Goal: Understand process/instructions: Learn how to perform a task or action

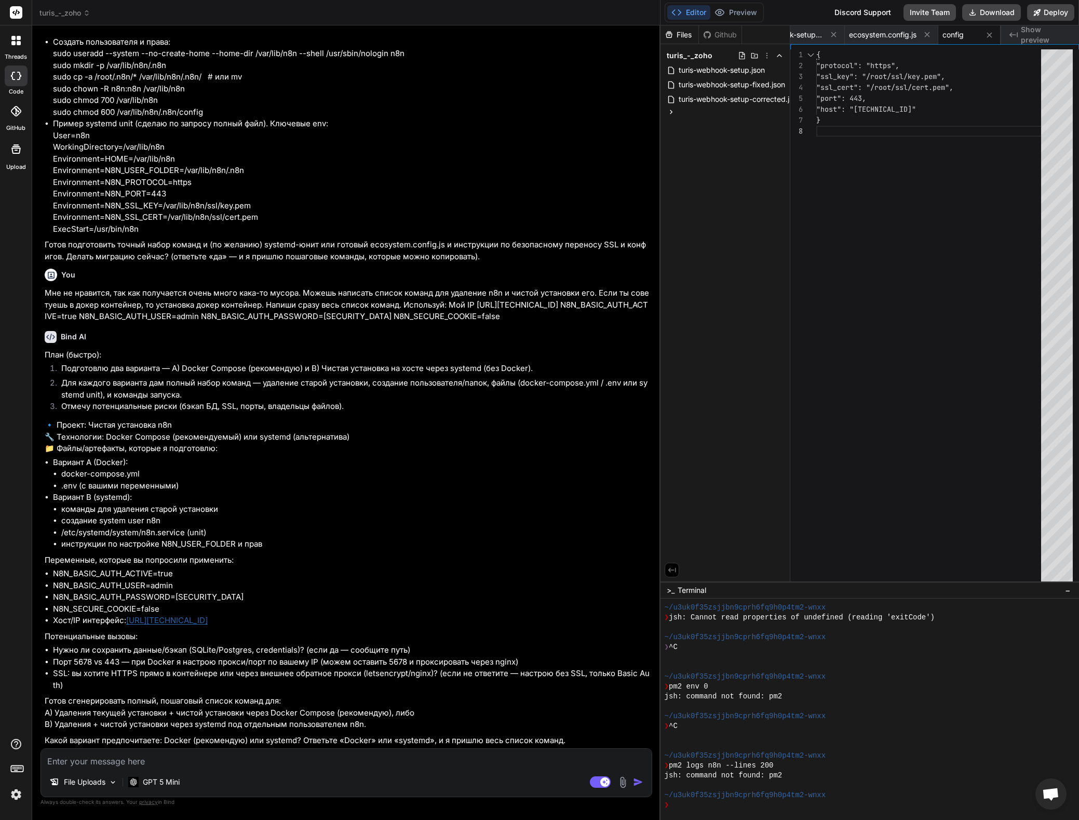
scroll to position [29655, 0]
click at [93, 679] on li "SSL: вы хотите HTTPS прямо в контейнере или через внешнее обратное прокси (lets…" at bounding box center [351, 678] width 597 height 23
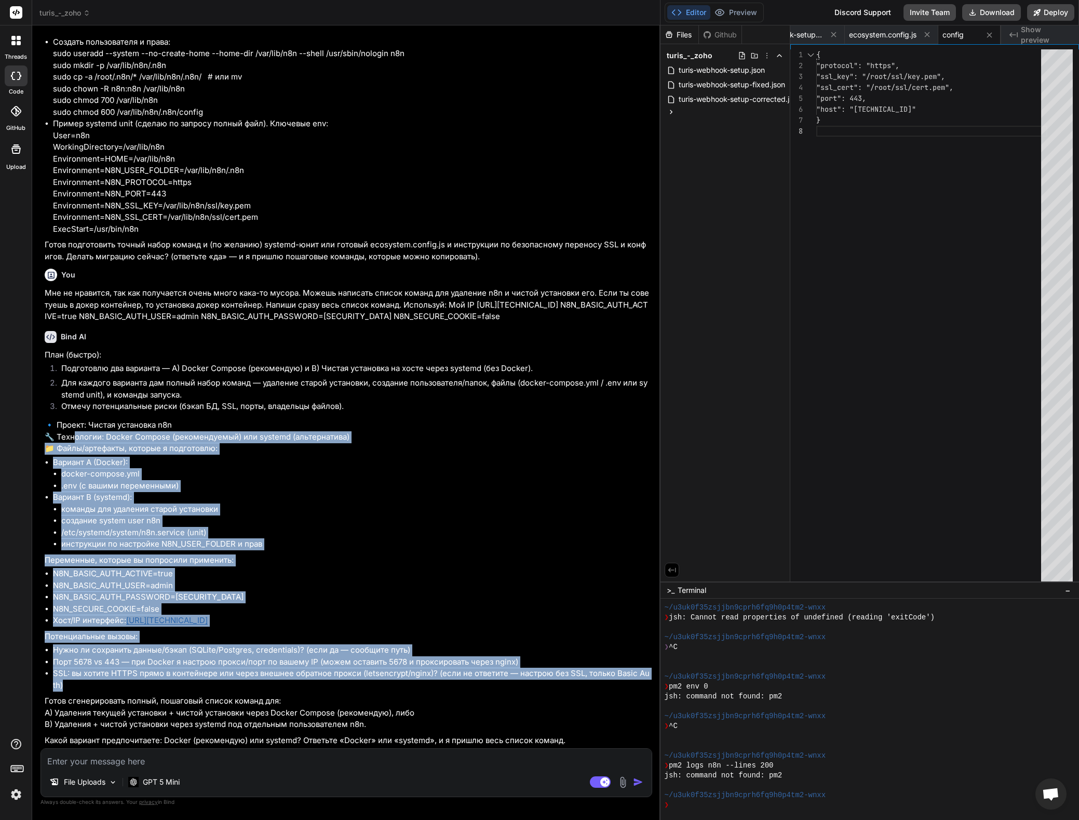
drag, startPoint x: 74, startPoint y: 685, endPoint x: 70, endPoint y: 438, distance: 247.3
click at [70, 437] on div "План (быстро): Подготовлю два варианта — A) Docker Compose (рекомендую) и B) Чи…" at bounding box center [348, 547] width 606 height 397
click at [74, 437] on p "🔹 Проект: Чистая установка n8n 🔧 Технологии: Docker Compose (рекомендуемый) или…" at bounding box center [348, 436] width 606 height 35
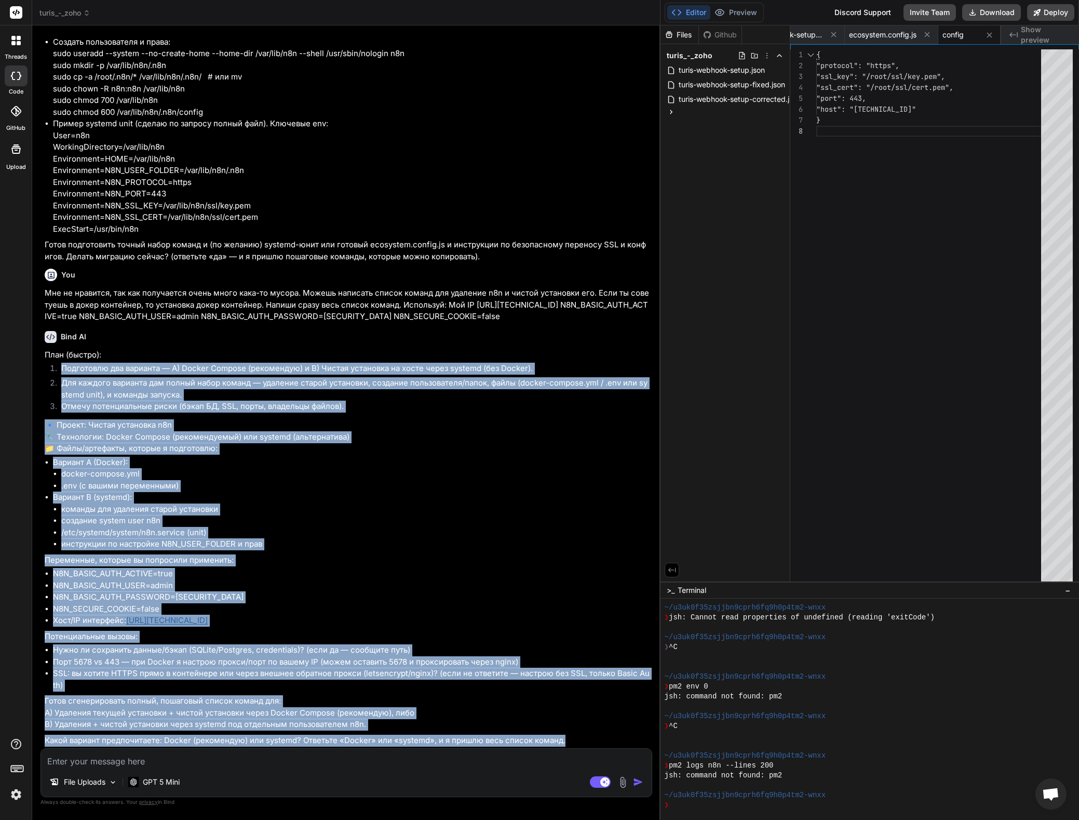
drag, startPoint x: 63, startPoint y: 368, endPoint x: 573, endPoint y: 733, distance: 626.9
click at [576, 742] on div "План (быстро): Подготовлю два варианта — A) Docker Compose (рекомендую) и B) Чи…" at bounding box center [348, 547] width 606 height 397
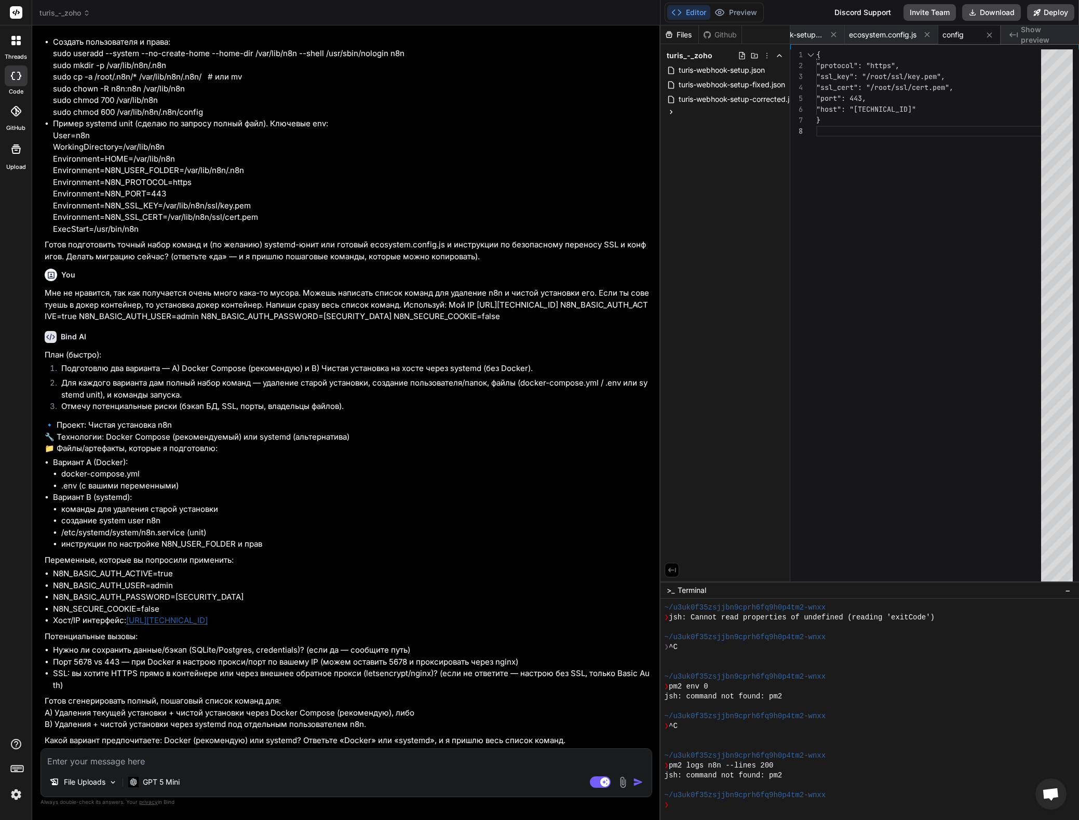
click at [572, 734] on div "План (быстро): Подготовлю два варианта — A) Docker Compose (рекомендую) и B) Чи…" at bounding box center [348, 547] width 606 height 397
click at [268, 507] on li "команды для удаления старой установки" at bounding box center [355, 509] width 589 height 12
click at [87, 763] on textarea at bounding box center [346, 757] width 611 height 19
type textarea "в"
type textarea "x"
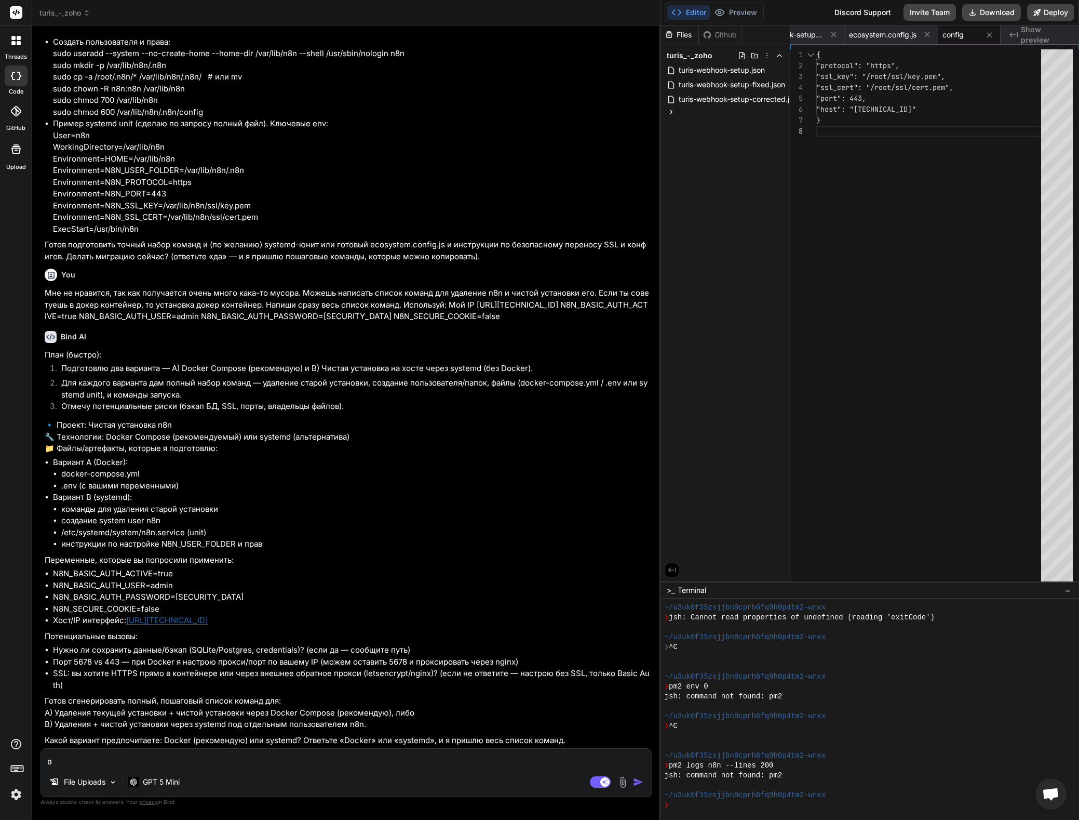
type textarea "ва"
type textarea "x"
type textarea "вар"
type textarea "x"
type textarea "вари"
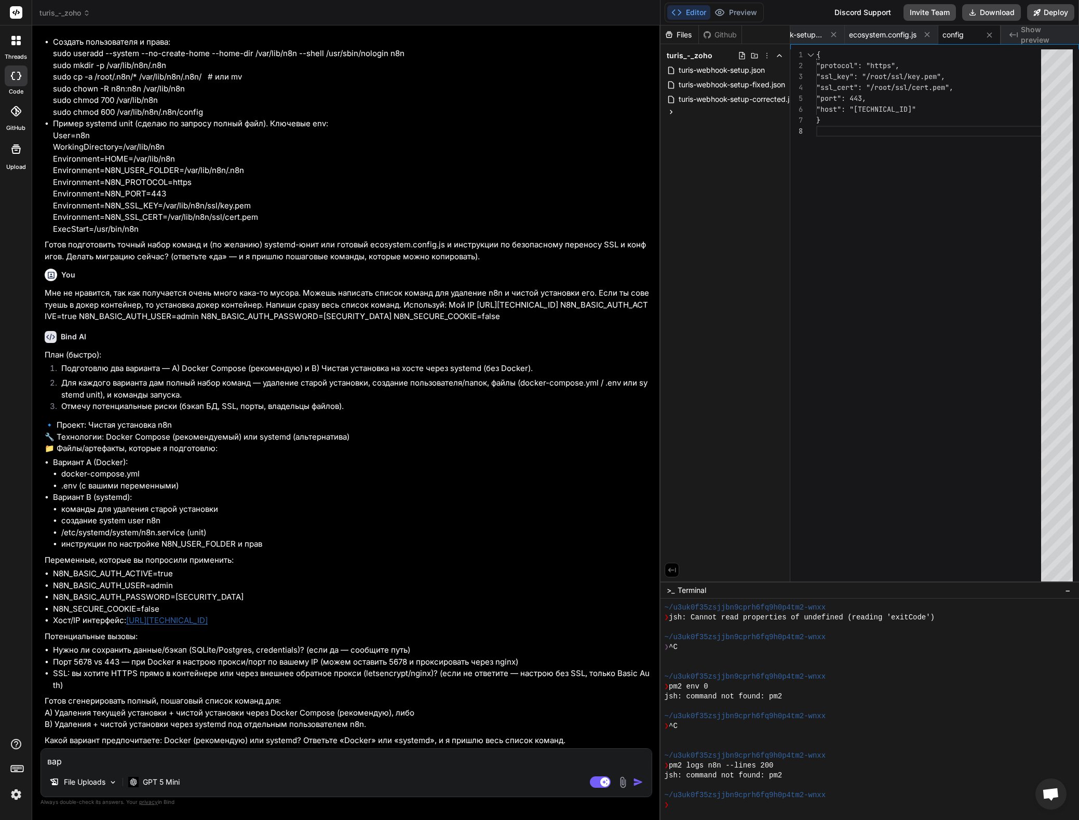
type textarea "x"
type textarea "вариа"
type textarea "x"
type textarea "вариан"
type textarea "x"
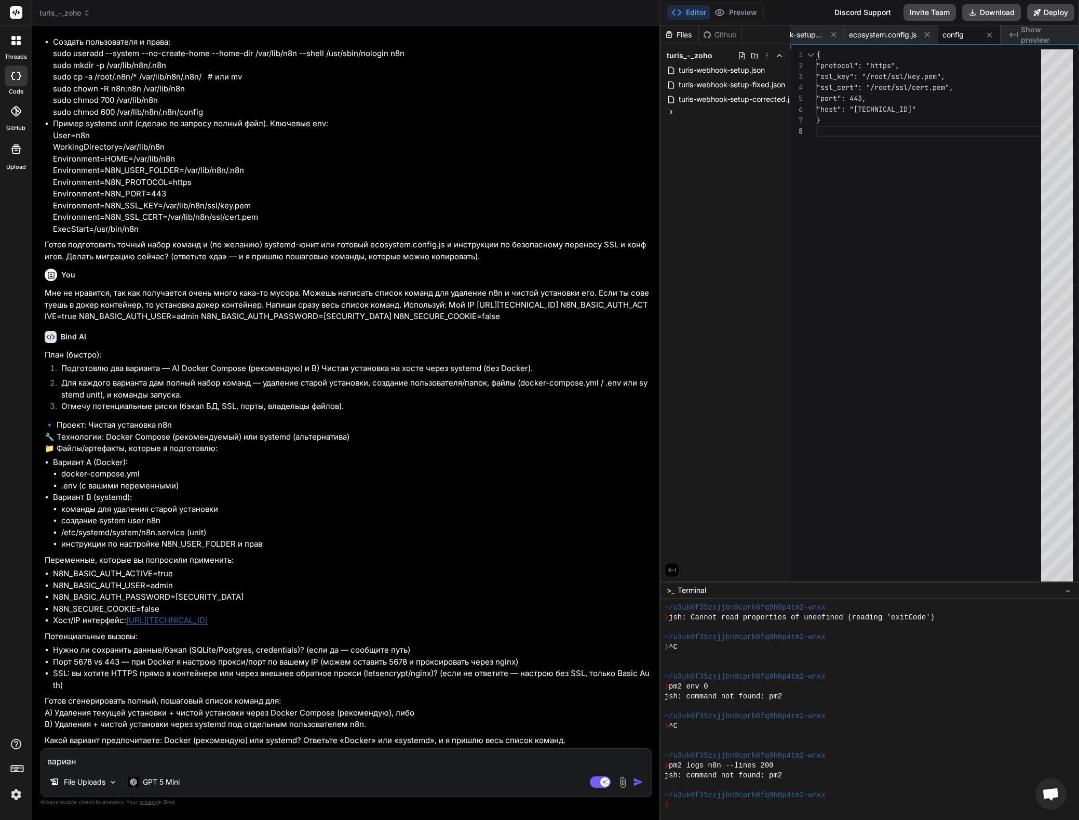
type textarea "вариант"
type textarea "x"
type textarea "вариант"
type textarea "x"
type textarea "вариант [PERSON_NAME]"
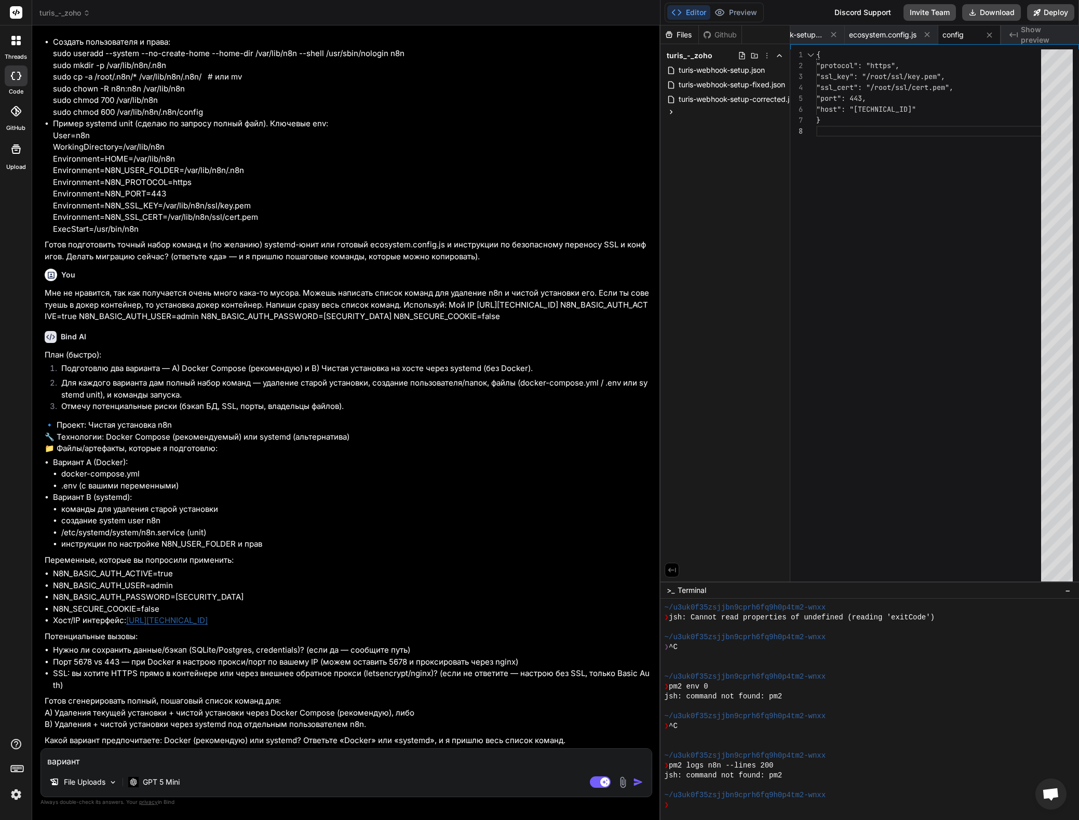
type textarea "x"
type textarea "вариант [PERSON_NAME]."
type textarea "x"
type textarea "вариант [PERSON_NAME]."
type textarea "x"
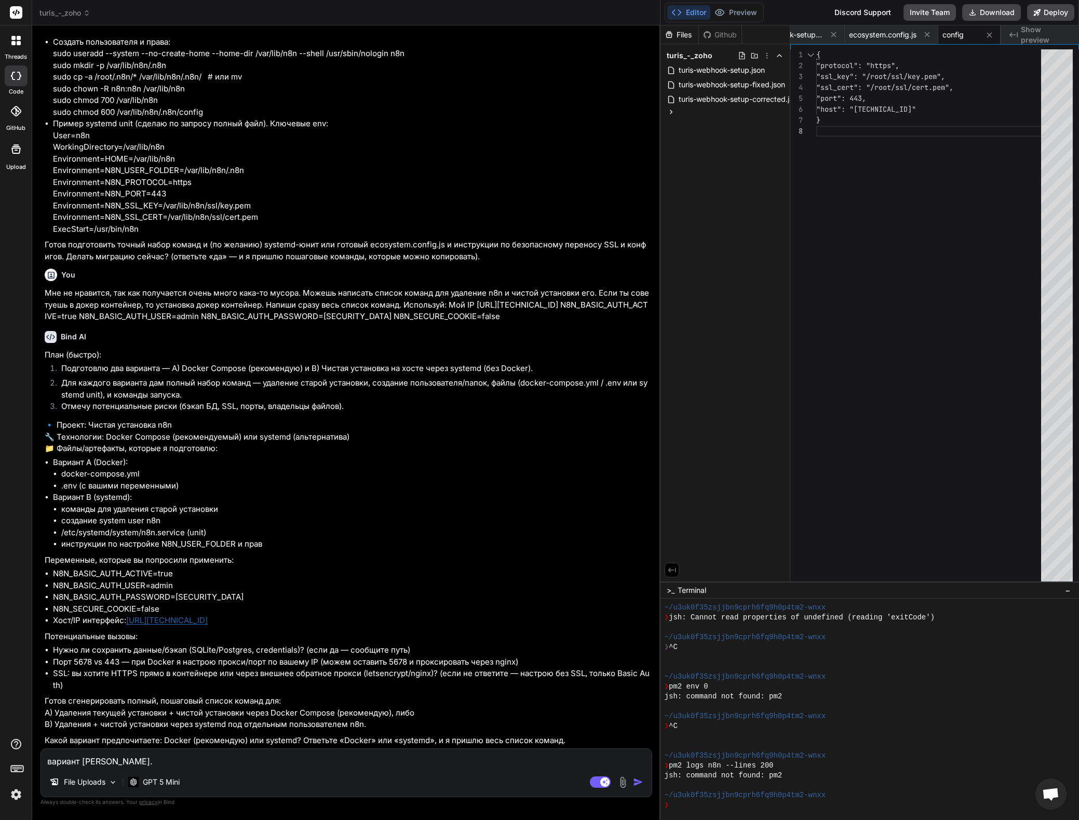
type textarea "вариант [PERSON_NAME]. У"
type textarea "x"
type textarea "вариант [PERSON_NAME]. Уд"
type textarea "x"
type textarea "вариант [PERSON_NAME]. Уда"
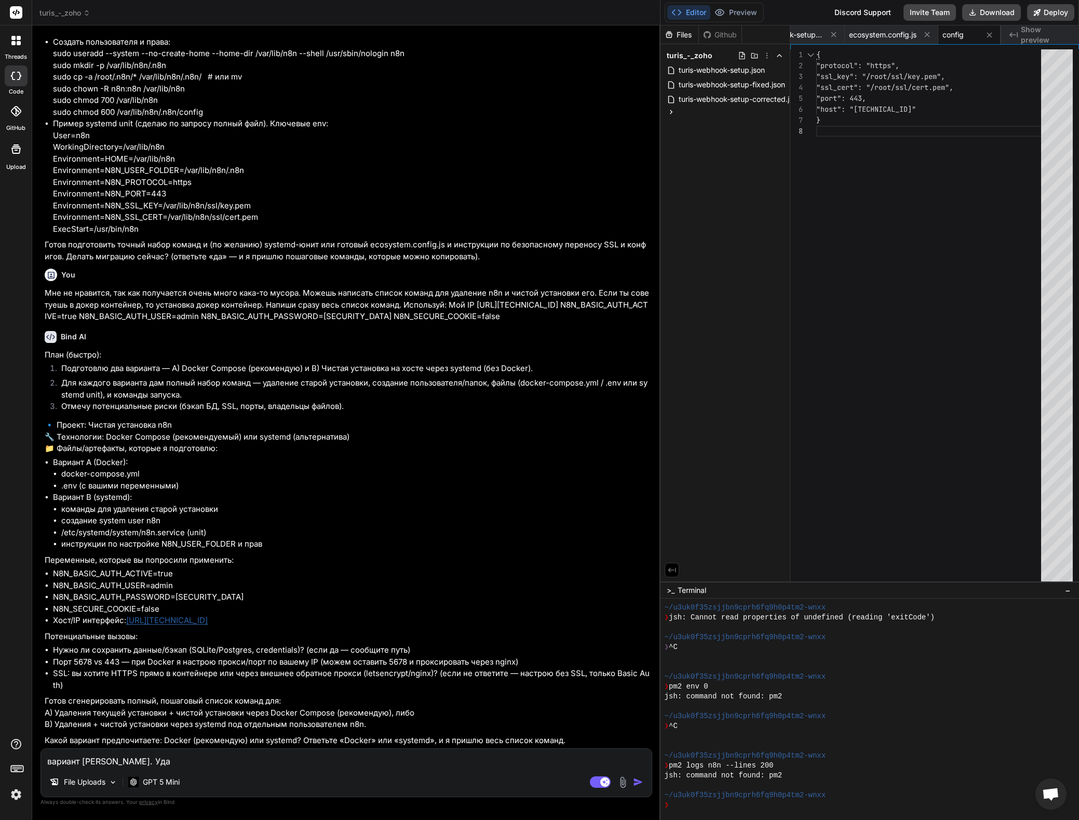
type textarea "x"
type textarea "вариант [PERSON_NAME]. Удал"
type textarea "x"
click at [255, 753] on textarea "вариант [PERSON_NAME]. Удал" at bounding box center [346, 757] width 611 height 19
type textarea "вариант [PERSON_NAME]. Удаля"
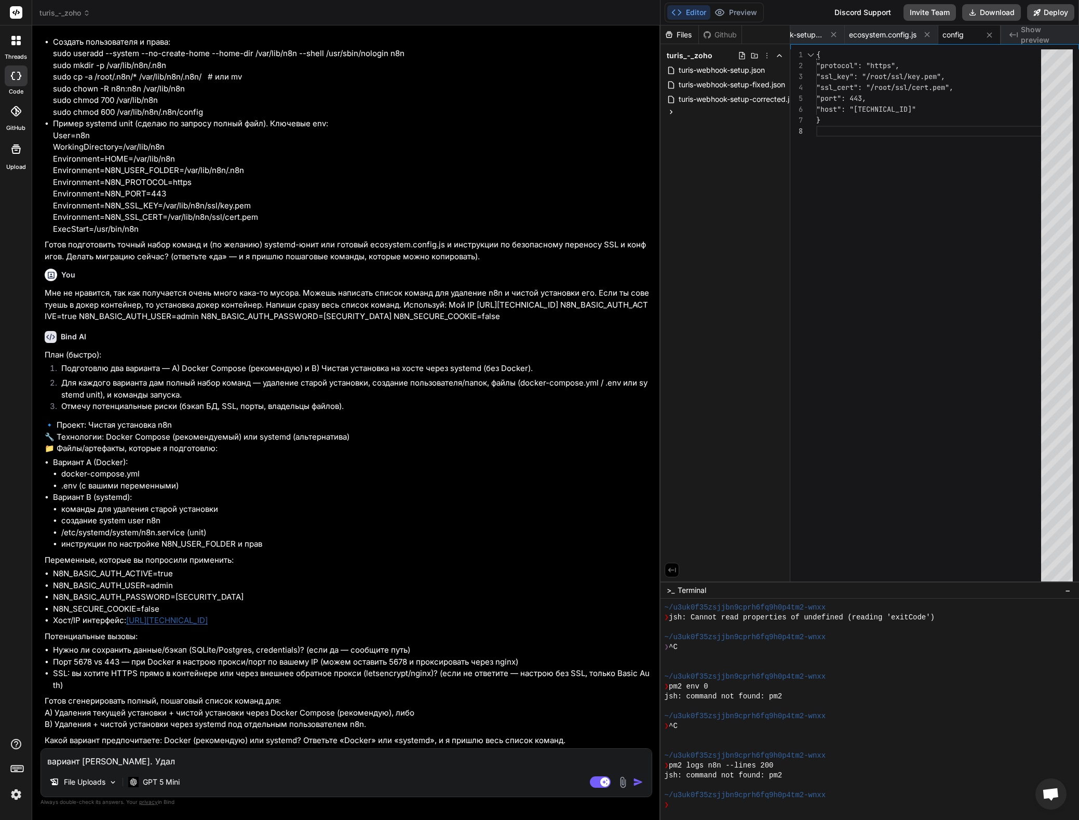
type textarea "x"
type textarea "вариант [PERSON_NAME]. Удалят"
type textarea "x"
type textarea "вариант [PERSON_NAME]. Удалять"
type textarea "x"
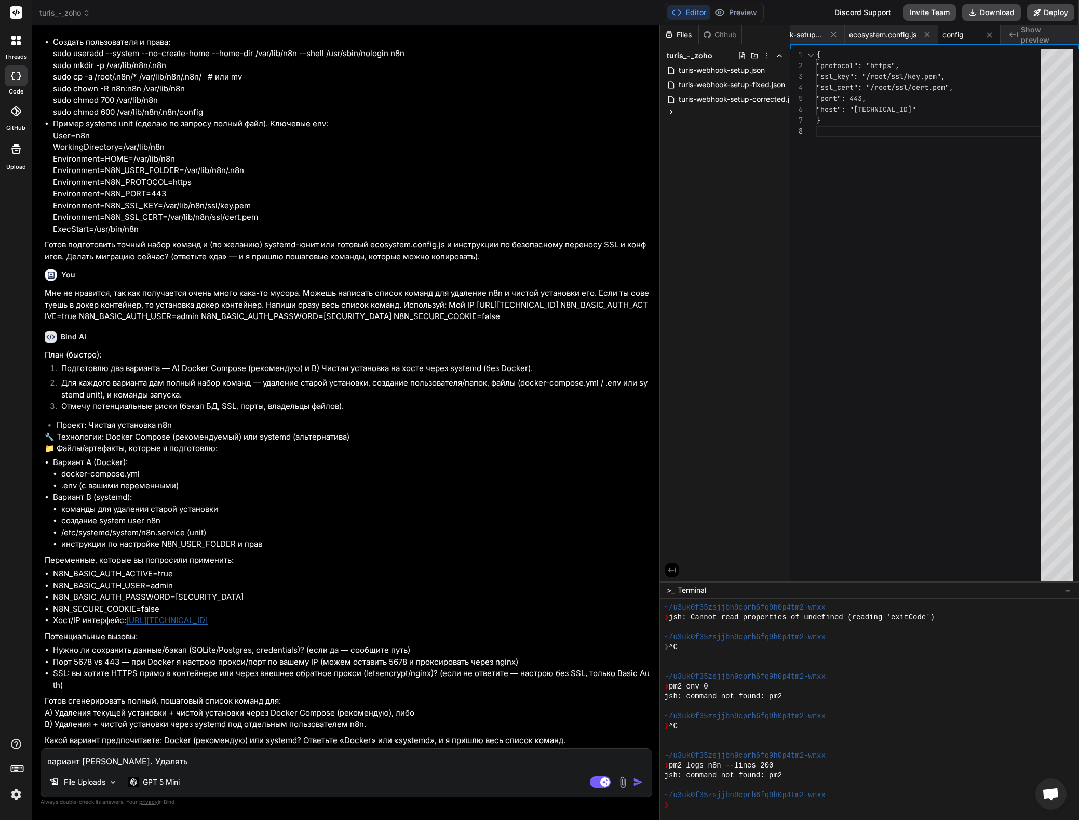
type textarea "вариант [PERSON_NAME]. Удалять"
type textarea "x"
type textarea "вариант [PERSON_NAME]. Удалять н"
type textarea "x"
type textarea "вариант [PERSON_NAME]. Удалять не"
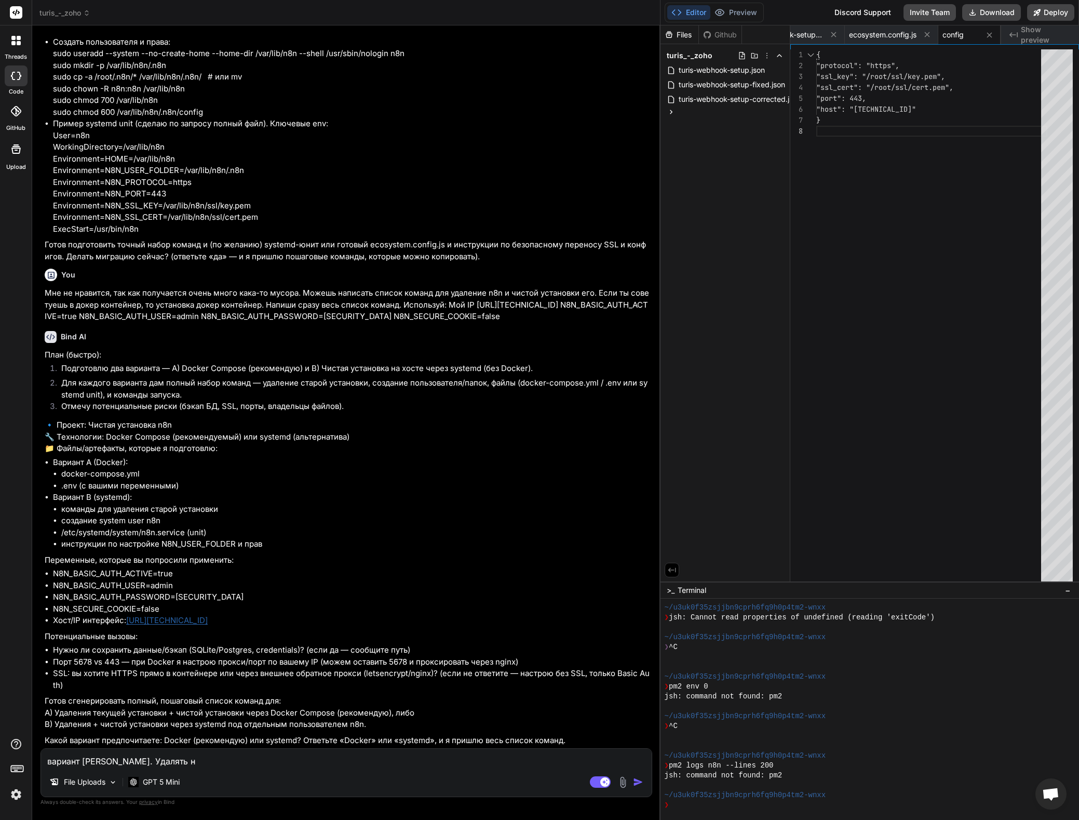
type textarea "x"
type textarea "вариант [PERSON_NAME]. Удалять не"
type textarea "x"
type textarea "вариант [PERSON_NAME]. Удалять не н"
type textarea "x"
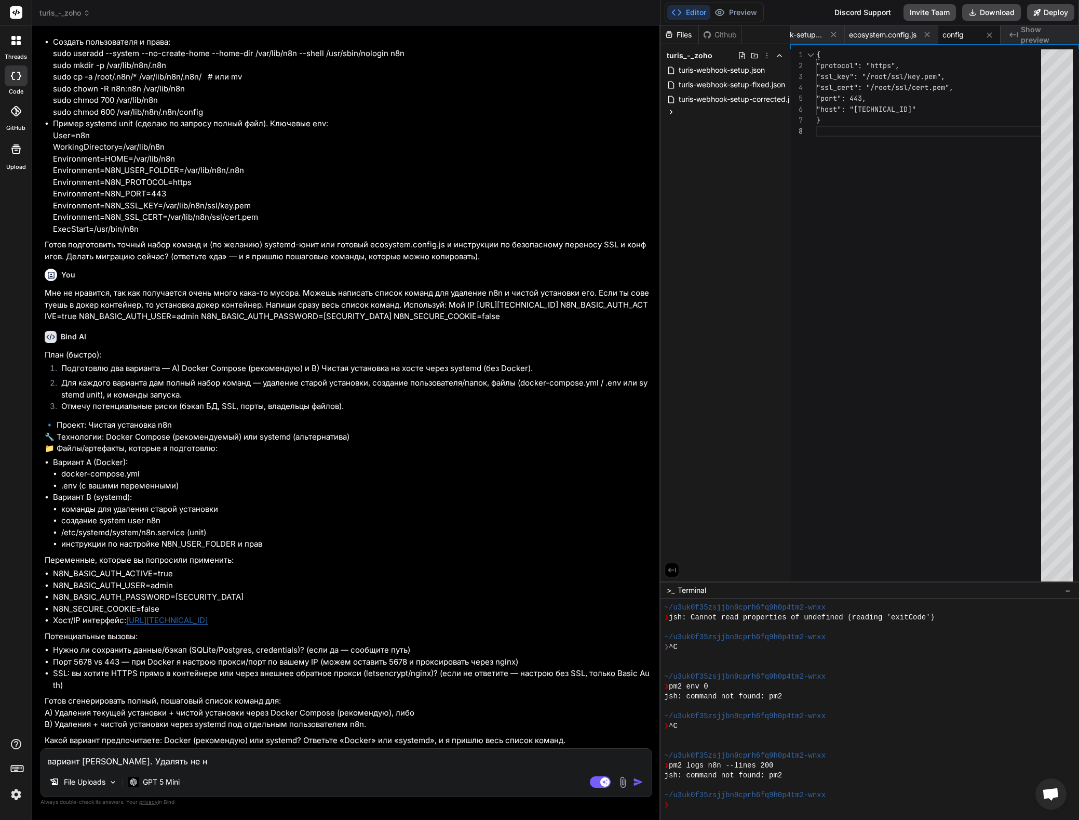
type textarea "вариант [PERSON_NAME]. Удалять не ну"
type textarea "x"
type textarea "вариант [PERSON_NAME]. Удалять не нуж"
type textarea "x"
type textarea "вариант [PERSON_NAME]. Удалять не нужн"
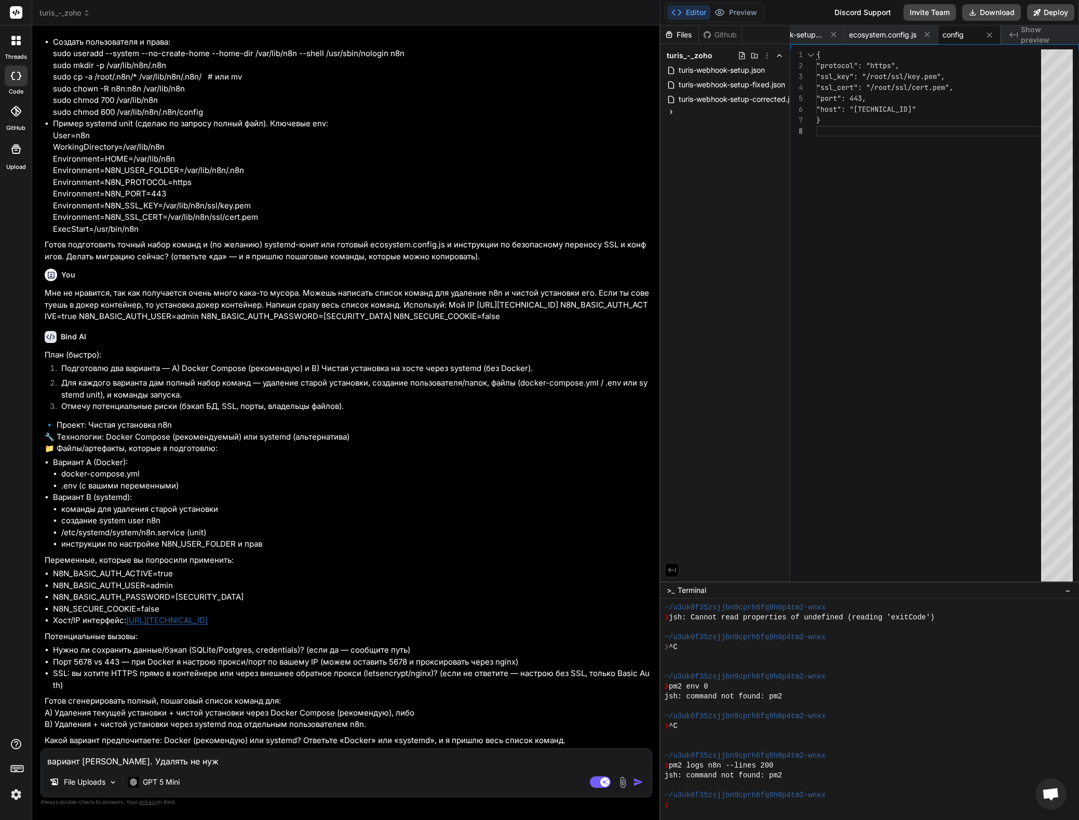
type textarea "x"
type textarea "вариант [PERSON_NAME]. Удалять не нужно"
type textarea "x"
type textarea "вариант [PERSON_NAME]. Удалять не нужно,"
type textarea "x"
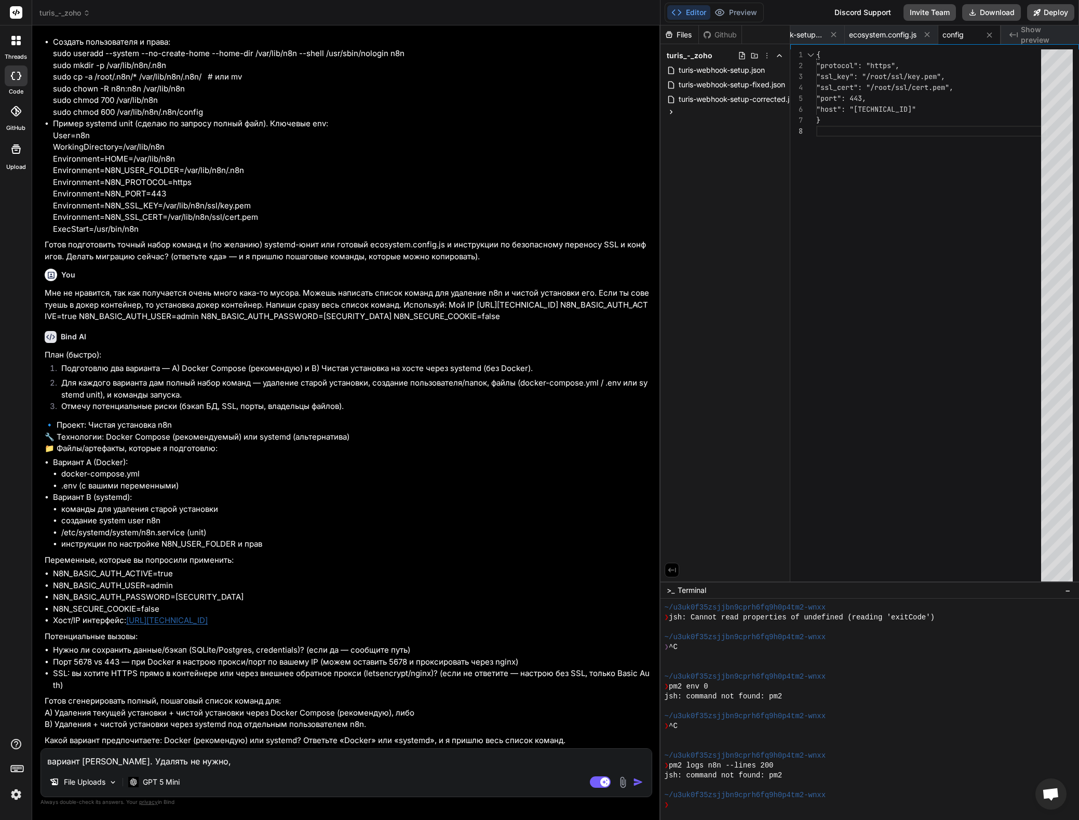
type textarea "вариант [PERSON_NAME]. Удалять не нужно, я"
type textarea "x"
type textarea "вариант [PERSON_NAME]. Удалять не нужно, я"
type textarea "x"
type textarea "вариант [PERSON_NAME]. Удалять не нужно, я п"
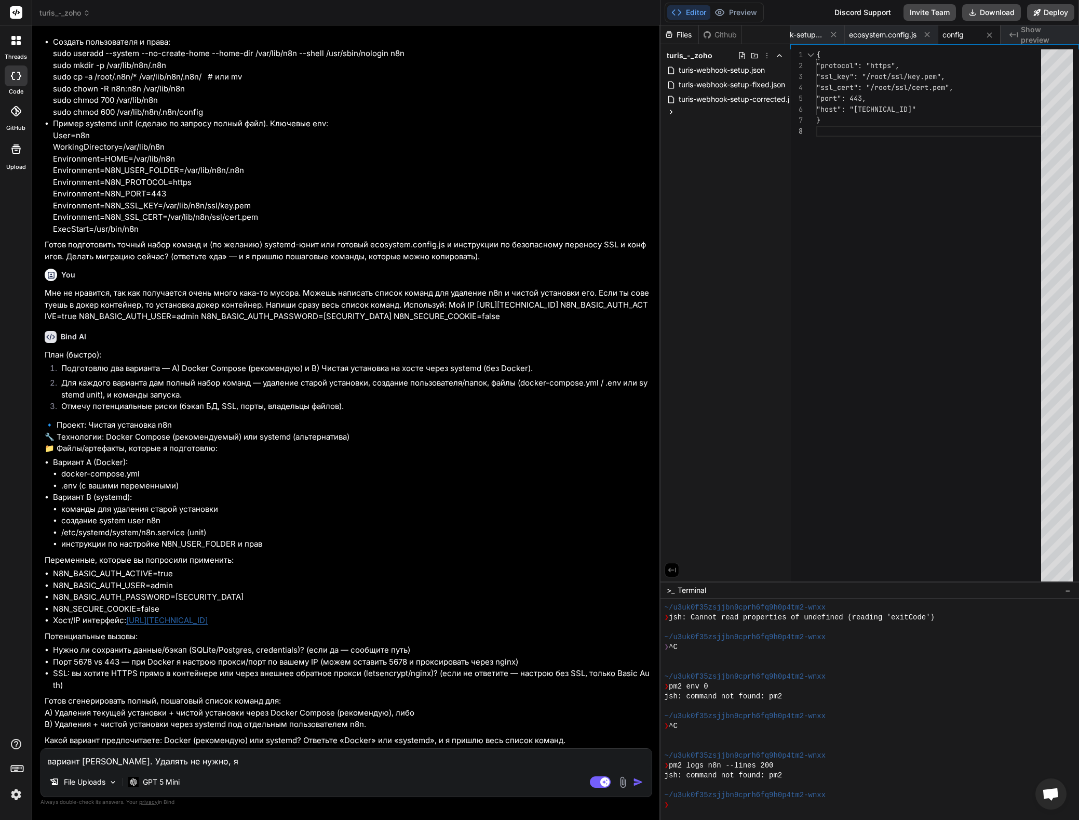
type textarea "x"
type textarea "вариант [PERSON_NAME]. Удалять не нужно, я пр"
type textarea "x"
type textarea "вариант [PERSON_NAME]. Удалять не нужно, я про"
type textarea "x"
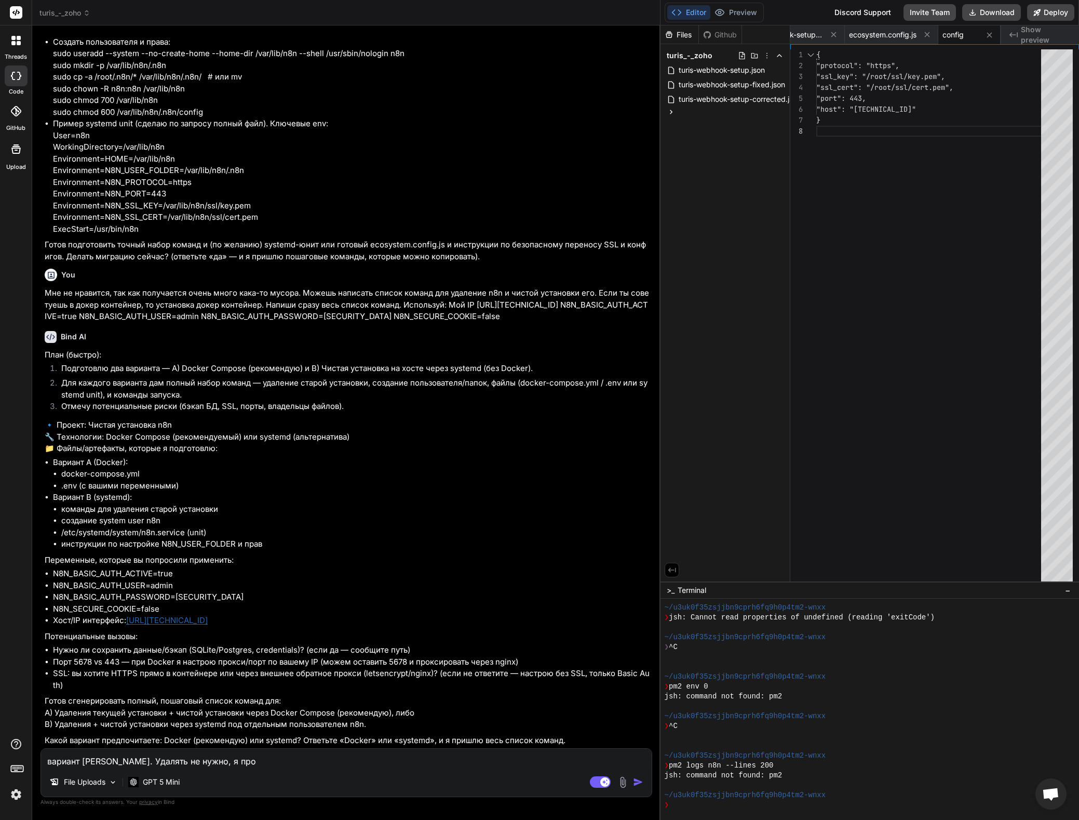
type textarea "вариант [PERSON_NAME]. Удалять не нужно, я прос"
type textarea "x"
type textarea "вариант [PERSON_NAME]. Удалять не нужно, я прост"
type textarea "x"
type textarea "вариант [PERSON_NAME]. Удалять не нужно, я просто"
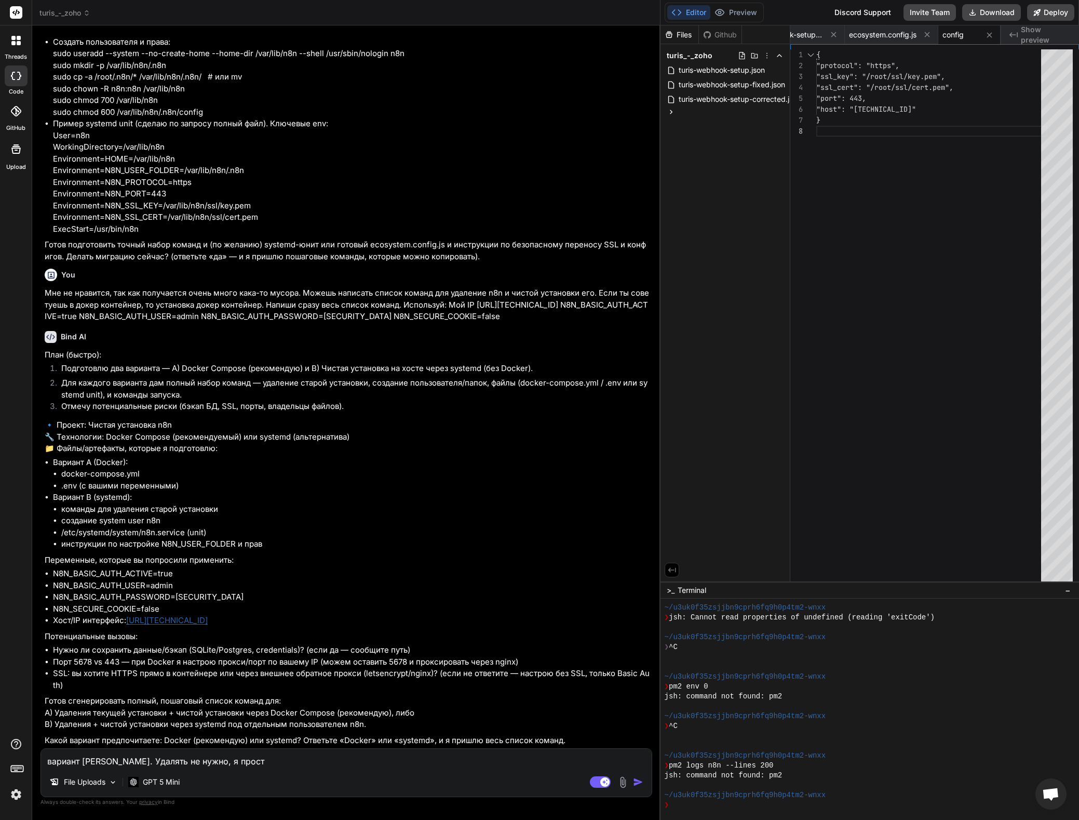
type textarea "x"
type textarea "вариант [PERSON_NAME]. Удалять не нужно, я просто"
type textarea "x"
type textarea "вариант [PERSON_NAME]. Удалять не нужно, я просто с"
type textarea "x"
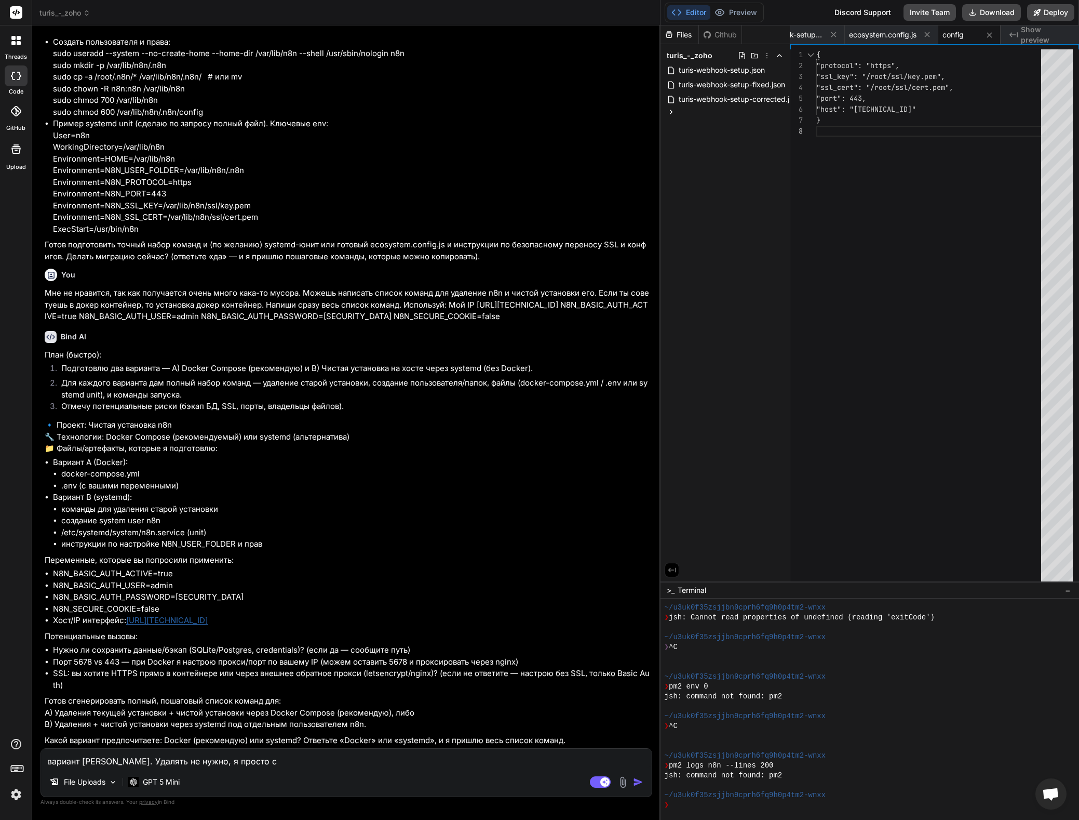
type textarea "вариант [PERSON_NAME]. Удалять не нужно, я просто сд"
type textarea "x"
type textarea "вариант [PERSON_NAME]. Удалять не нужно, я просто сде"
type textarea "x"
type textarea "вариант [PERSON_NAME]. Удалять не нужно, я просто сдел"
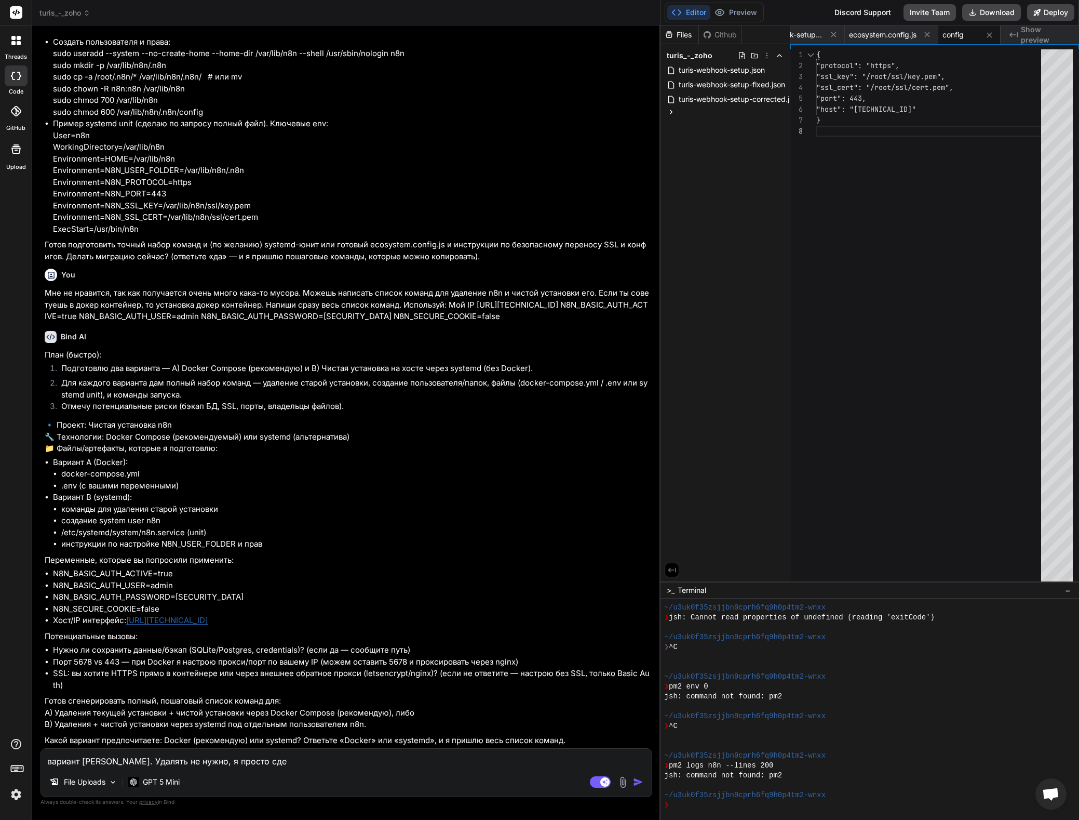
type textarea "x"
type textarea "вариант [PERSON_NAME]. Удалять не нужно, я просто сдела"
type textarea "x"
type textarea "вариант [PERSON_NAME]. Удалять не нужно, я просто сделаю"
type textarea "x"
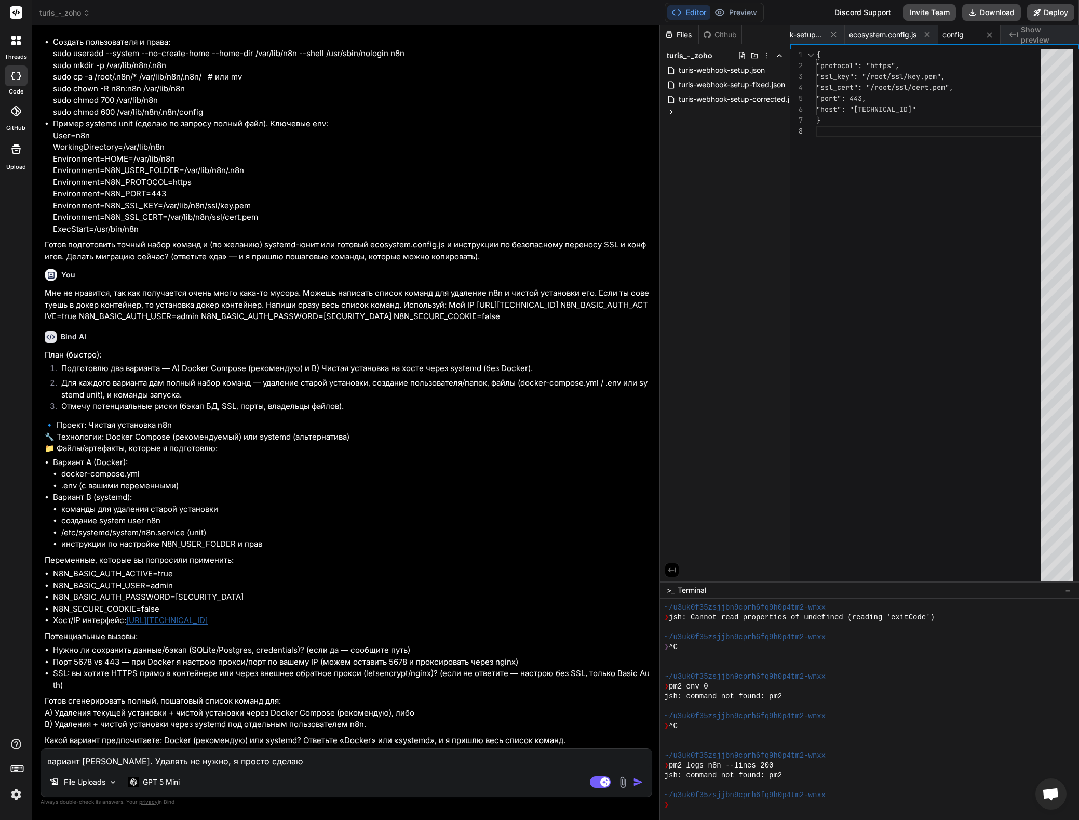
type textarea "вариант [PERSON_NAME]. Удалять не нужно, я просто сделаю"
type textarea "x"
type textarea "вариант [PERSON_NAME]. Удалять не нужно, я просто сделаю с"
type textarea "x"
type textarea "вариант [PERSON_NAME]. Удалять не нужно, я просто сделаю се"
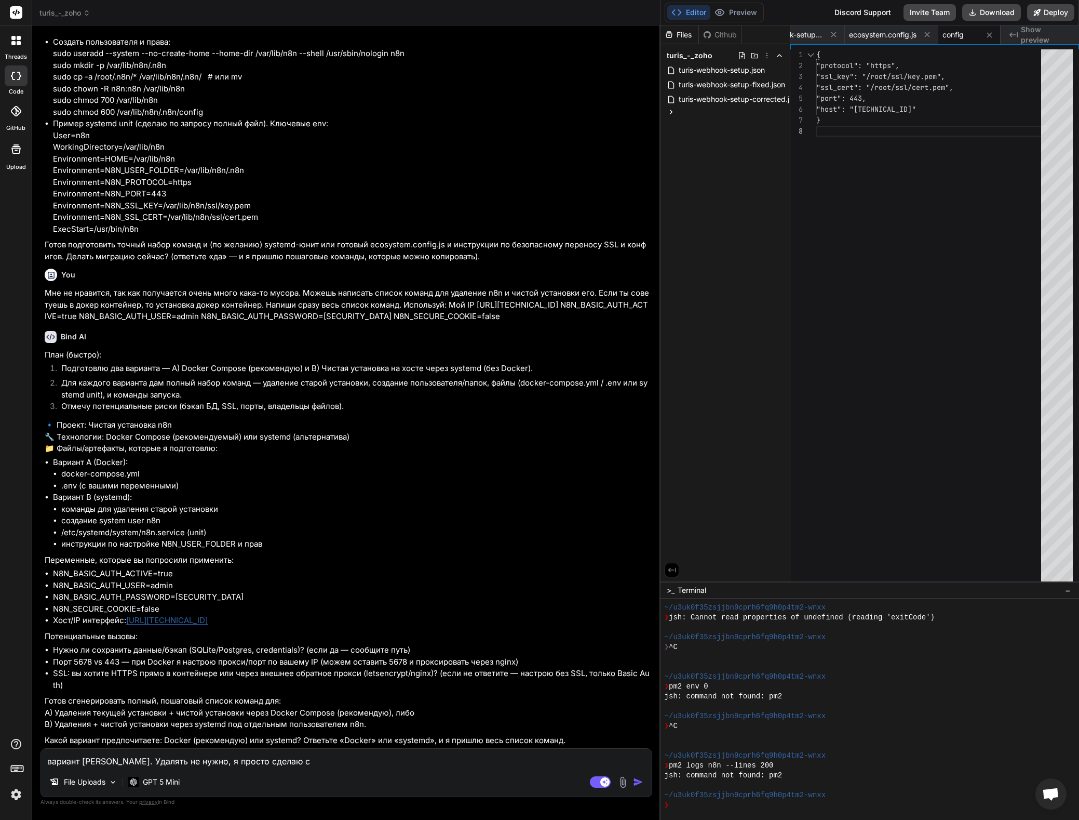
type textarea "x"
type textarea "вариант [PERSON_NAME]. Удалять не нужно, я просто сделаю сер"
type textarea "x"
type textarea "вариант [PERSON_NAME]. Удалять не нужно, я просто сделаю серв"
type textarea "x"
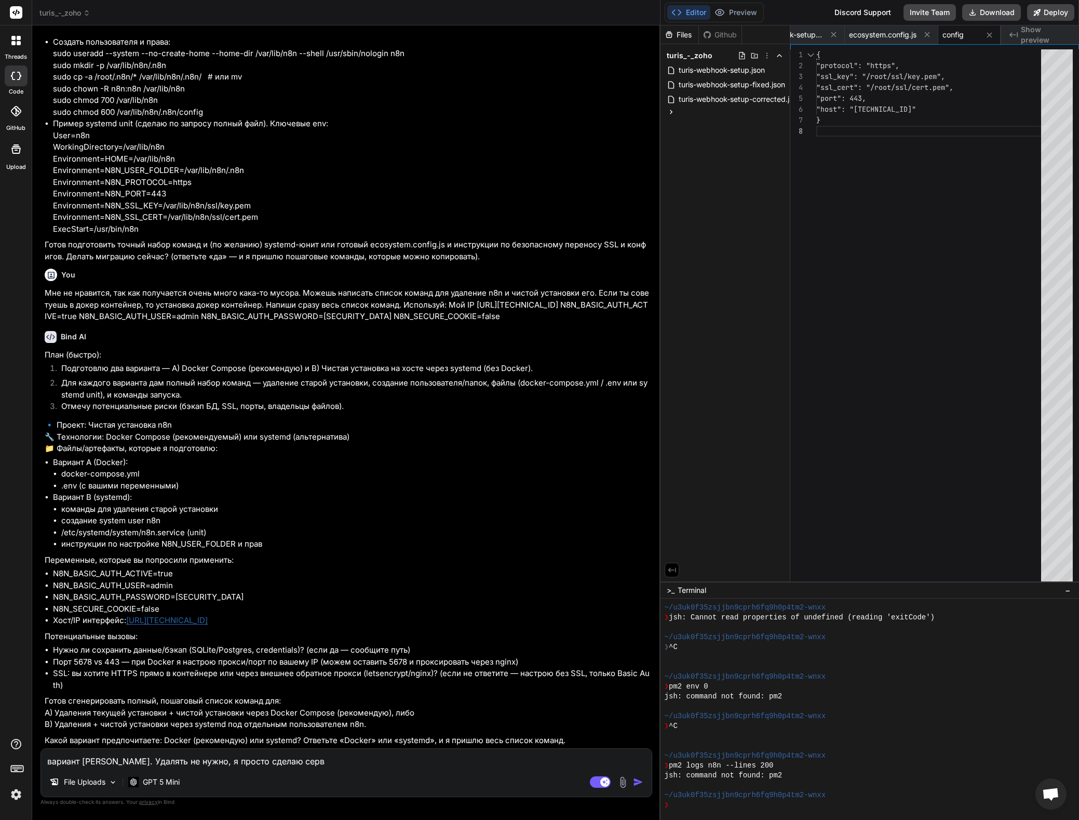
type textarea "вариант [PERSON_NAME]. Удалять не нужно, я просто сделаю серве"
type textarea "x"
type textarea "вариант [PERSON_NAME]. Удалять не нужно, я просто сделаю сервер"
type textarea "x"
type textarea "вариант [PERSON_NAME]. Удалять не нужно, я просто сделаю серверу"
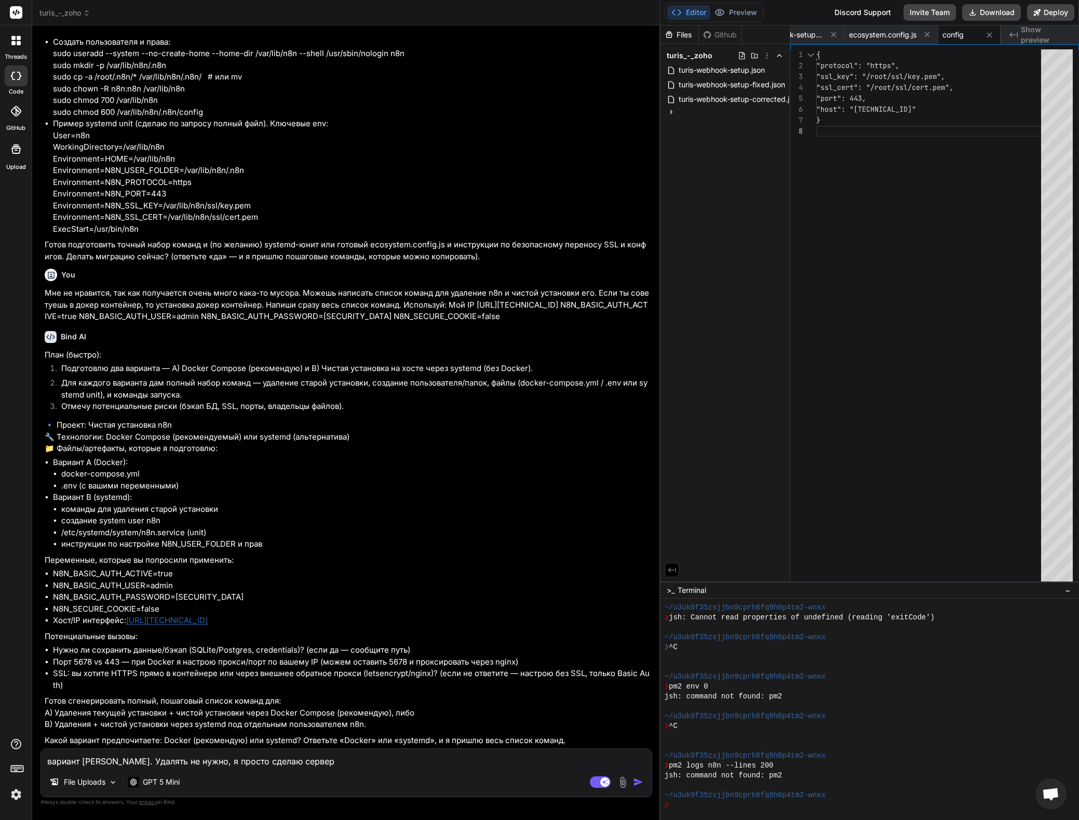
type textarea "x"
type textarea "вариант [PERSON_NAME]. Удалять не нужно, я просто сделаю серверу"
type textarea "x"
type textarea "вариант [PERSON_NAME]. Удалять не нужно, я просто сделаю серверу к"
type textarea "x"
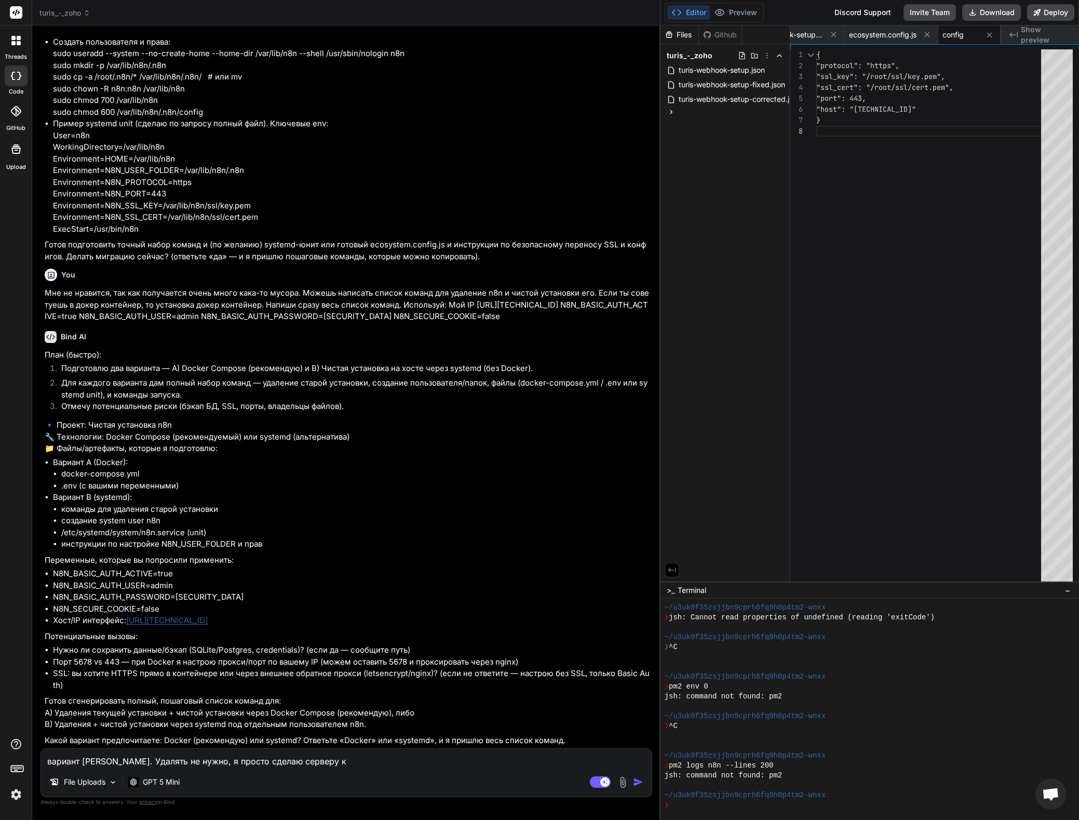
type textarea "вариант [PERSON_NAME]. Удалять не нужно, я просто сделаю серверу ку"
type textarea "x"
type textarea "вариант [PERSON_NAME]. Удалять не нужно, я просто сделаю серверу ку"
type textarea "x"
type textarea "вариант [PERSON_NAME]. Удалять не нужно, я просто сделаю серверу res"
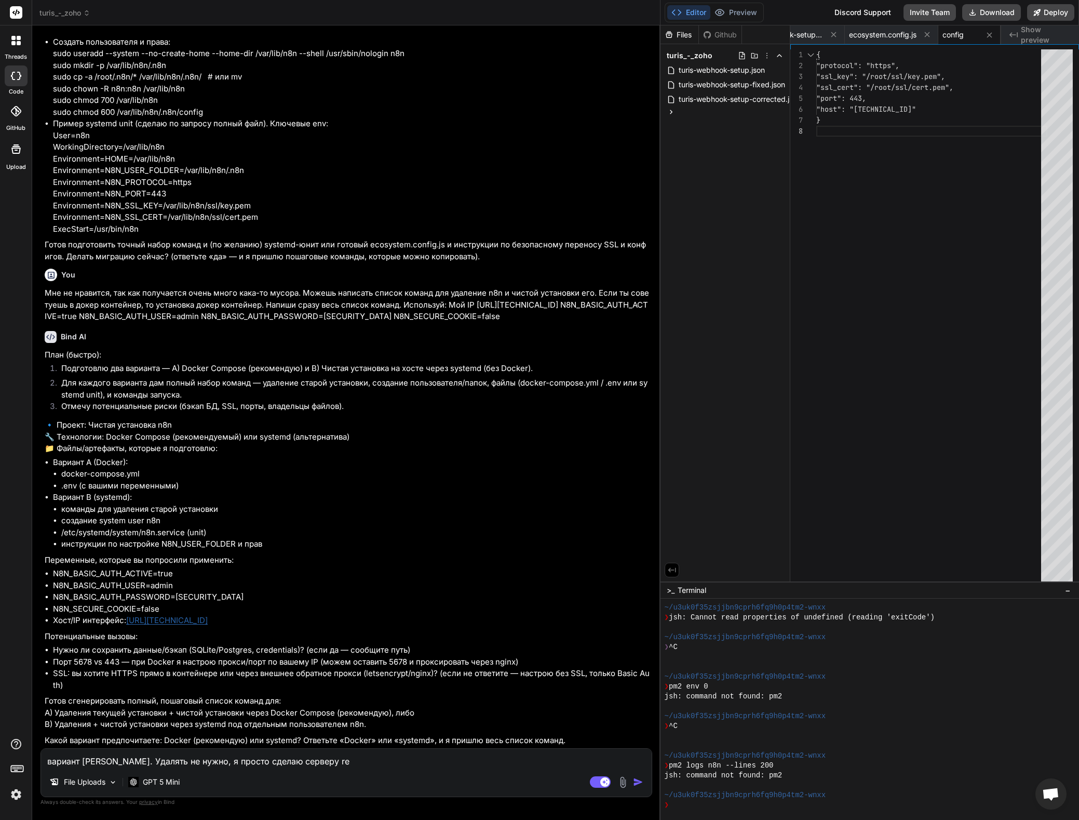
type textarea "x"
type textarea "вариант [PERSON_NAME]. Удалять не нужно, я просто сделаю серверу rese"
type textarea "x"
type textarea "вариант [PERSON_NAME]. Удалять не нужно, я просто сделаю серверу reset"
type textarea "x"
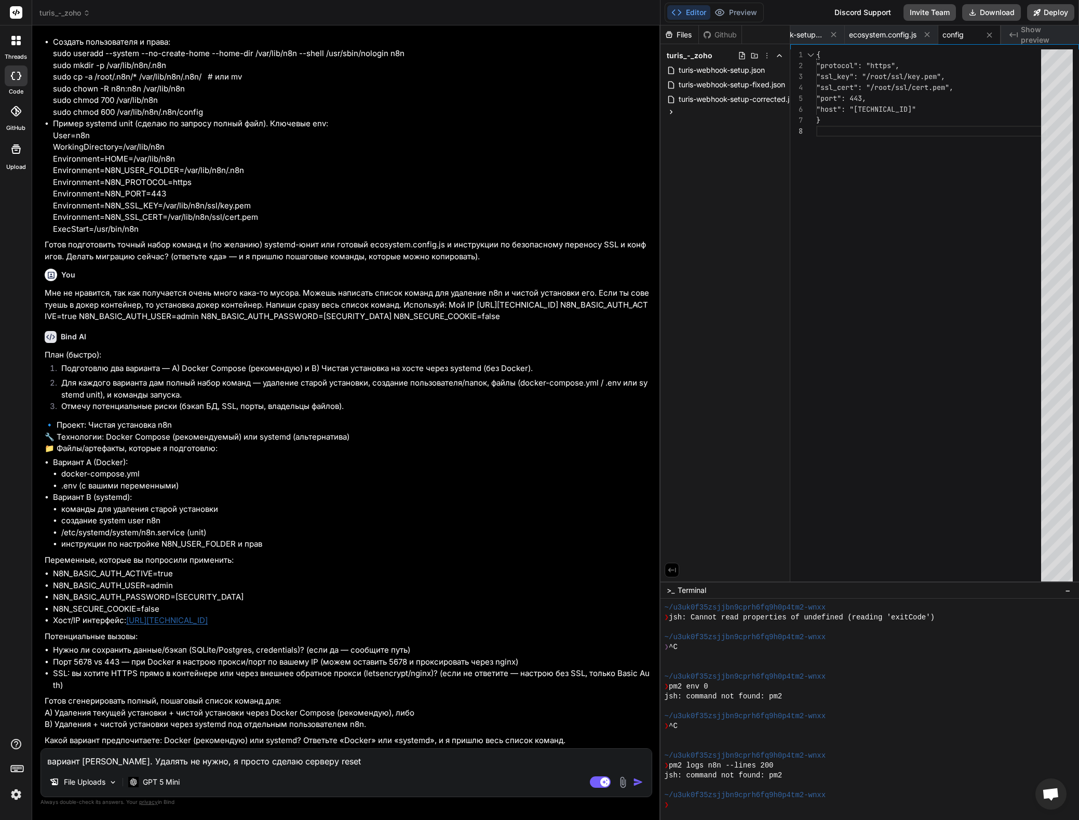
type textarea "вариант [PERSON_NAME]. Удалять не нужно, я просто сделаю серверу reset"
type textarea "x"
type textarea "вариант [PERSON_NAME]. Удалять не нужно, я просто сделаю серверу reset t"
type textarea "x"
type textarea "вариант [PERSON_NAME]. Удалять не нужно, я просто сделаю серверу reset to"
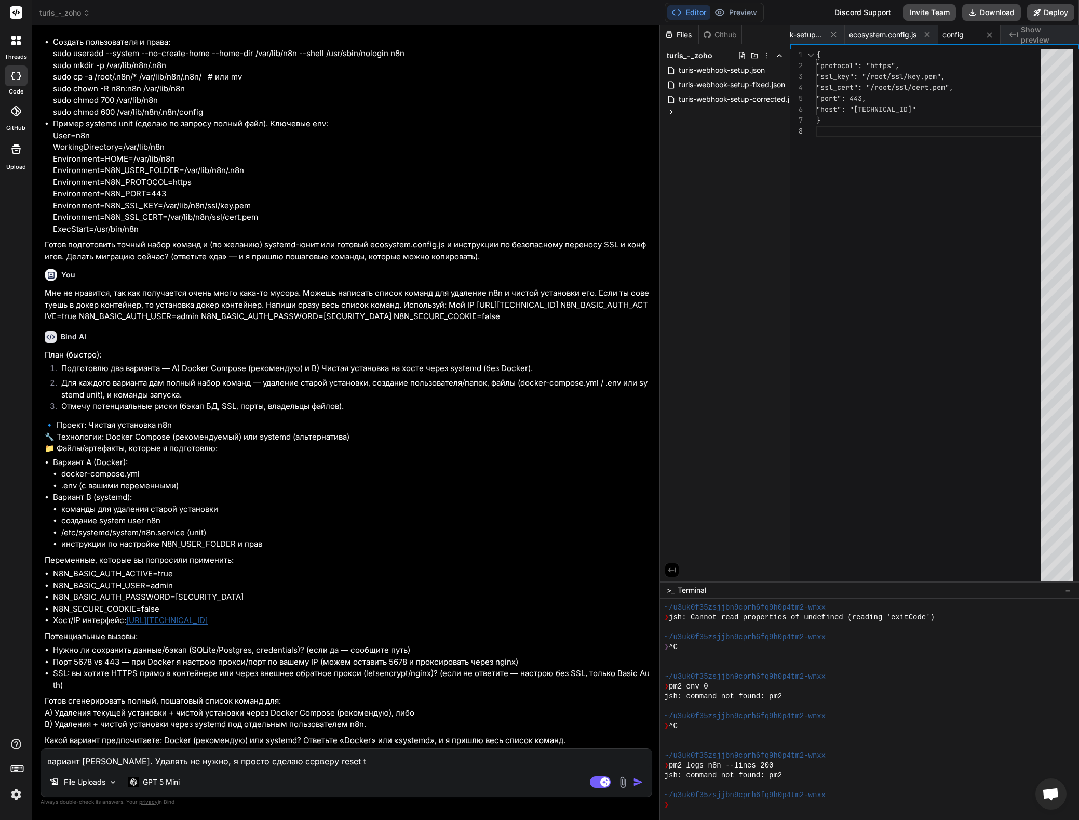
type textarea "x"
type textarea "вариант [PERSON_NAME]. Удалять не нужно, я просто сделаю серверу reset to"
type textarea "x"
type textarea "вариант [PERSON_NAME]. Удалять не нужно, я просто сделаю серверу reset to d"
type textarea "x"
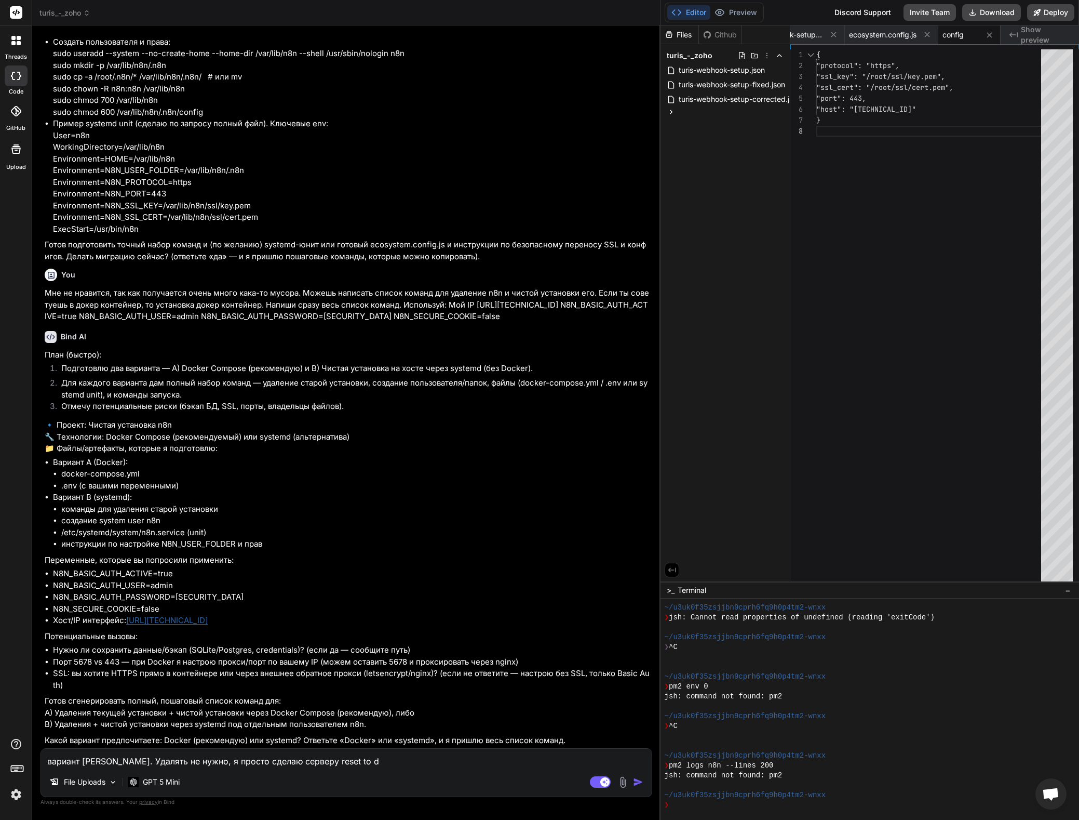
type textarea "вариант [PERSON_NAME]. Удалять не нужно, я просто сделаю серверу reset to de"
type textarea "x"
type textarea "вариант [PERSON_NAME]. Удалять не нужно, я просто сделаю серверу reset to def"
type textarea "x"
type textarea "вариант [PERSON_NAME]. Удалять не нужно, я просто сделаю серверу reset to defa"
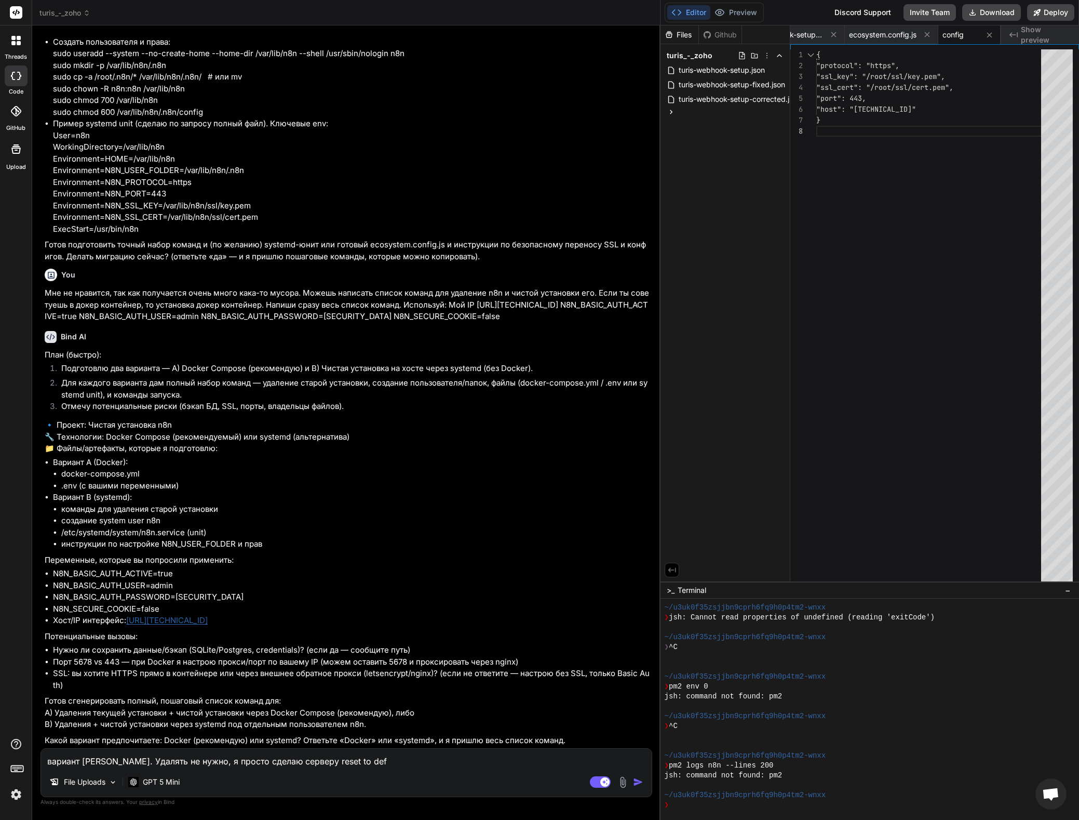
type textarea "x"
type textarea "вариант [PERSON_NAME]. Удалять не нужно, я просто сделаю серверу reset to defau"
type textarea "x"
type textarea "вариант [PERSON_NAME]. Удалять не нужно, я просто сделаю серверу reset to defaul"
type textarea "x"
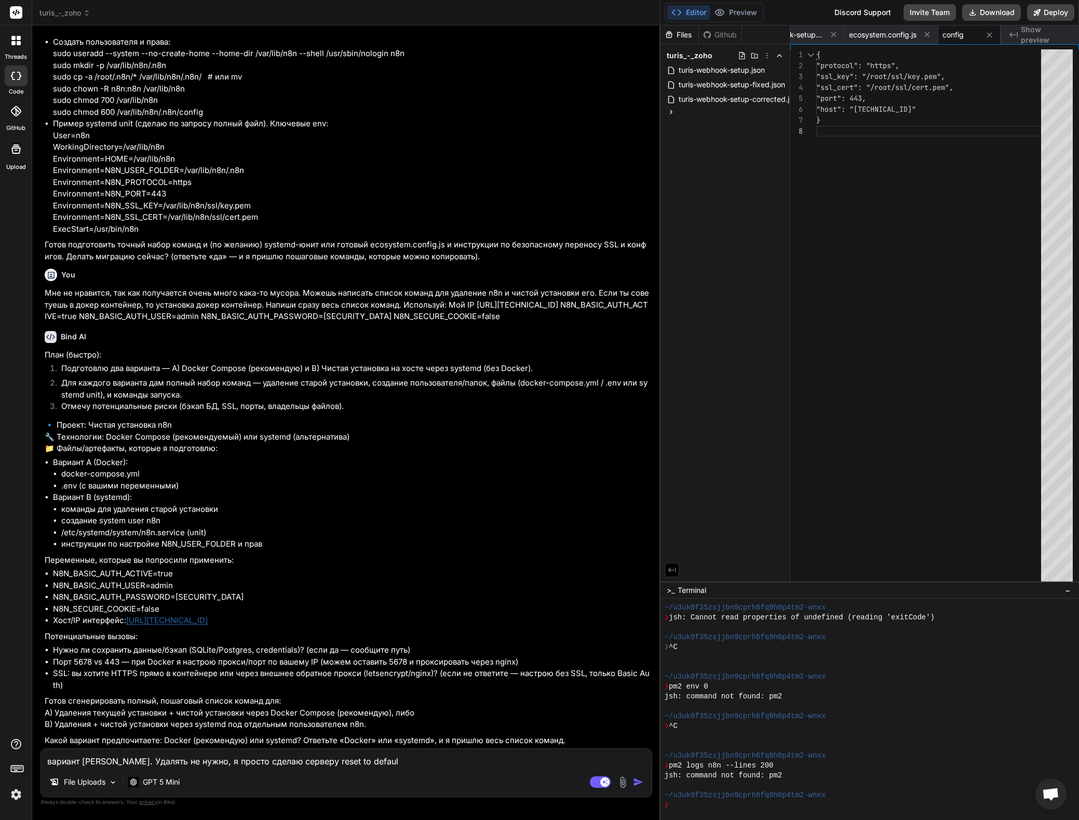
type textarea "вариант [PERSON_NAME]. Удалять не нужно, я просто сделаю серверу reset to defau…"
type textarea "x"
type textarea "вариант [PERSON_NAME]. Удалять не нужно, я просто сделаю серверу reset to defaul"
type textarea "x"
type textarea "вариант [PERSON_NAME]. Удалять не нужно, я просто сделаю серверу reset to defau"
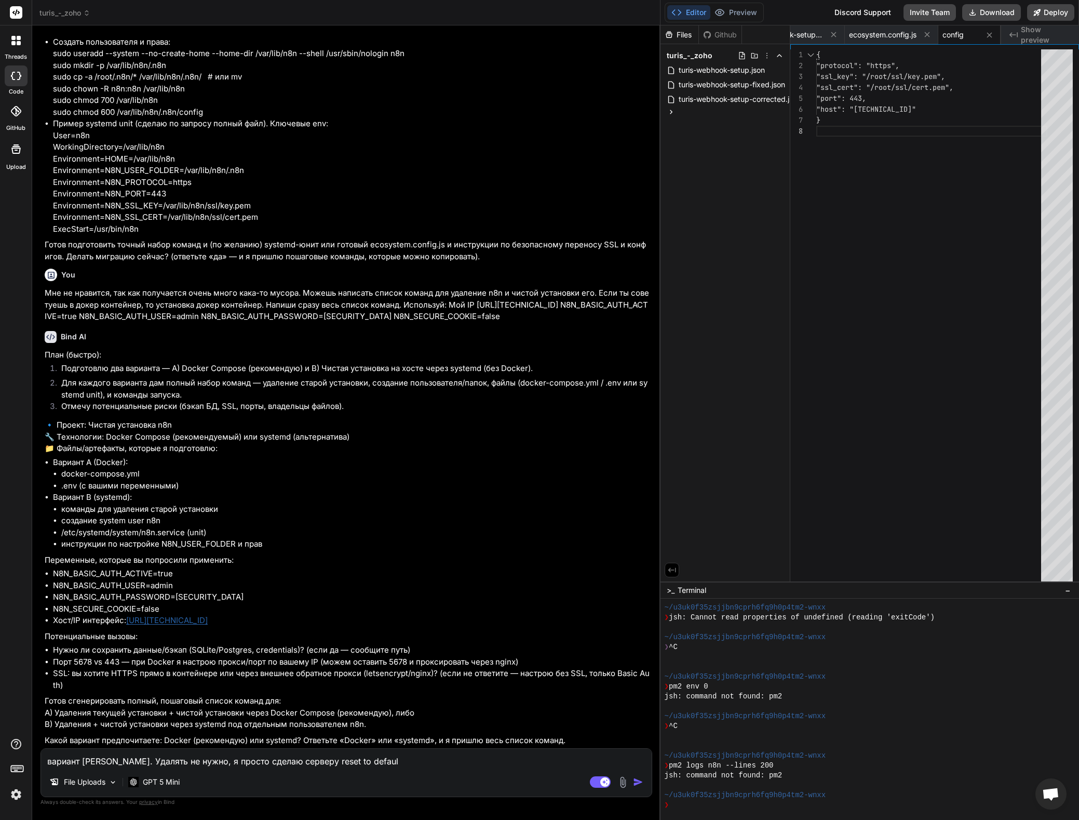
type textarea "x"
type textarea "вариант [PERSON_NAME]. Удалять не нужно, я просто сделаю серверу reset to defa"
type textarea "x"
type textarea "вариант [PERSON_NAME]. Удалять не нужно, я просто сделаю серверу reset to def"
type textarea "x"
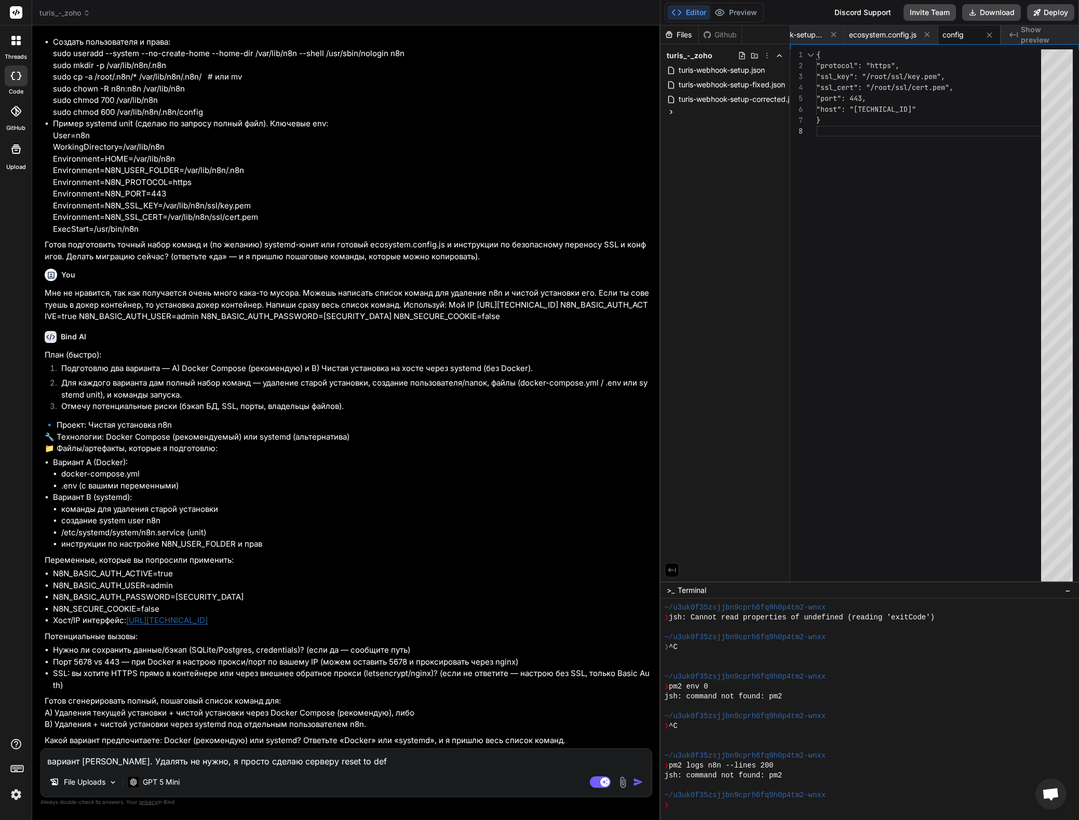
type textarea "вариант [PERSON_NAME]. Удалять не нужно, я просто сделаю серверу reset to de"
type textarea "x"
type textarea "вариант [PERSON_NAME]. Удалять не нужно, я просто сделаю серверу reset to d"
type textarea "x"
type textarea "вариант [PERSON_NAME]. Удалять не нужно, я просто сделаю серверу reset to"
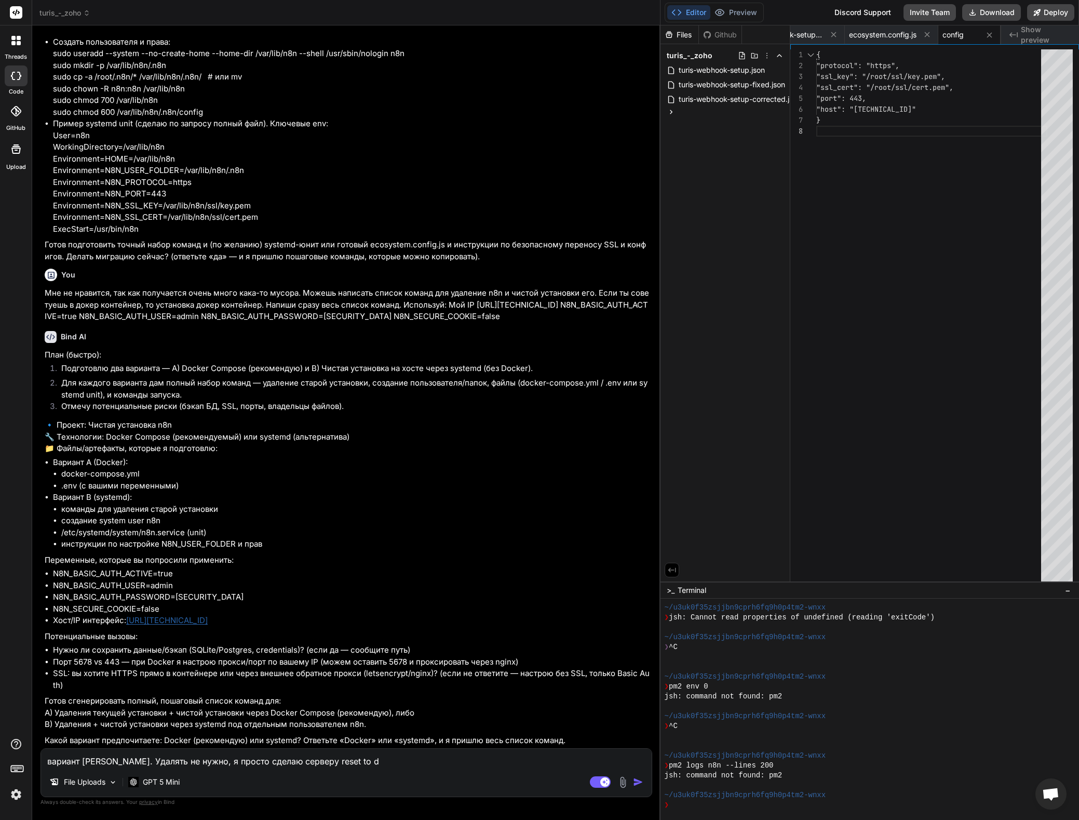
type textarea "x"
type textarea "вариант [PERSON_NAME]. Удалять не нужно, я просто сделаю серверу reset to"
type textarea "x"
type textarea "вариант [PERSON_NAME]. Удалять не нужно, я просто сделаю серверу reset t"
type textarea "x"
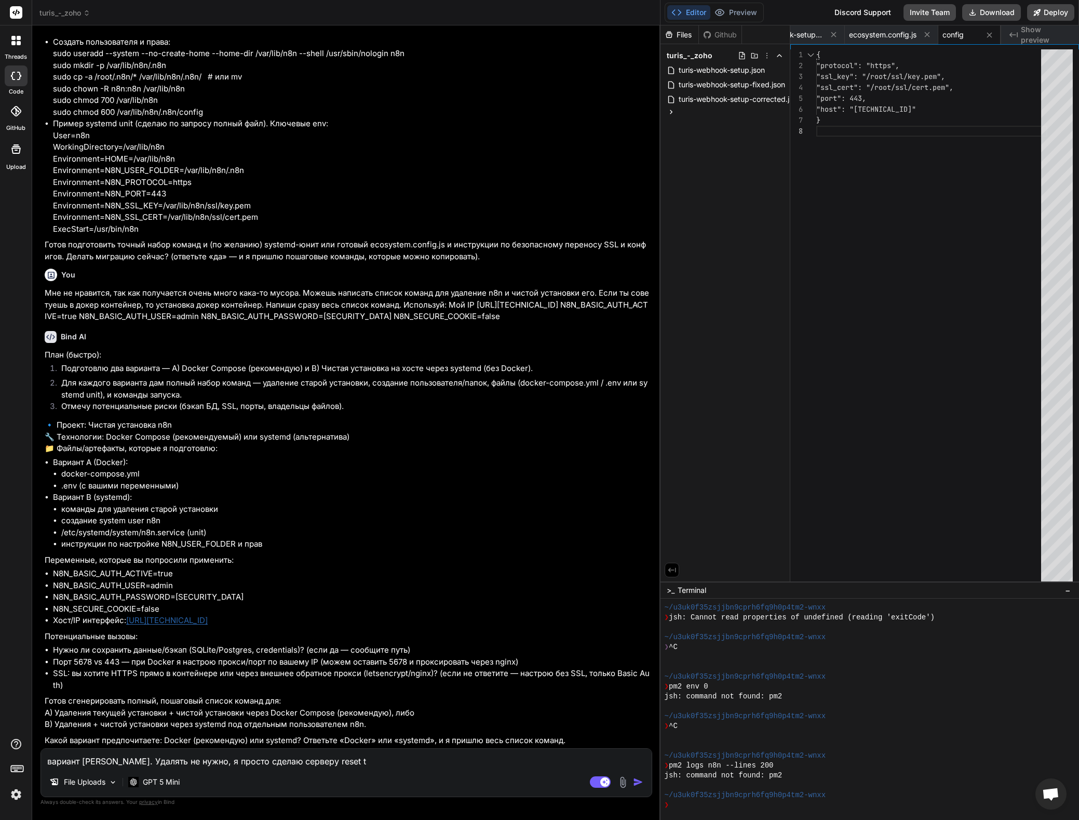
type textarea "вариант [PERSON_NAME]. Удалять не нужно, я просто сделаю серверу reset"
type textarea "x"
click at [93, 759] on textarea "вариант [PERSON_NAME]. Удалять не нужно, я просто сделаю серверу reset" at bounding box center [346, 757] width 611 height 19
type textarea "вариант [PERSON_NAME]."
type textarea "x"
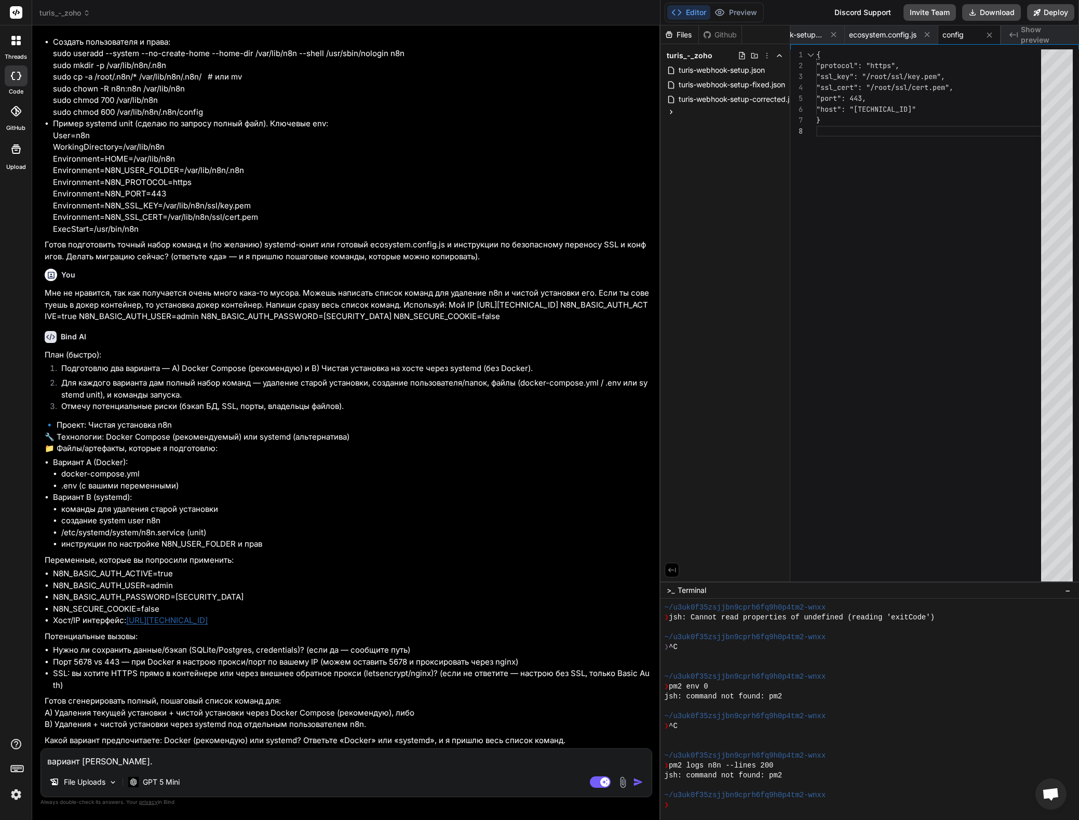
type textarea "вариант [PERSON_NAME]. S"
type textarea "x"
type textarea "вариант [PERSON_NAME]. SS"
type textarea "x"
type textarea "вариант [PERSON_NAME]. SSL"
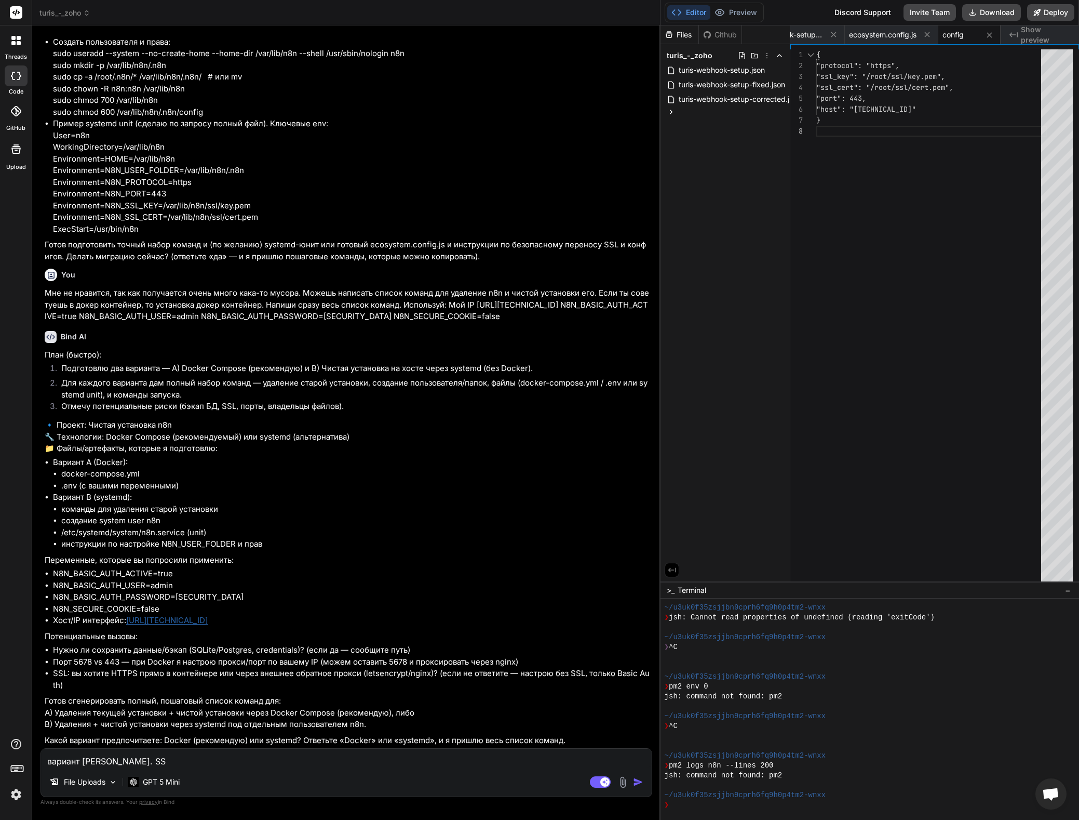
type textarea "x"
type textarea "вариант [PERSON_NAME]. SSL"
type textarea "x"
type textarea "вариант [PERSON_NAME]. SSL g"
type textarea "x"
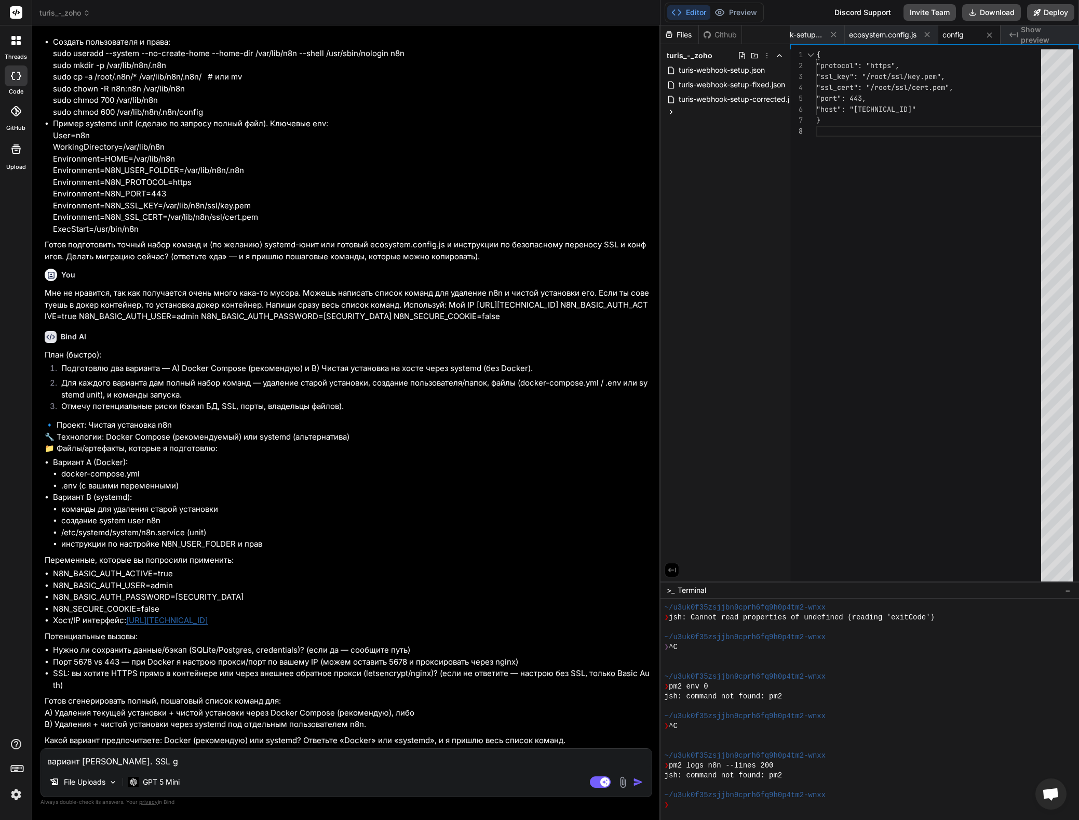
type textarea "вариант [PERSON_NAME]. SSL gj"
type textarea "x"
type textarea "вариант [PERSON_NAME]. SSL gj"
type textarea "x"
type textarea "вариант [PERSON_NAME]. SSL пок"
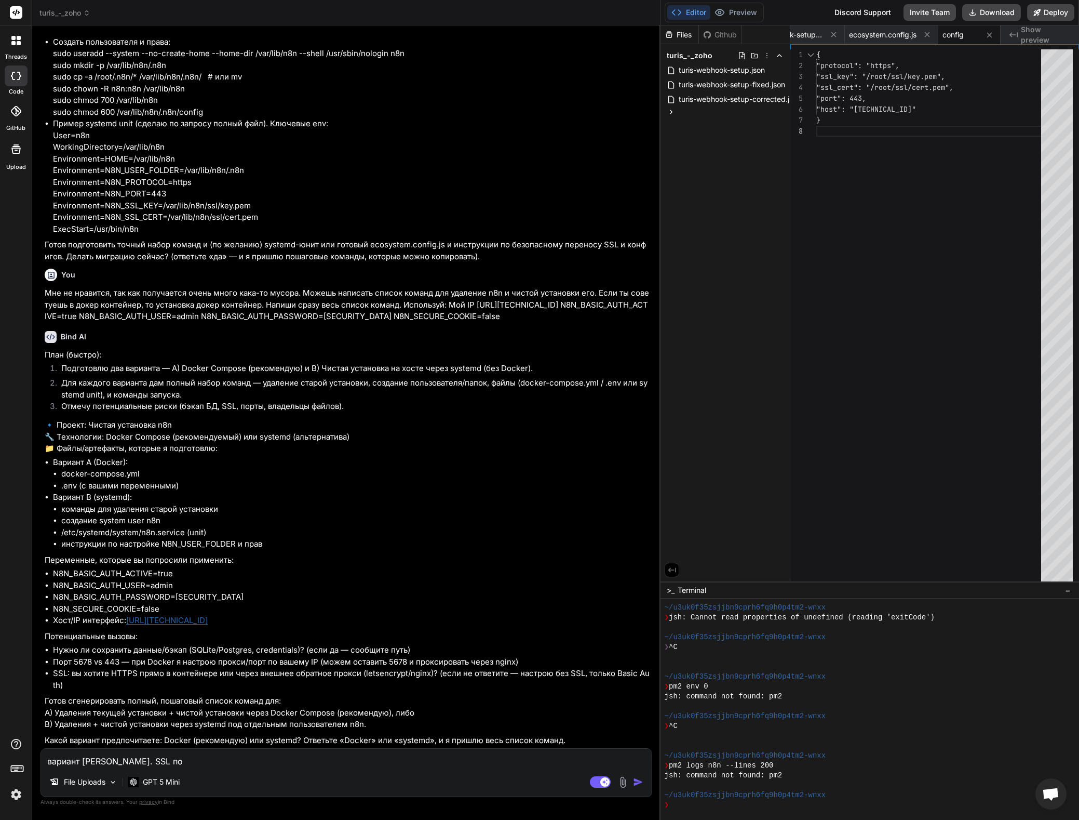
type textarea "x"
type textarea "вариант [PERSON_NAME]. SSL пока"
type textarea "x"
type textarea "вариант [PERSON_NAME]. SSL пока"
type textarea "x"
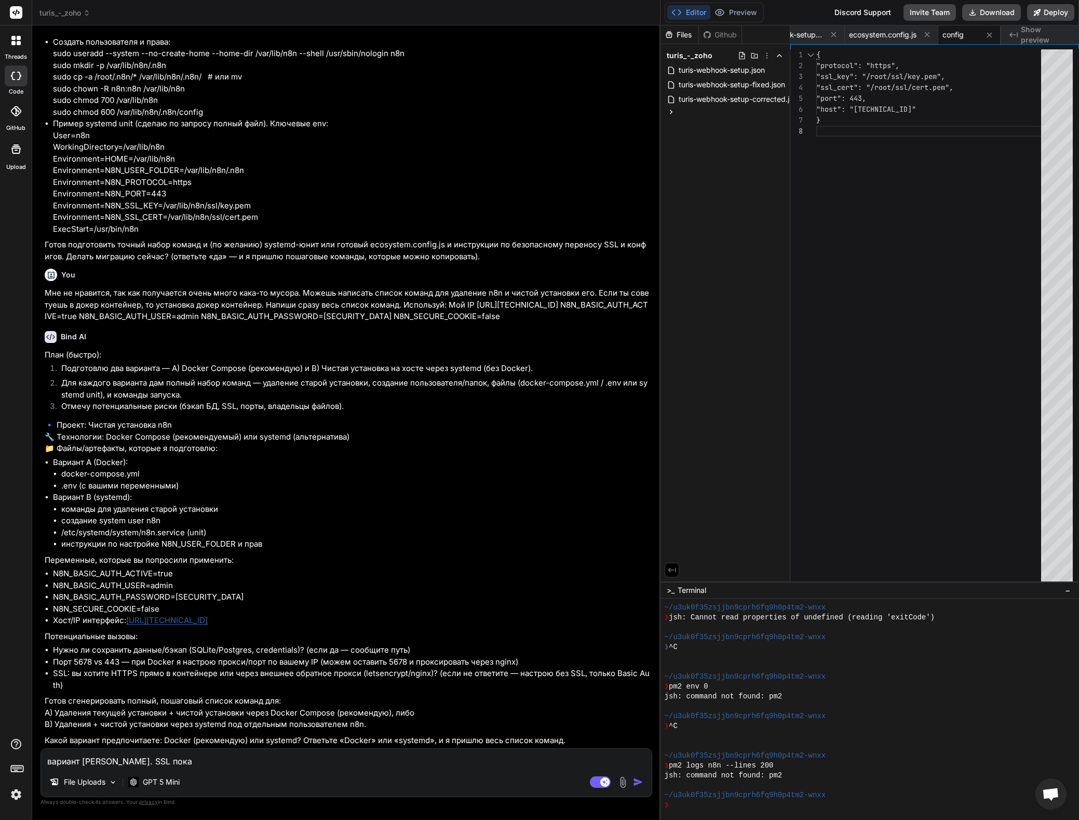
type textarea "вариант [PERSON_NAME]. SSL пока н"
type textarea "x"
type textarea "вариант [PERSON_NAME]. SSL пока не"
type textarea "x"
type textarea "вариант [PERSON_NAME]. SSL пока не"
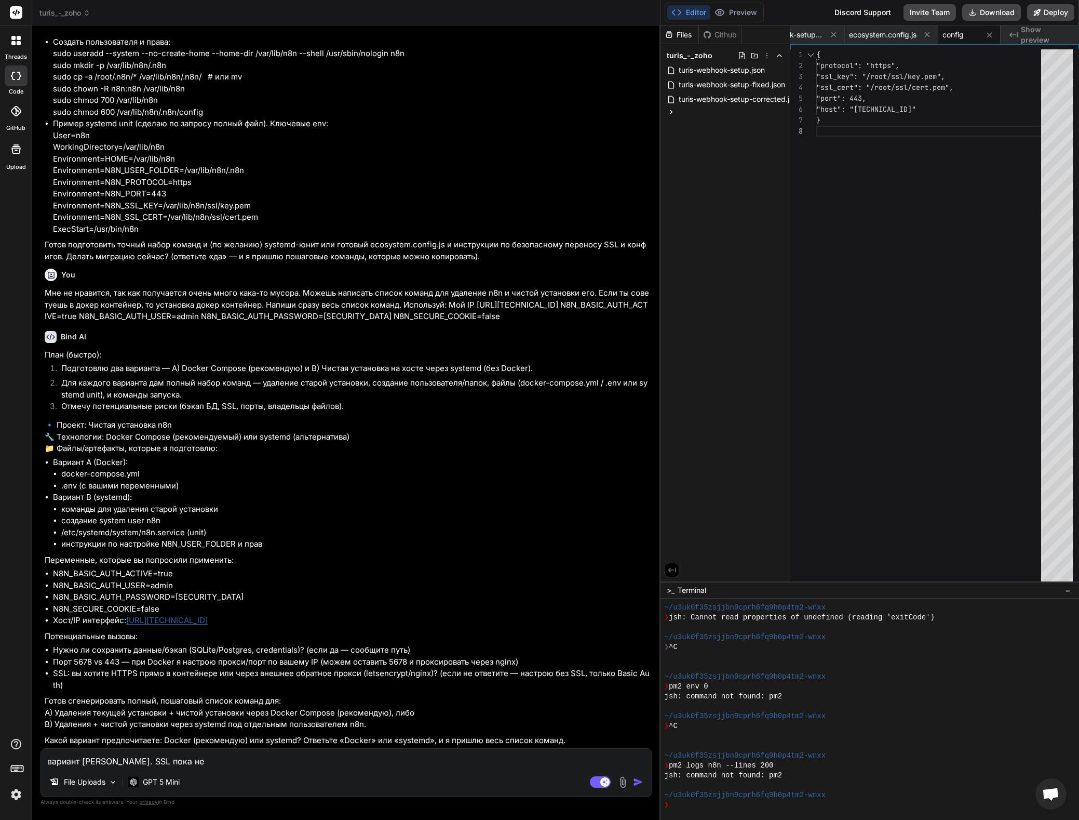
type textarea "x"
type textarea "вариант [PERSON_NAME]. SSL пока не н"
type textarea "x"
type textarea "вариант [PERSON_NAME]. SSL пока не ну"
type textarea "x"
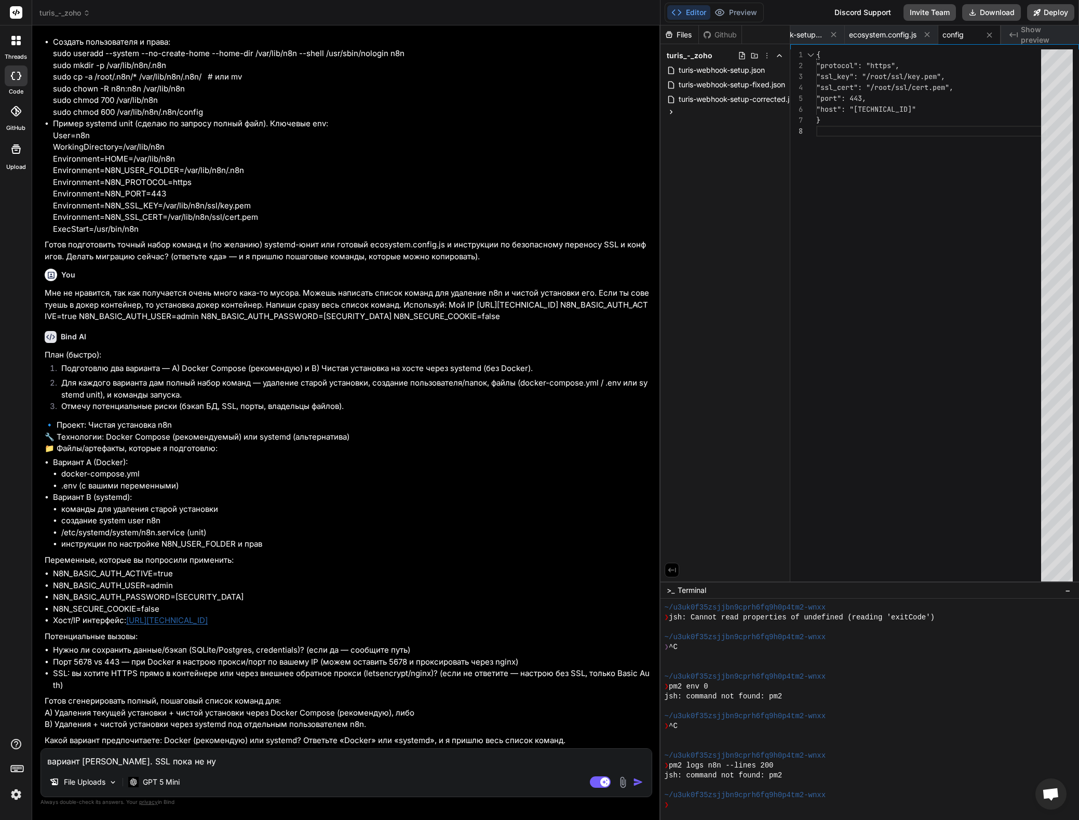
type textarea "вариант [PERSON_NAME]. SSL пока не нуж"
type textarea "x"
type textarea "вариант [PERSON_NAME]. SSL пока не нужн"
type textarea "x"
type textarea "вариант [PERSON_NAME]. SSL пока не нужно"
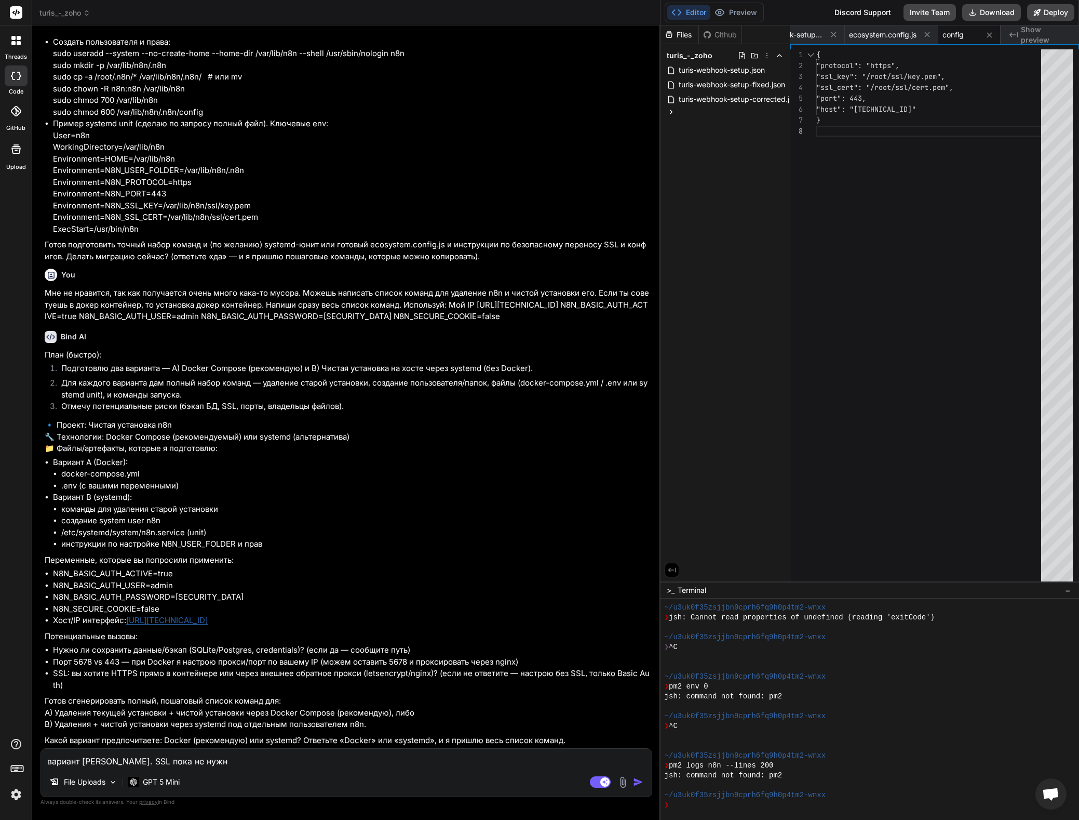
type textarea "x"
type textarea "вариант [PERSON_NAME]. SSL пока не нужно,"
type textarea "x"
type textarea "вариант [PERSON_NAME]. SSL пока не нужно, я"
type textarea "x"
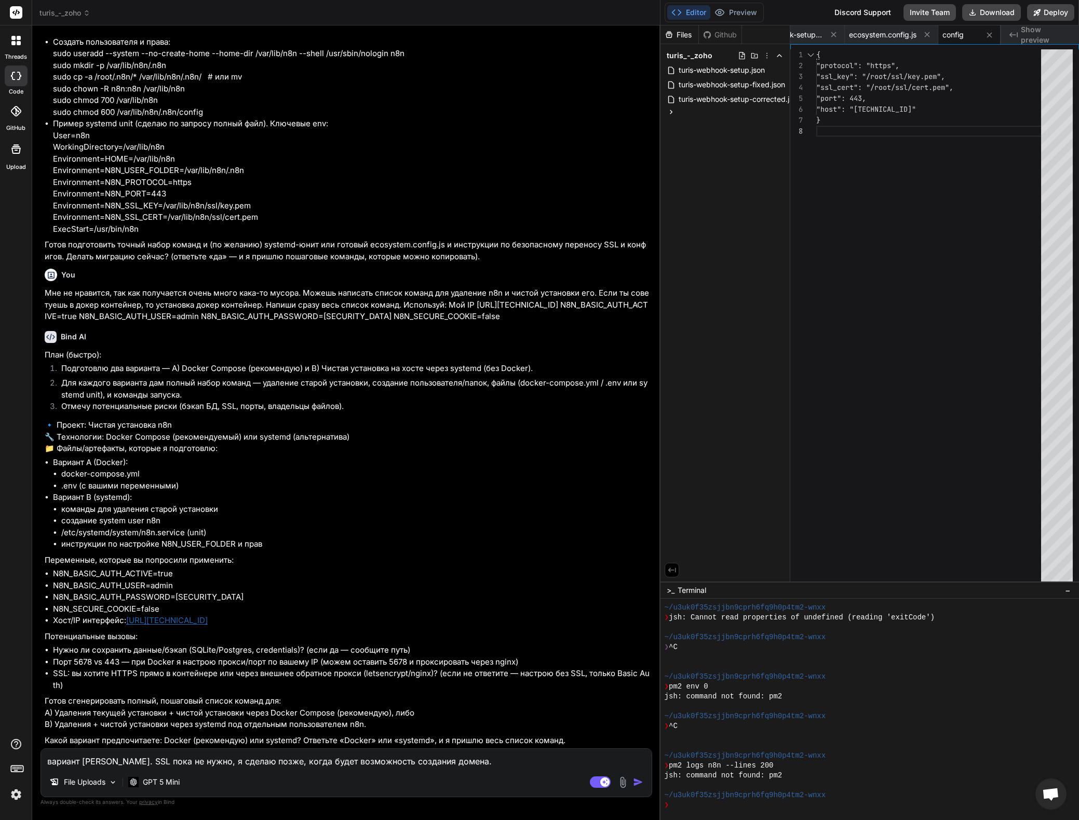
click at [636, 783] on img "button" at bounding box center [638, 782] width 10 height 10
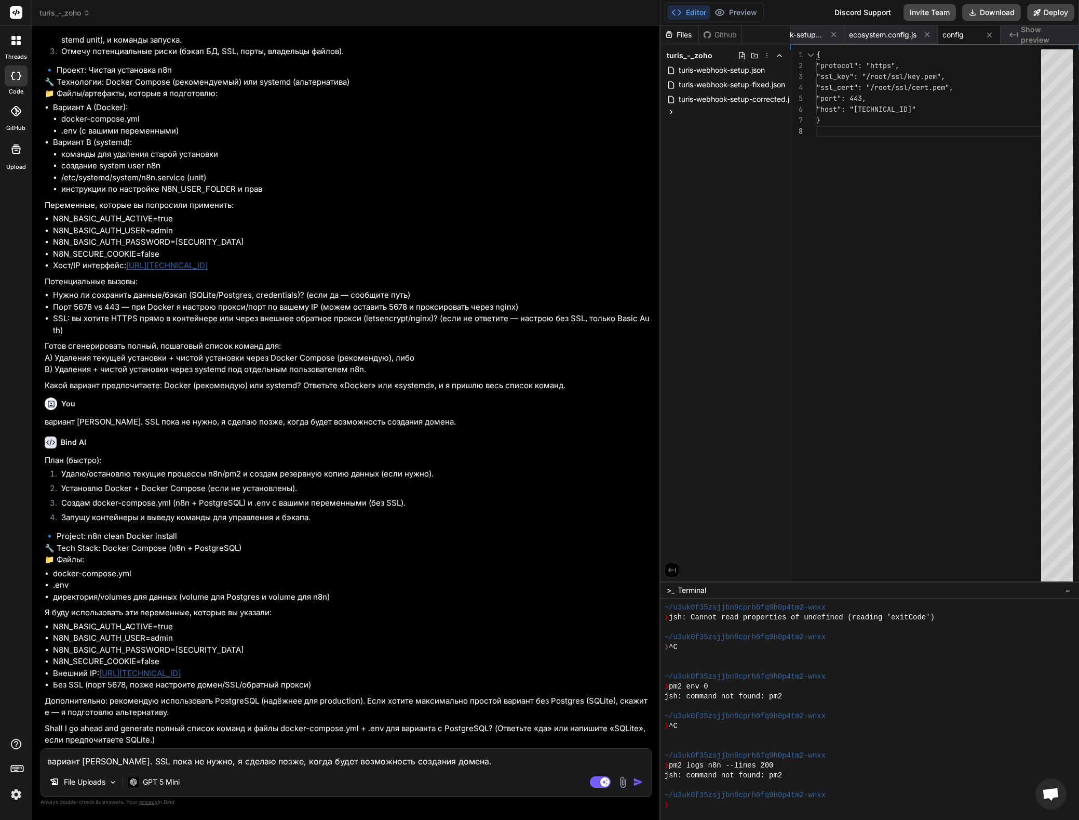
scroll to position [30511, 0]
click at [154, 769] on div "вариант [PERSON_NAME]. SSL пока не нужно, я сделаю позже, когда будет возможнос…" at bounding box center [347, 772] width 612 height 49
click at [157, 763] on textarea "вариант [PERSON_NAME]. SSL пока не нужно, я сделаю позже, когда будет возможнос…" at bounding box center [346, 757] width 611 height 19
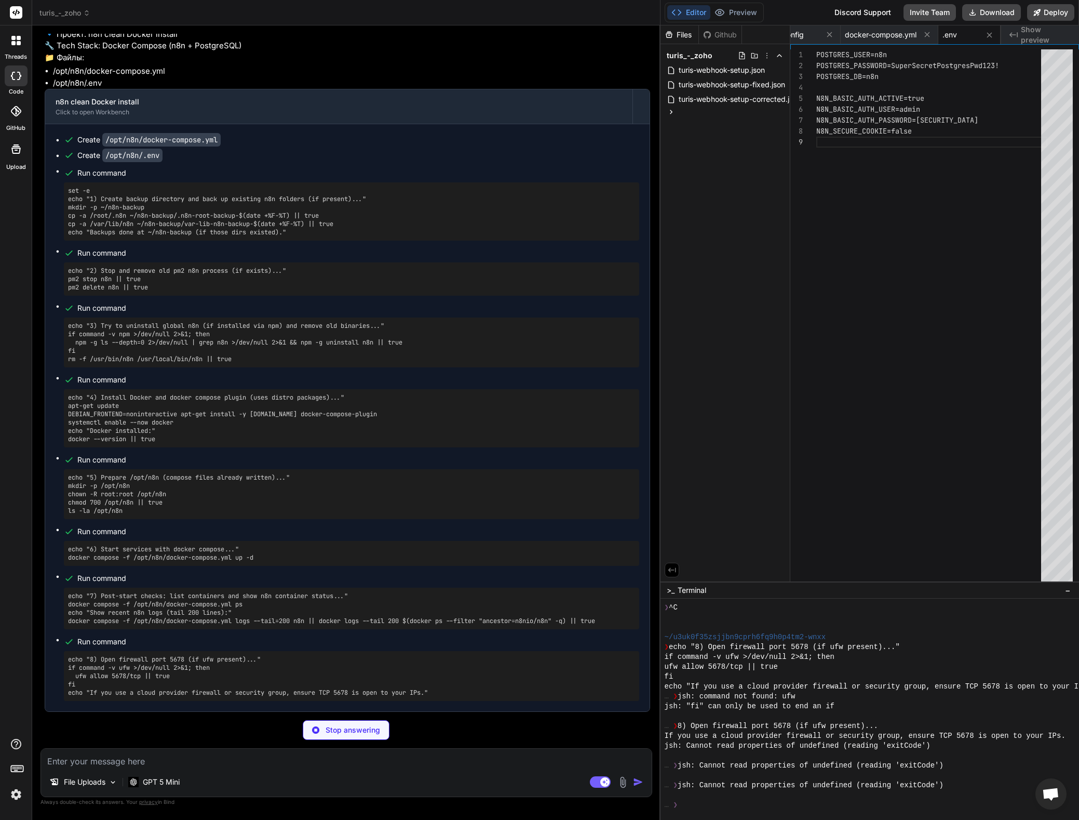
scroll to position [2734, 0]
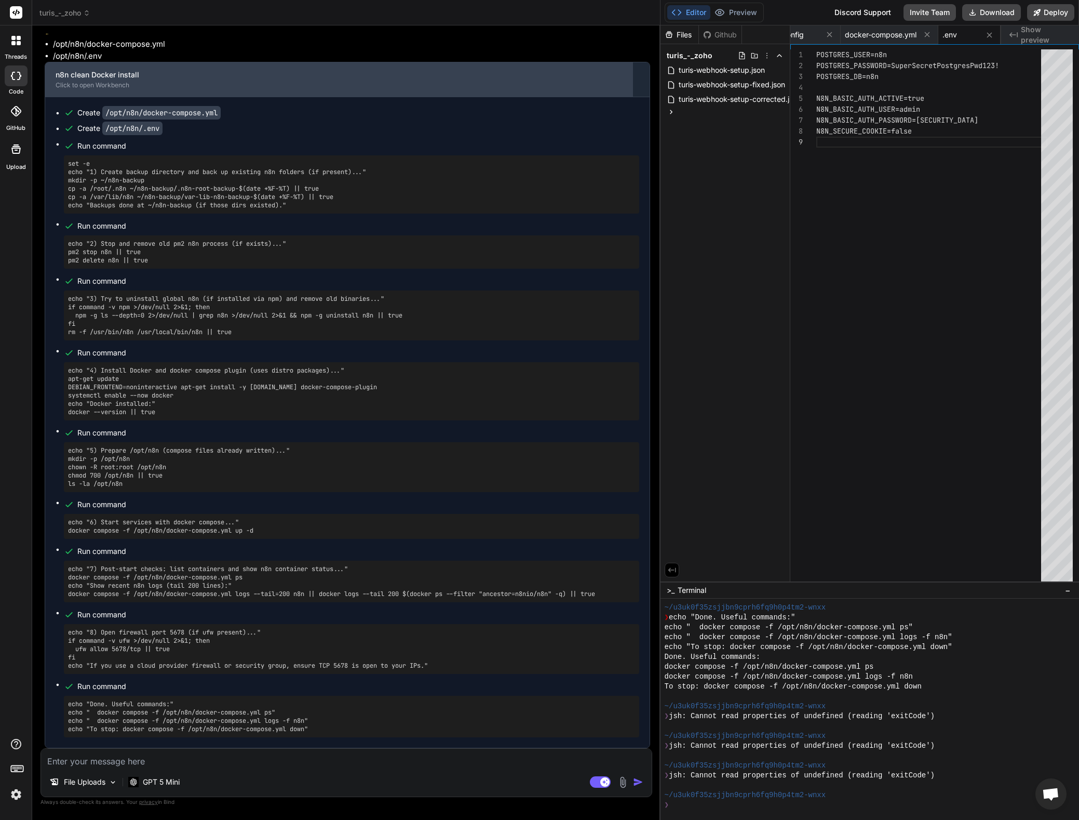
click at [112, 89] on div "Click to open Workbench" at bounding box center [339, 85] width 567 height 8
click at [71, 89] on div "Click to open Workbench" at bounding box center [339, 85] width 567 height 8
click at [86, 89] on div "Click to open Workbench" at bounding box center [339, 85] width 567 height 8
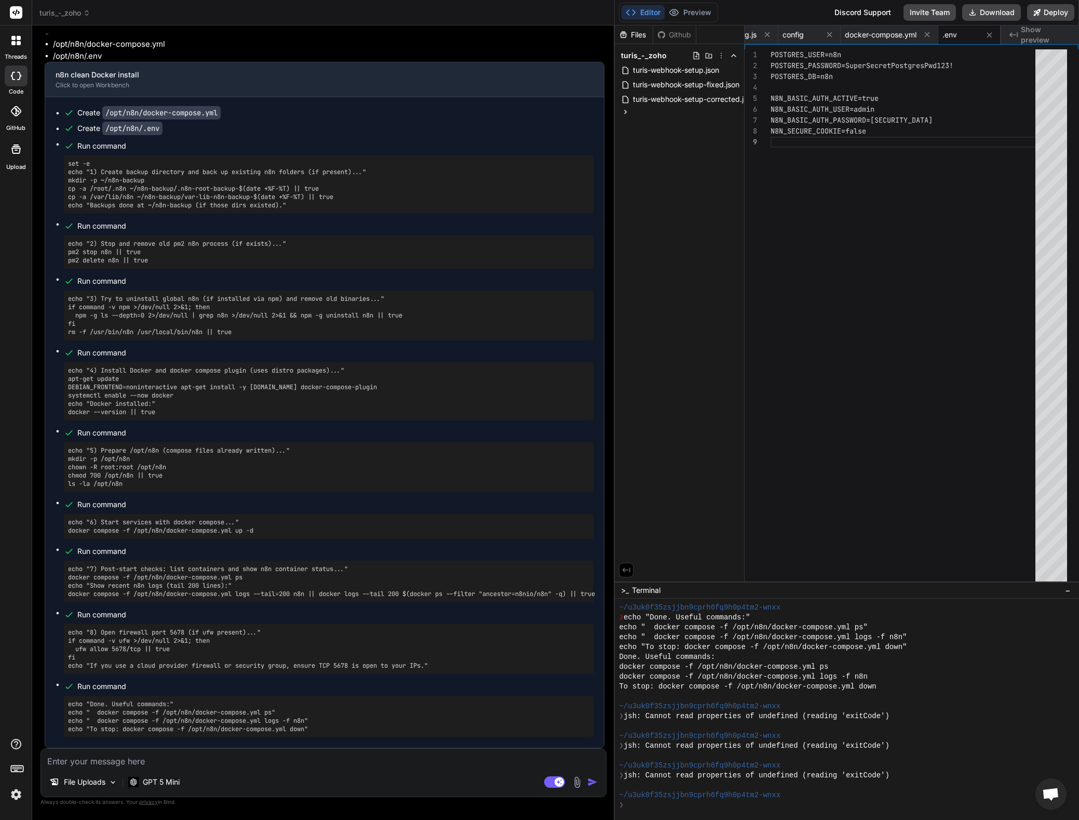
scroll to position [31383, 0]
drag, startPoint x: 659, startPoint y: 260, endPoint x: 601, endPoint y: 263, distance: 58.3
click at [601, 263] on div "Bind AI Web Search Created with Pixso. Code Generator You Привет! Меня интересу…" at bounding box center [323, 422] width 583 height 794
click at [269, 209] on pre "set -e echo "1) Create backup directory and back up existing n8n folders (if pr…" at bounding box center [328, 184] width 521 height 50
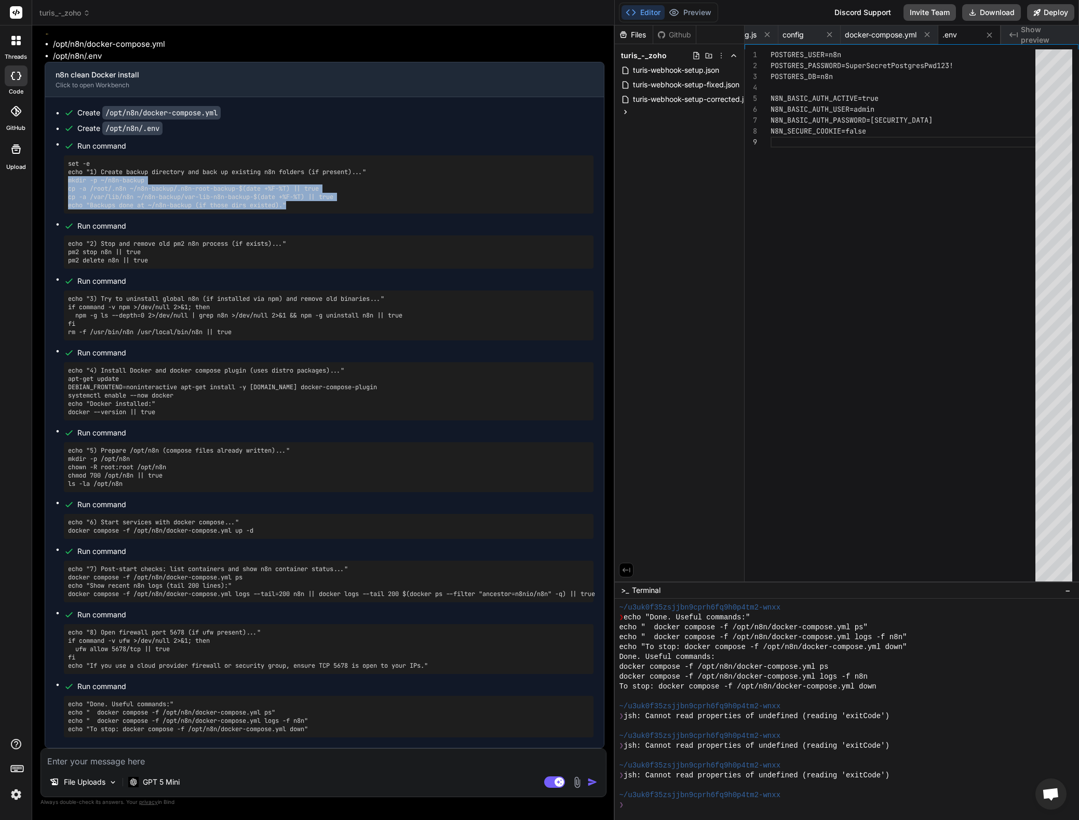
drag, startPoint x: 295, startPoint y: 433, endPoint x: 76, endPoint y: 407, distance: 220.2
click at [68, 209] on pre "set -e echo "1) Create backup directory and back up existing n8n folders (if pr…" at bounding box center [328, 184] width 521 height 50
click at [171, 209] on pre "set -e echo "1) Create backup directory and back up existing n8n folders (if pr…" at bounding box center [328, 184] width 521 height 50
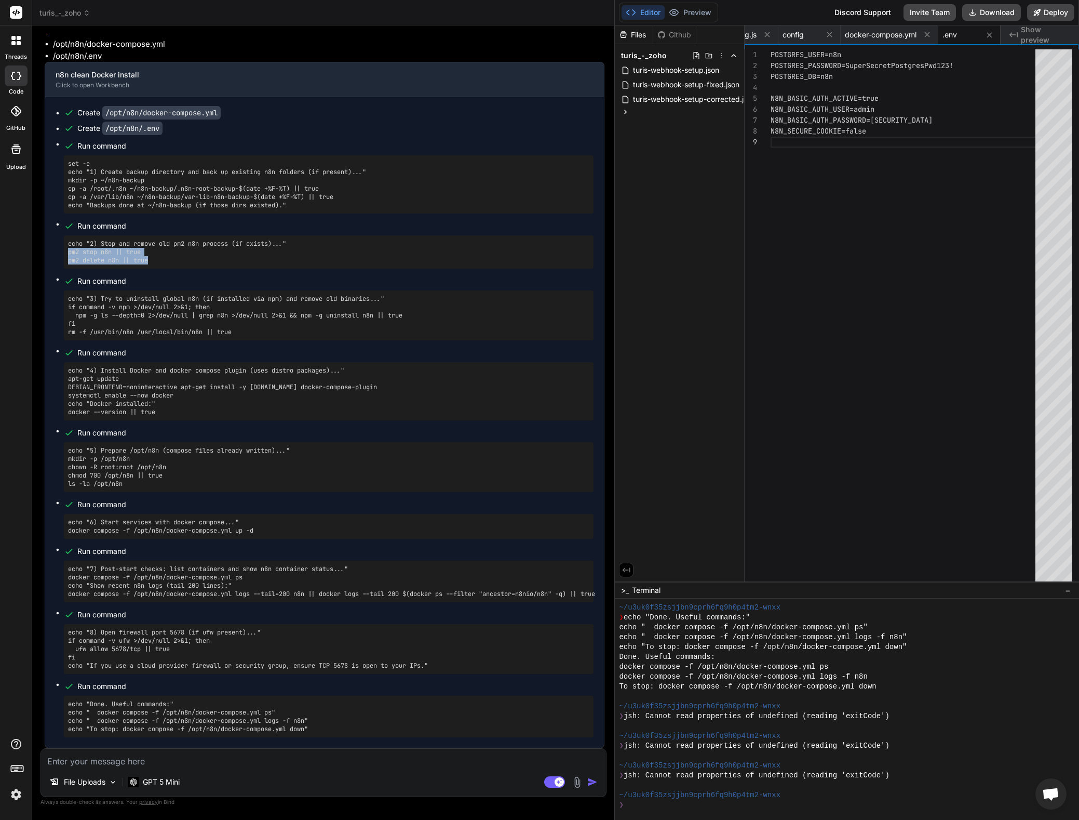
drag, startPoint x: 154, startPoint y: 483, endPoint x: 39, endPoint y: 477, distance: 114.9
click at [39, 477] on div "Bind AI Web Search Created with Pixso. Code Generator You Привет! Меня интересу…" at bounding box center [323, 422] width 583 height 794
copy pre "pm2 stop n8n || true pm2 delete n8n || true"
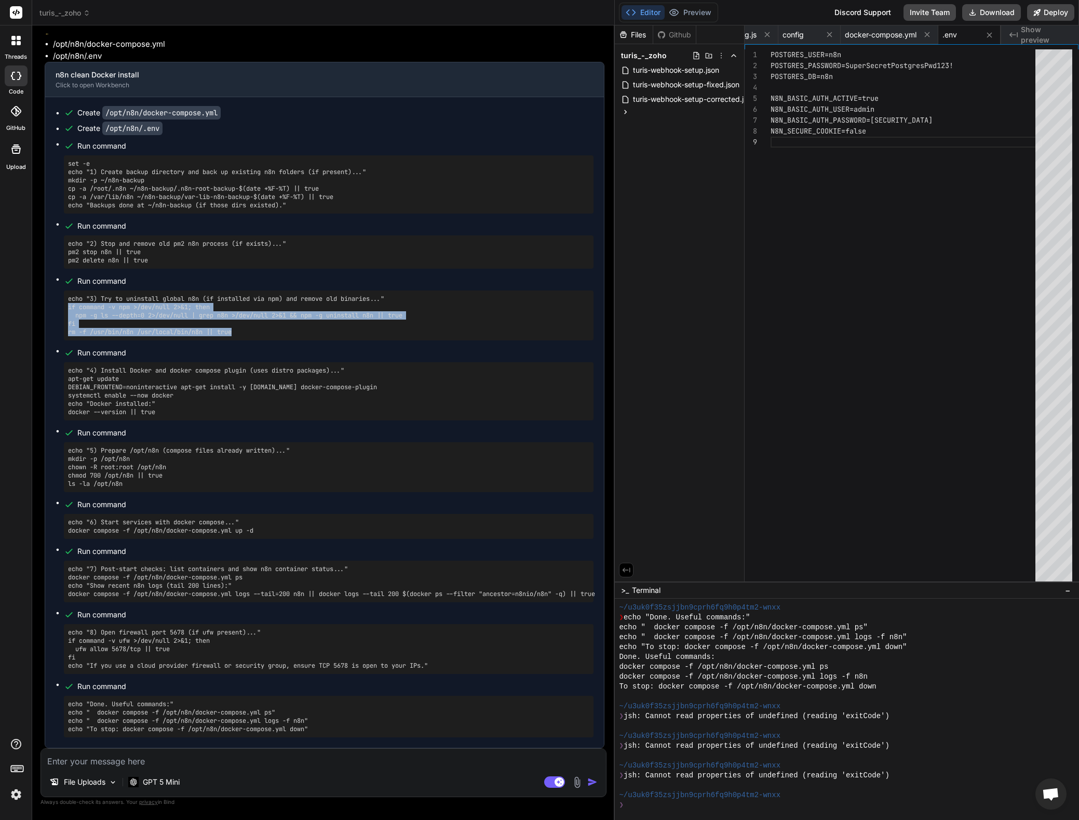
drag, startPoint x: 118, startPoint y: 410, endPoint x: 245, endPoint y: 427, distance: 128.0
click at [245, 336] on pre "echo "3) Try to uninstall global n8n (if installed via npm) and remove old bina…" at bounding box center [328, 316] width 521 height 42
copy pre "if command -v npm >/dev/null 2>&1; then npm -g ls --depth=0 2>/dev/null | grep …"
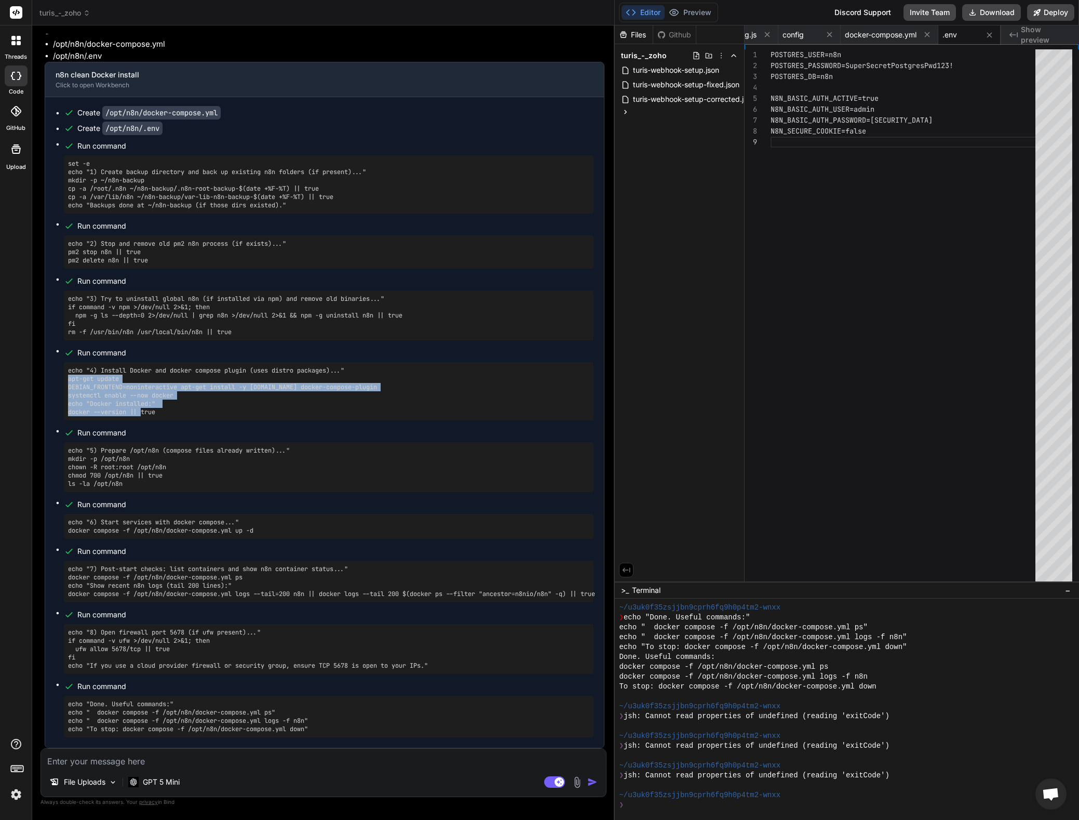
drag, startPoint x: 158, startPoint y: 509, endPoint x: 64, endPoint y: 474, distance: 99.8
click at [64, 420] on div "echo "4) Install Docker and docker compose plugin (uses distro packages)..." ap…" at bounding box center [329, 391] width 530 height 58
copy pre "apt-get update DEBIAN_FRONTEND=noninteractive apt-get install -y [DOMAIN_NAME] …"
click at [138, 762] on textarea at bounding box center [323, 757] width 565 height 19
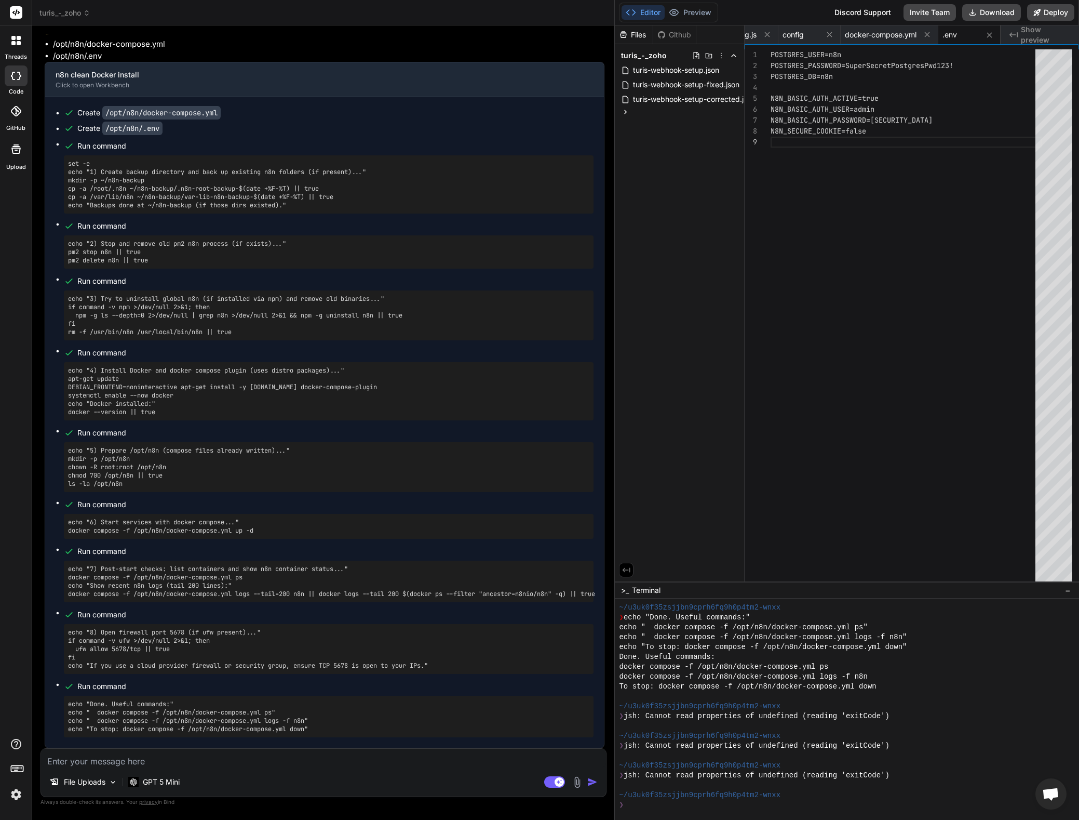
paste textarea "lore@ipsumd-5si-ame5-7:~# co7 adip e4s || doei te2 incidi u4l || etdo [MA6] Ali…"
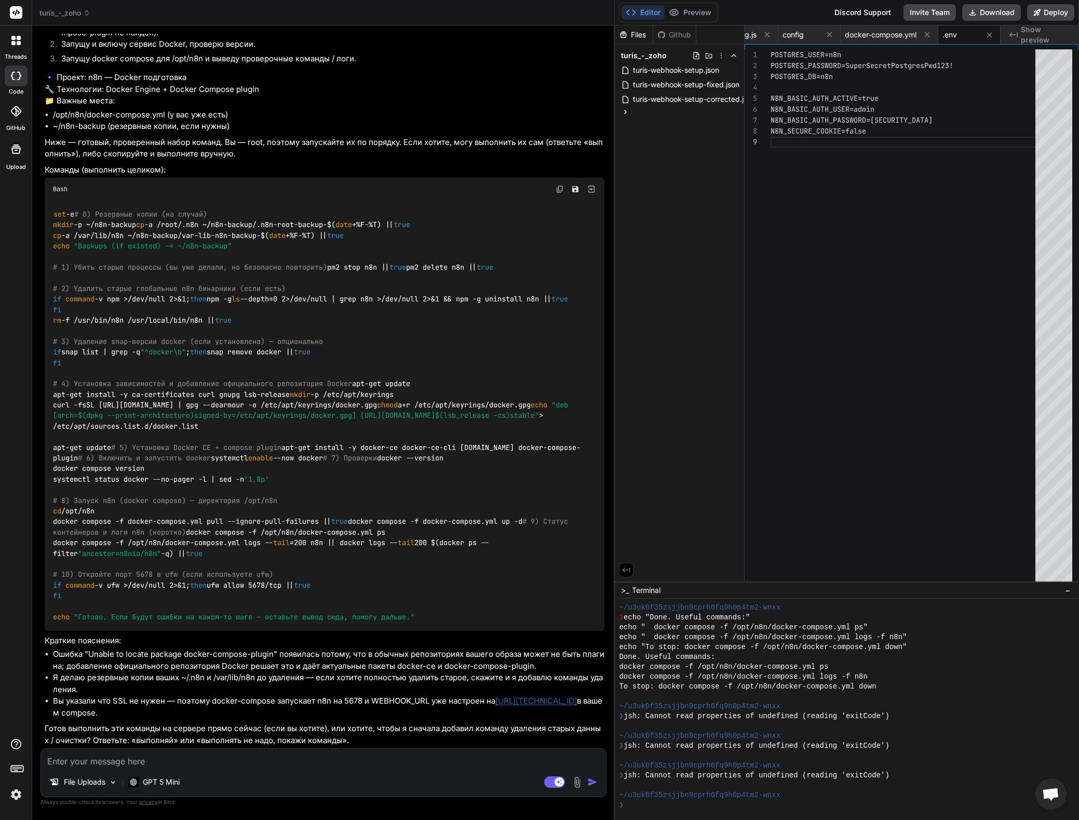
scroll to position [32703, 0]
click at [93, 296] on code "set -e # 0) Резервные копии (на случай) mkdir -p ~/n8n-backup cp -a /root/.n8n …" at bounding box center [317, 415] width 528 height 413
drag, startPoint x: 85, startPoint y: 298, endPoint x: 35, endPoint y: 293, distance: 50.7
click at [35, 293] on div "Bind AI Web Search Created with Pixso. Code Generator You Привет! Меня интересу…" at bounding box center [323, 422] width 583 height 794
copy code "pm2 stop n8n || true pm2 delete n8n || true"
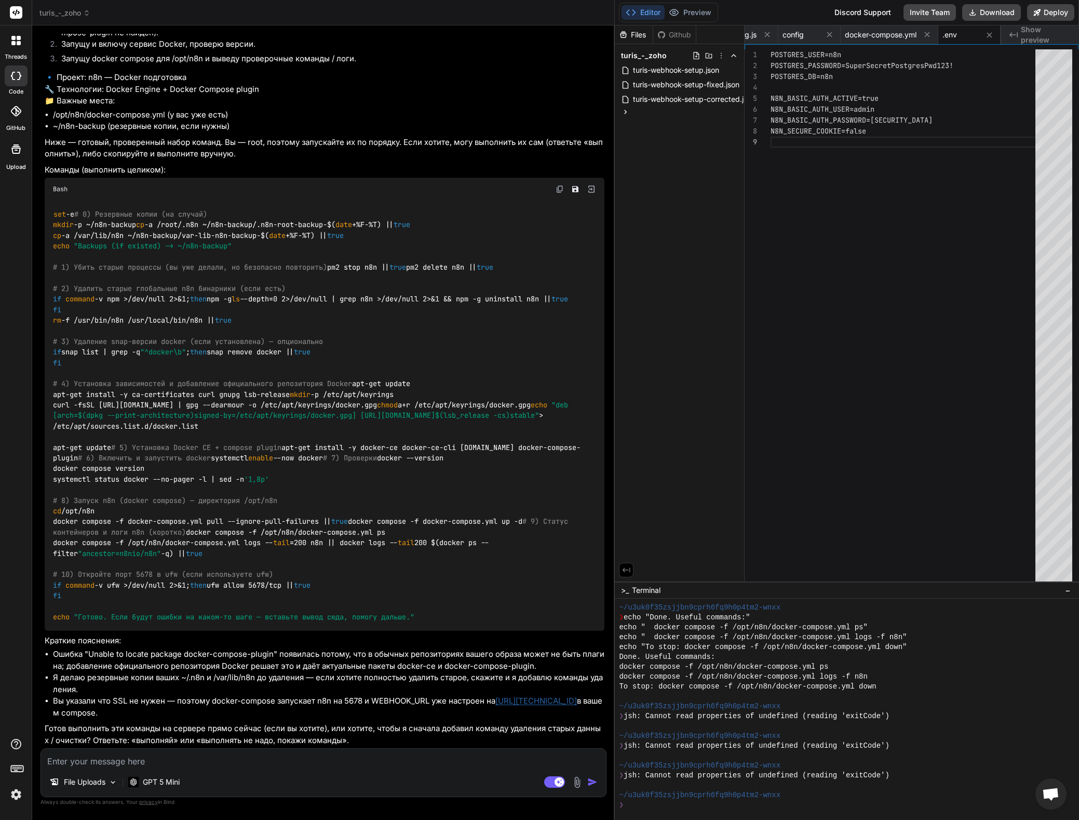
click at [301, 363] on div "set -e # 0) Резервные копии (на случай) mkdir -p ~/n8n-backup cp -a /root/.n8n …" at bounding box center [325, 415] width 560 height 430
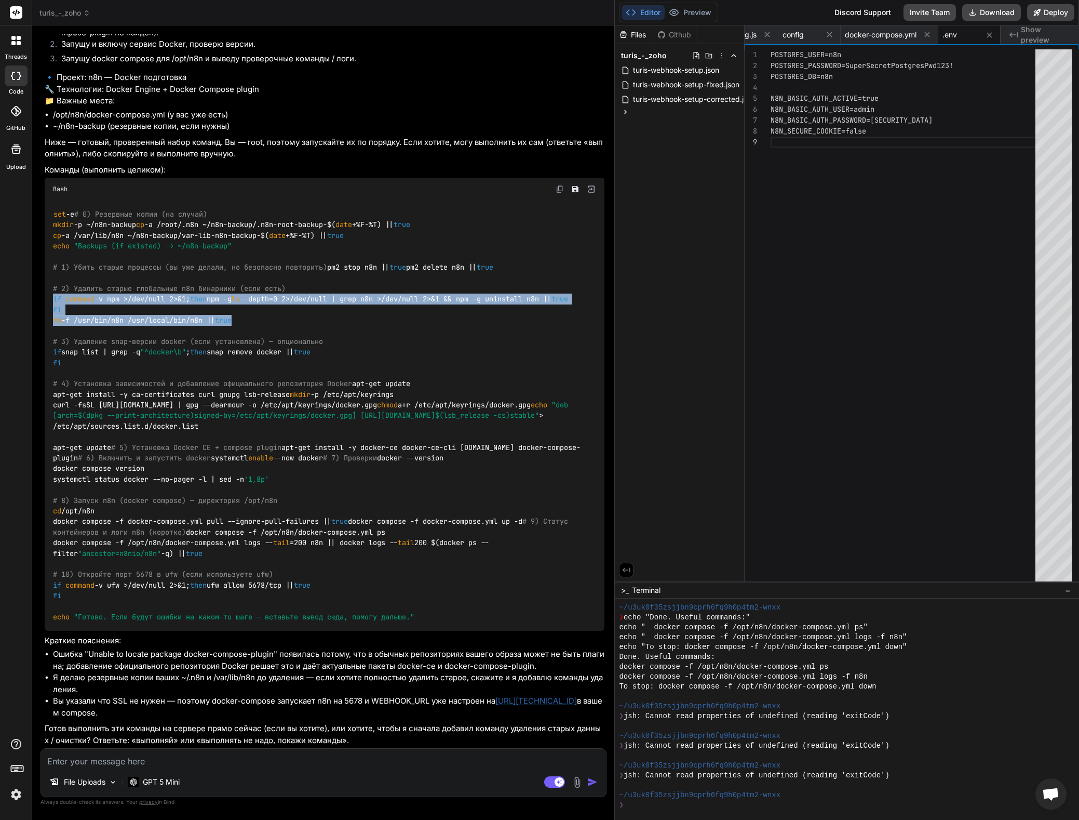
drag, startPoint x: 260, startPoint y: 367, endPoint x: 34, endPoint y: 329, distance: 229.6
click at [34, 329] on div "Bind AI Web Search Created with Pixso. Code Generator You Привет! Меня интересу…" at bounding box center [323, 422] width 583 height 794
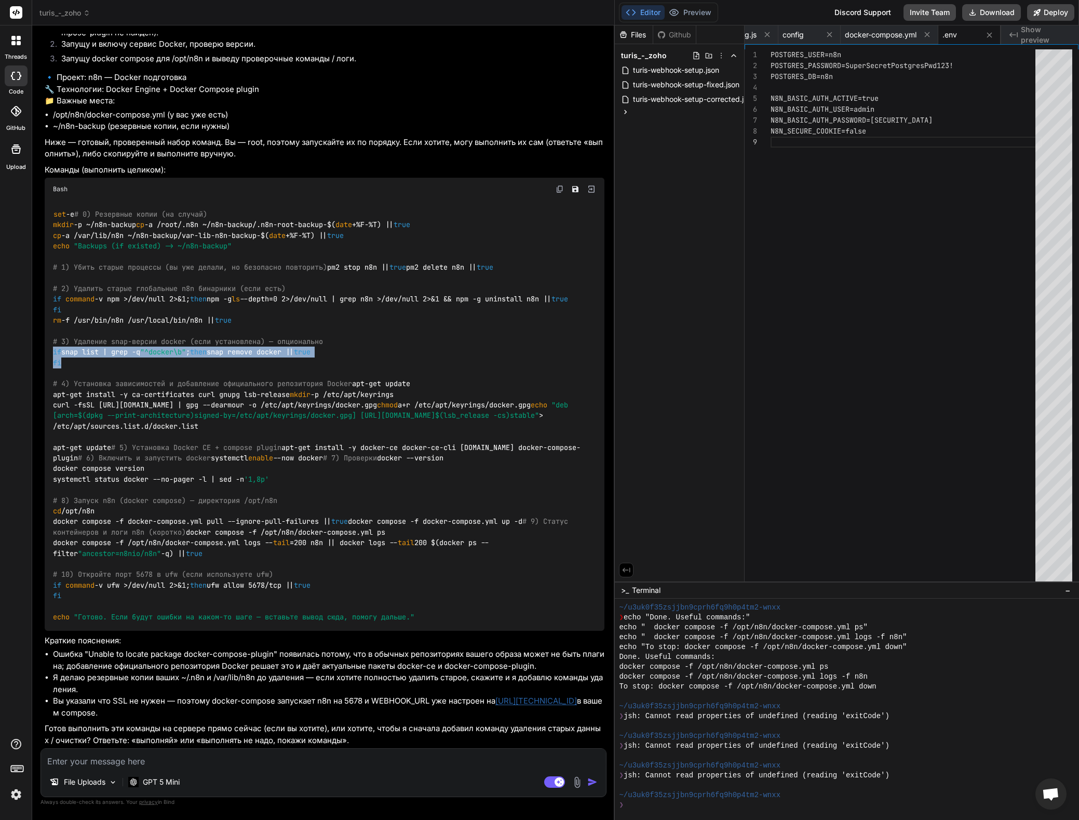
drag, startPoint x: 76, startPoint y: 414, endPoint x: 54, endPoint y: 400, distance: 26.7
click at [54, 400] on div "set -e # 0) Резервные копии (на случай) mkdir -p ~/n8n-backup cp -a /root/.n8n …" at bounding box center [325, 415] width 560 height 430
copy code "if snap list | grep -q "^docker\b" ; then snap remove docker || true fi"
drag, startPoint x: 300, startPoint y: 461, endPoint x: 53, endPoint y: 450, distance: 247.5
click at [52, 450] on div "set -e # 0) Резервные копии (на случай) mkdir -p ~/n8n-backup cp -a /root/.n8n …" at bounding box center [325, 415] width 560 height 430
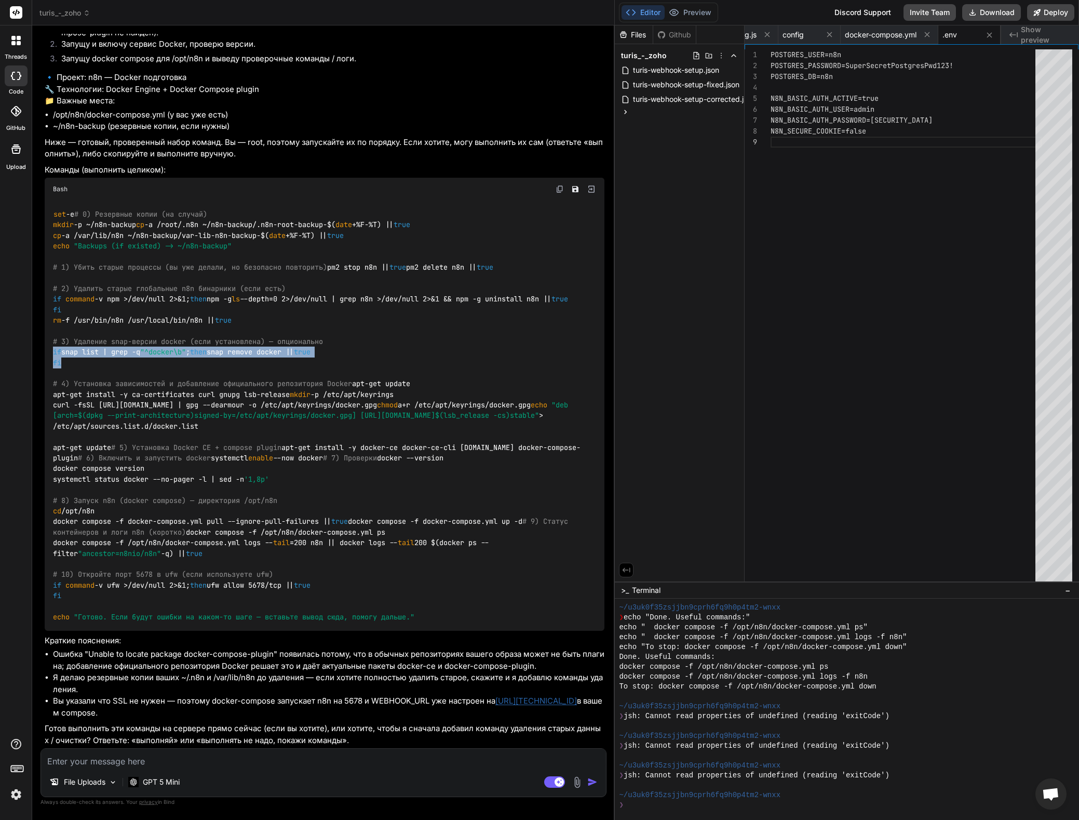
copy code "apt-get update apt-get install -y ca-certificates curl gnupg lsb-release"
drag, startPoint x: 169, startPoint y: 502, endPoint x: 55, endPoint y: 483, distance: 116.5
click at [54, 483] on div "set -e # 0) Резервные копии (на случай) mkdir -p ~/n8n-backup cp -a /root/.n8n …" at bounding box center [325, 415] width 560 height 430
copy code "mkdir -p /etc/apt/keyrings curl -fsSL [URL][DOMAIN_NAME] | gpg --dearmour -o /e…"
drag, startPoint x: 116, startPoint y: 557, endPoint x: 54, endPoint y: 526, distance: 69.7
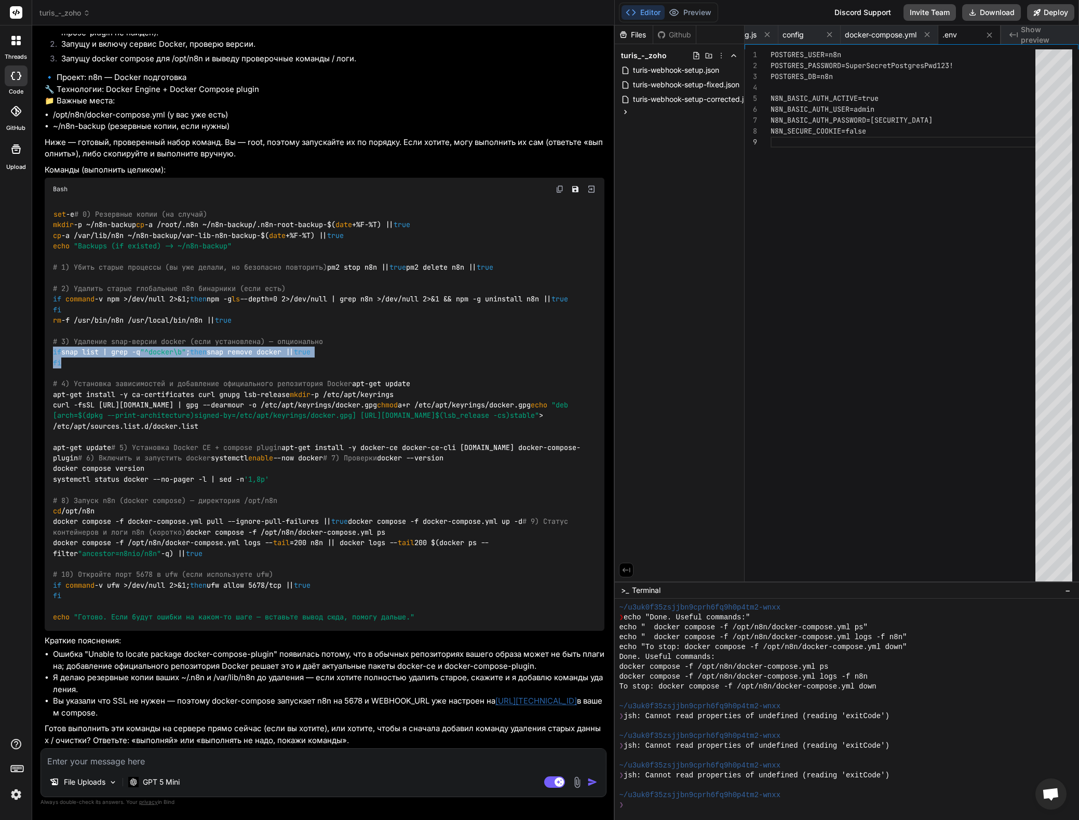
click at [54, 526] on div "set -e # 0) Резервные копии (на случай) mkdir -p ~/n8n-backup cp -a /root/.n8n …" at bounding box center [325, 415] width 560 height 430
copy code "echo "deb [arch= $(dpkg --print-architecture) signed-by=/etc/apt/keyrings/docke…"
click at [207, 586] on code "set -e # 0) Резервные копии (на случай) mkdir -p ~/n8n-backup cp -a /root/.n8n …" at bounding box center [317, 415] width 528 height 413
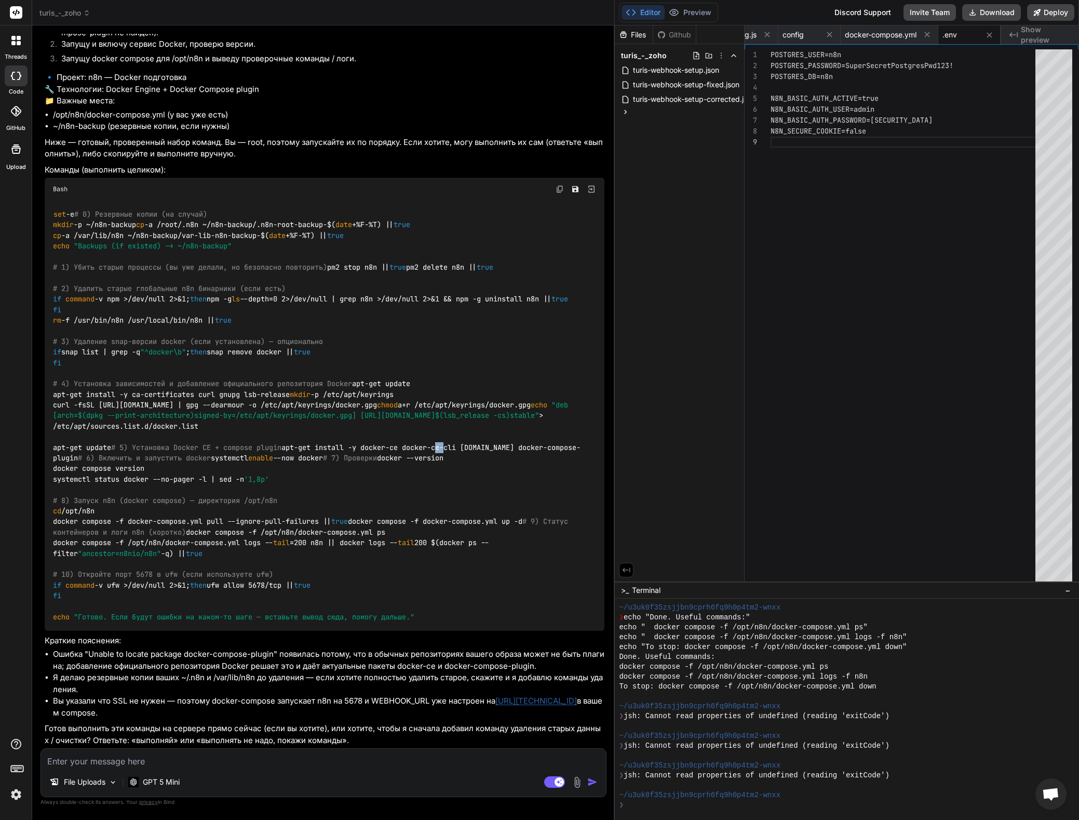
copy code "apt-get install -y docker-ce docker-ce-cli [DOMAIN_NAME] docker-compose-plugin"
click at [132, 620] on code "set -e # 0) Резервные копии (на случай) mkdir -p ~/n8n-backup cp -a /root/.n8n …" at bounding box center [317, 415] width 528 height 413
copy code "systemctl enable --now docker"
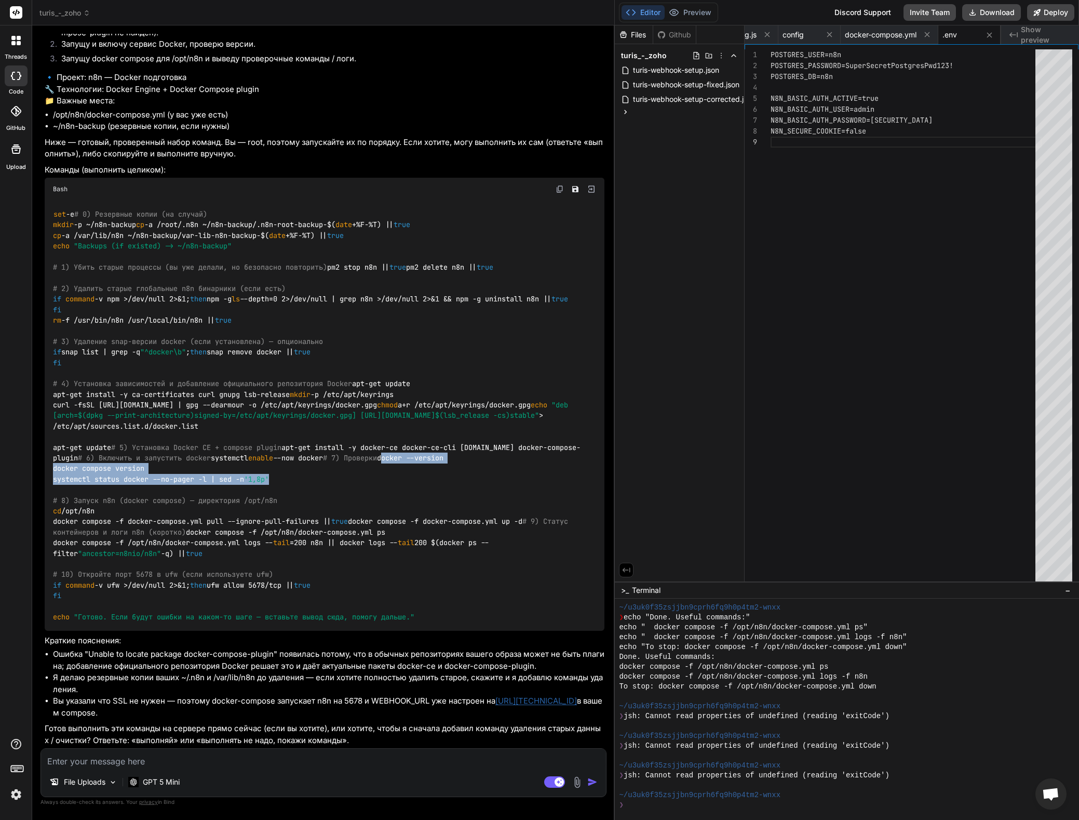
drag, startPoint x: 229, startPoint y: 670, endPoint x: 53, endPoint y: 652, distance: 176.9
click at [53, 630] on div "set -e # 0) Резервные копии (на случай) mkdir -p ~/n8n-backup cp -a /root/.n8n …" at bounding box center [325, 415] width 560 height 430
drag, startPoint x: 240, startPoint y: 565, endPoint x: 55, endPoint y: 546, distance: 186.4
click at [55, 546] on div "set -e # 0) Резервные копии (на случай) mkdir -p ~/n8n-backup cp -a /root/.n8n …" at bounding box center [325, 415] width 560 height 430
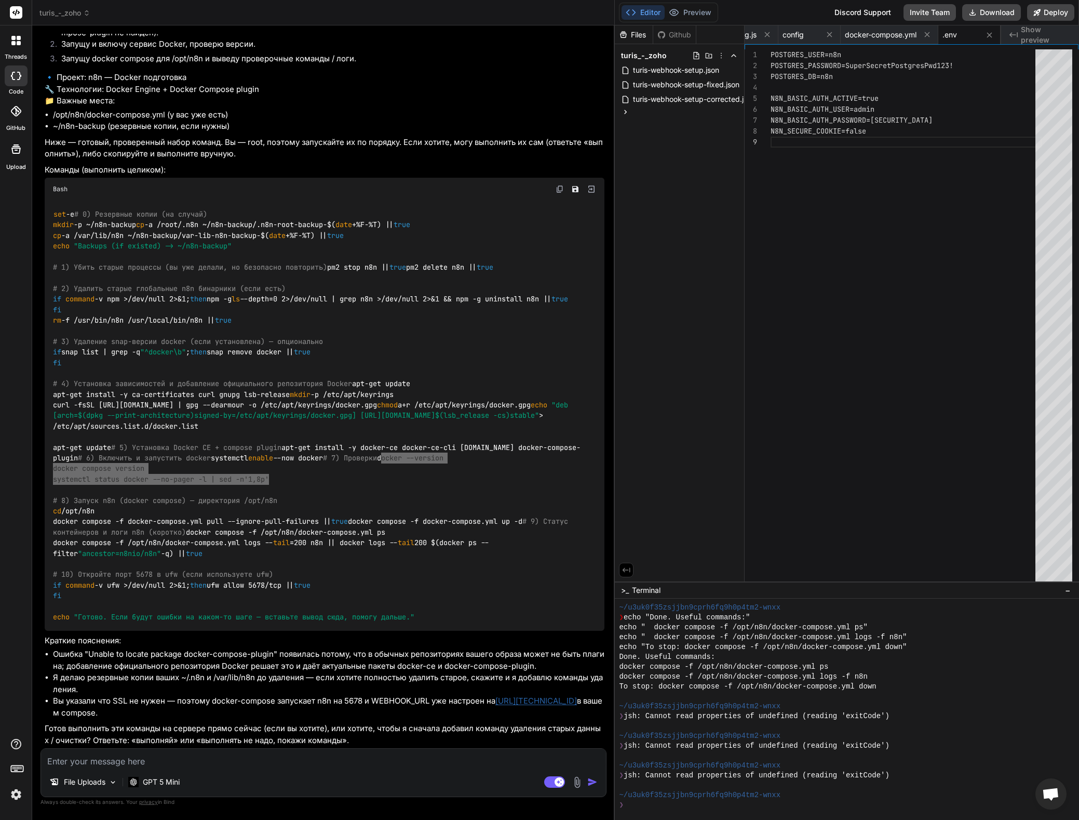
scroll to position [32939, 0]
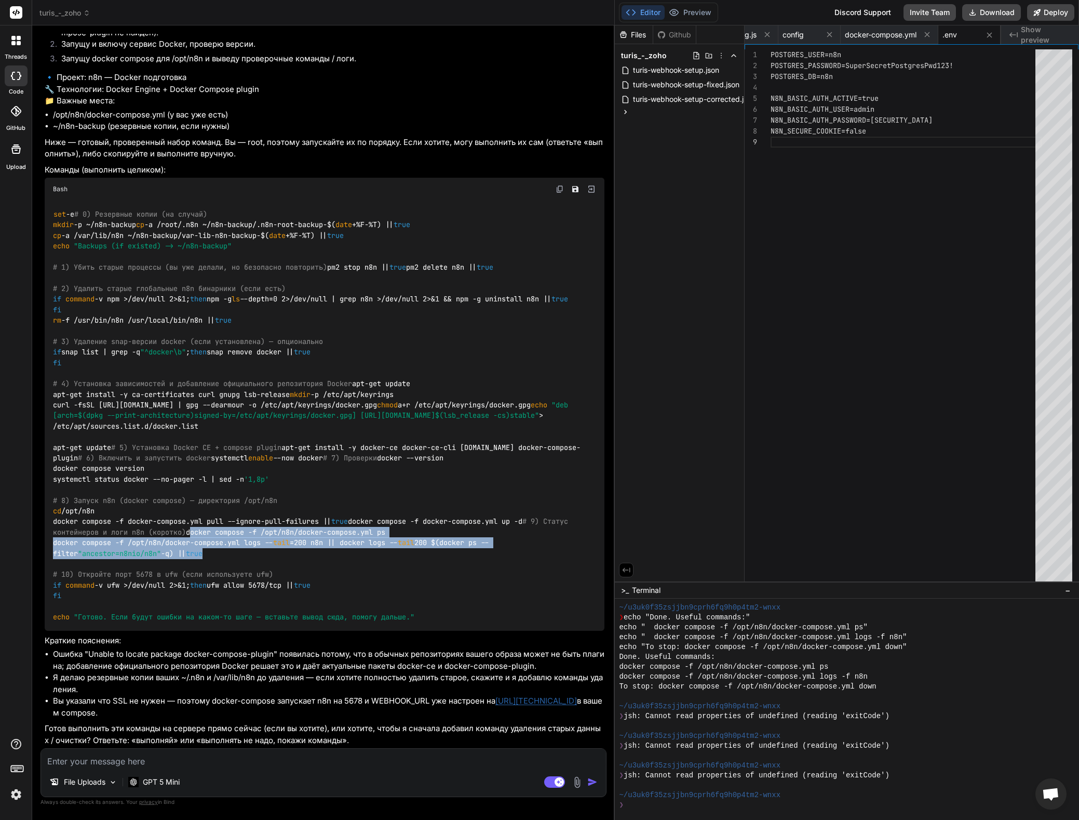
drag, startPoint x: 188, startPoint y: 544, endPoint x: 52, endPoint y: 526, distance: 136.8
click at [52, 526] on div "set -e # 0) Резервные копии (на случай) mkdir -p ~/n8n-backup cp -a /root/.n8n …" at bounding box center [325, 415] width 560 height 430
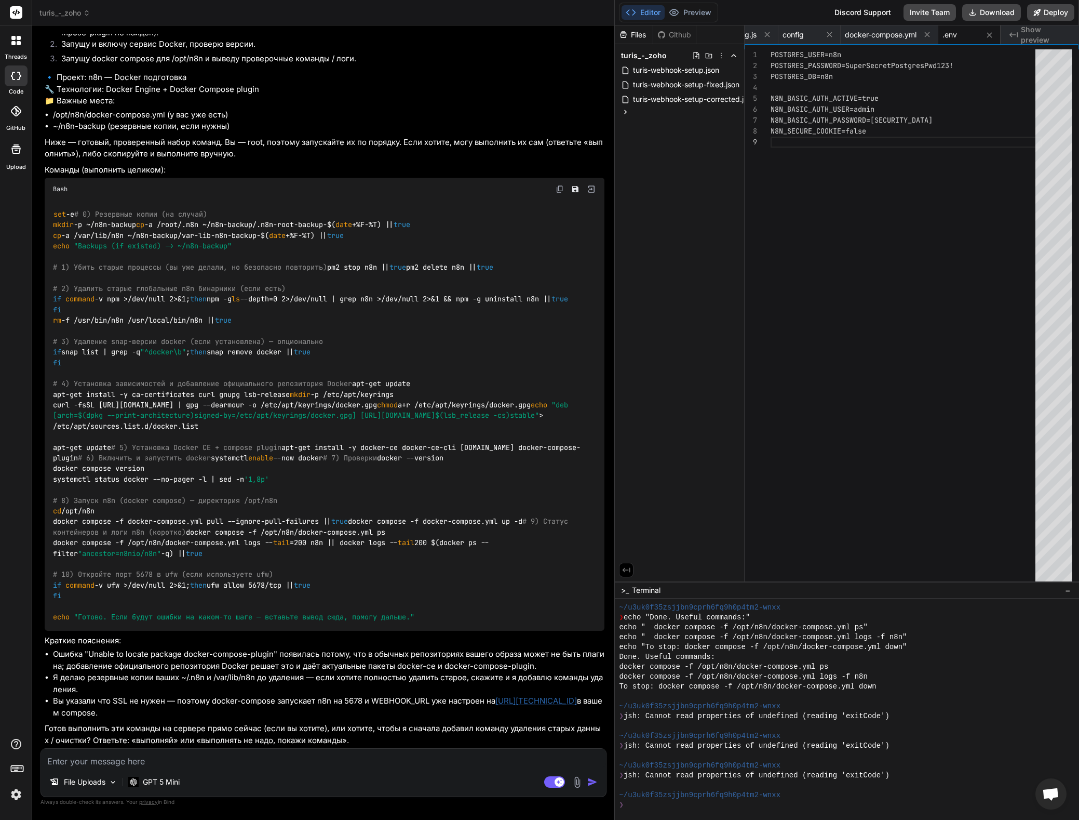
click at [187, 755] on textarea at bounding box center [323, 757] width 565 height 19
paste textarea "lore@ipsumd-3si-ame6-3:~# consectet adipis --eli seddoe Temporincidid utlab et …"
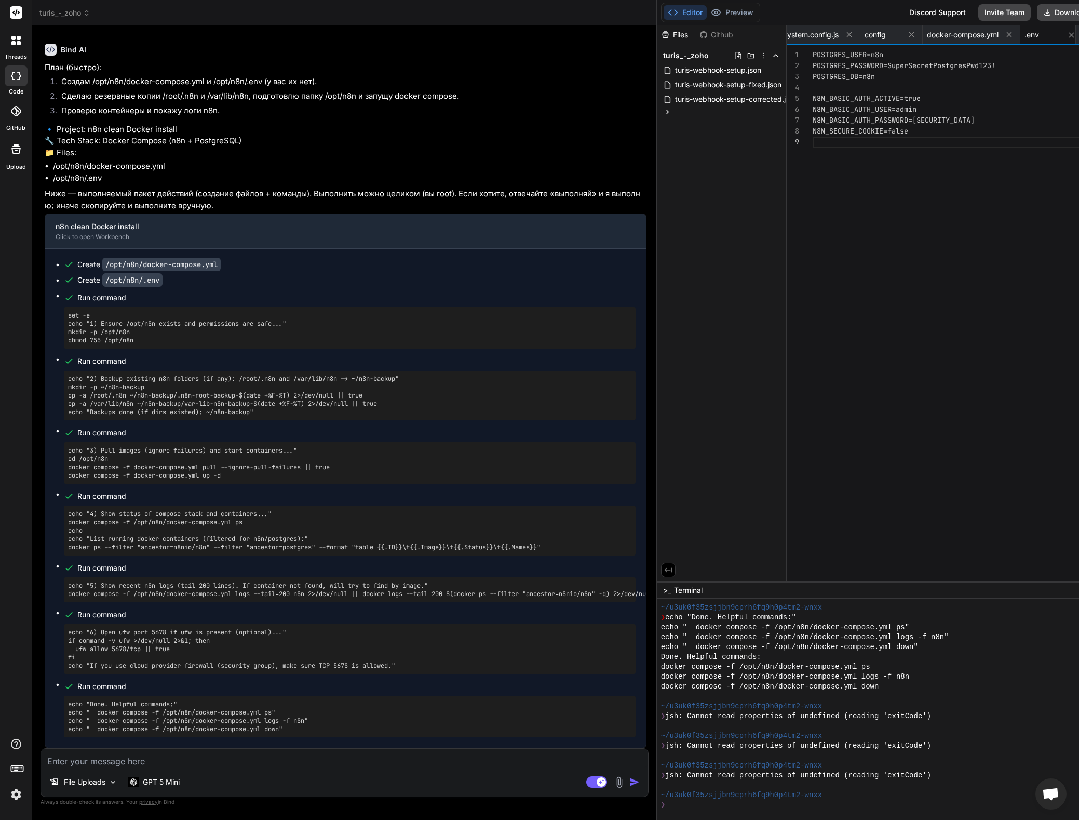
scroll to position [33416, 0]
click at [175, 368] on div "Run command" at bounding box center [356, 361] width 558 height 15
drag, startPoint x: 142, startPoint y: 430, endPoint x: 67, endPoint y: 406, distance: 78.4
click at [67, 349] on div "set -e echo "1) Ensure /opt/n8n exists and permissions are safe..." mkdir -p /o…" at bounding box center [350, 328] width 572 height 42
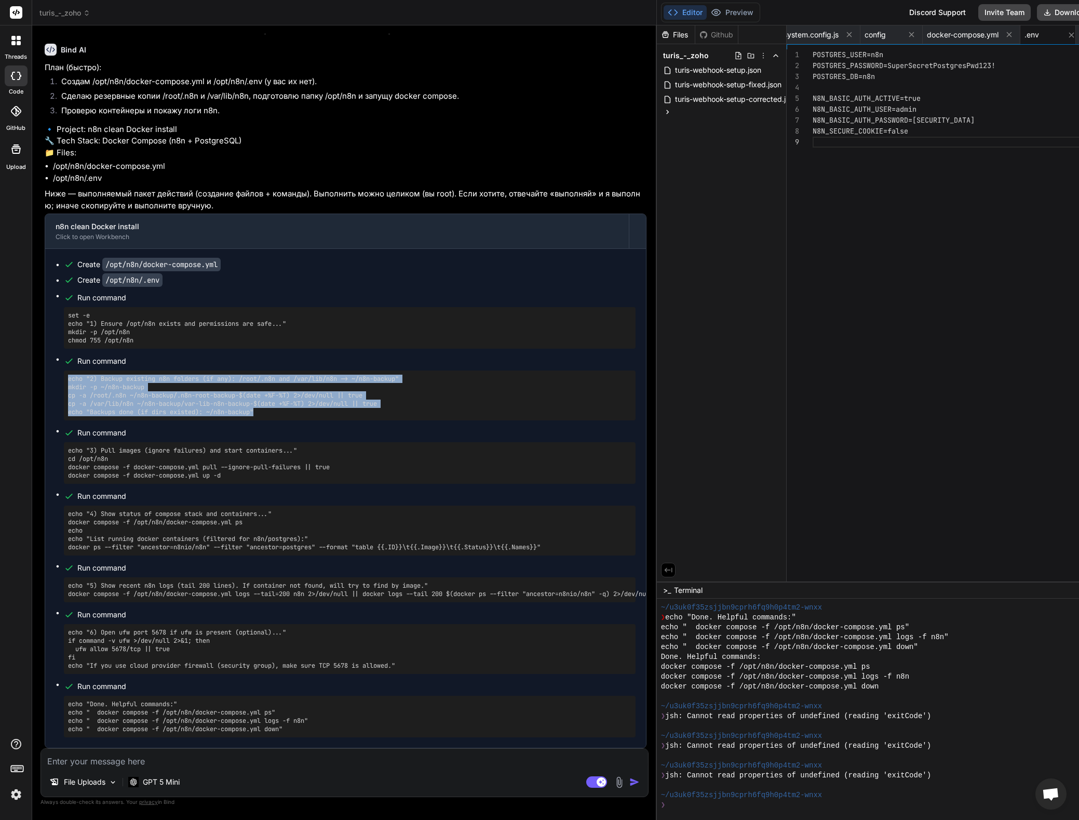
drag, startPoint x: 262, startPoint y: 501, endPoint x: 63, endPoint y: 470, distance: 201.9
click at [63, 470] on ul "Create /opt/n8n/docker-compose.yml Create /opt/n8n/.env Run command set -e echo…" at bounding box center [346, 498] width 580 height 478
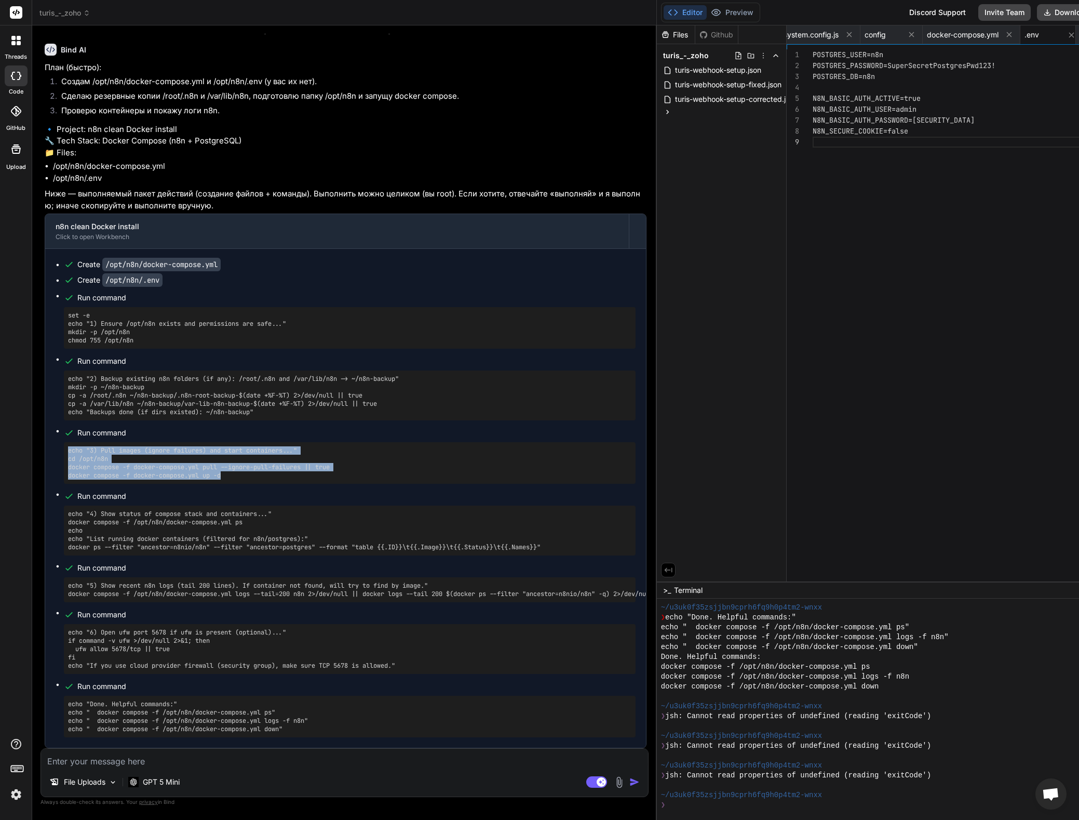
drag, startPoint x: 225, startPoint y: 565, endPoint x: 66, endPoint y: 541, distance: 161.2
click at [66, 484] on div "echo "3) Pull images (ignore failures) and start containers..." cd /opt/n8n doc…" at bounding box center [350, 463] width 572 height 42
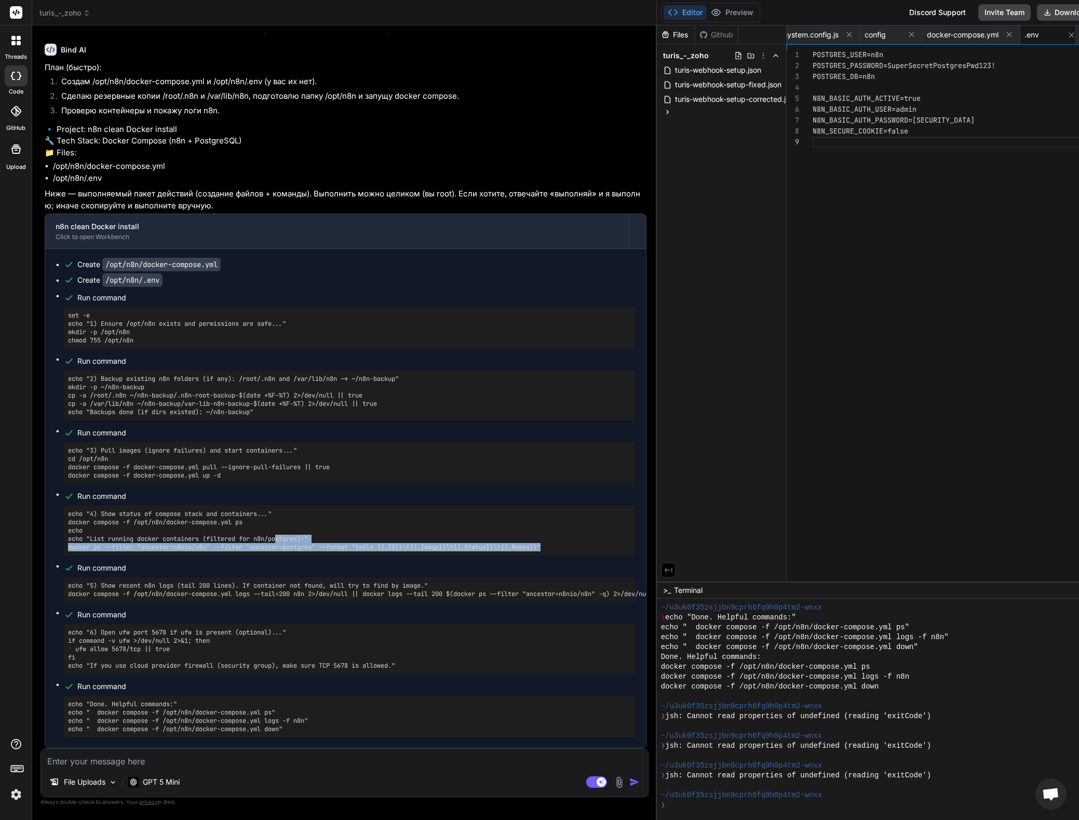
drag, startPoint x: 564, startPoint y: 637, endPoint x: 279, endPoint y: 629, distance: 284.2
click at [279, 551] on pre "echo "4) Show status of compose stack and containers..." docker compose -f /opt…" at bounding box center [350, 531] width 564 height 42
click at [229, 573] on ul "Create /opt/n8n/docker-compose.yml Create /opt/n8n/.env Run command set -e echo…" at bounding box center [346, 498] width 580 height 478
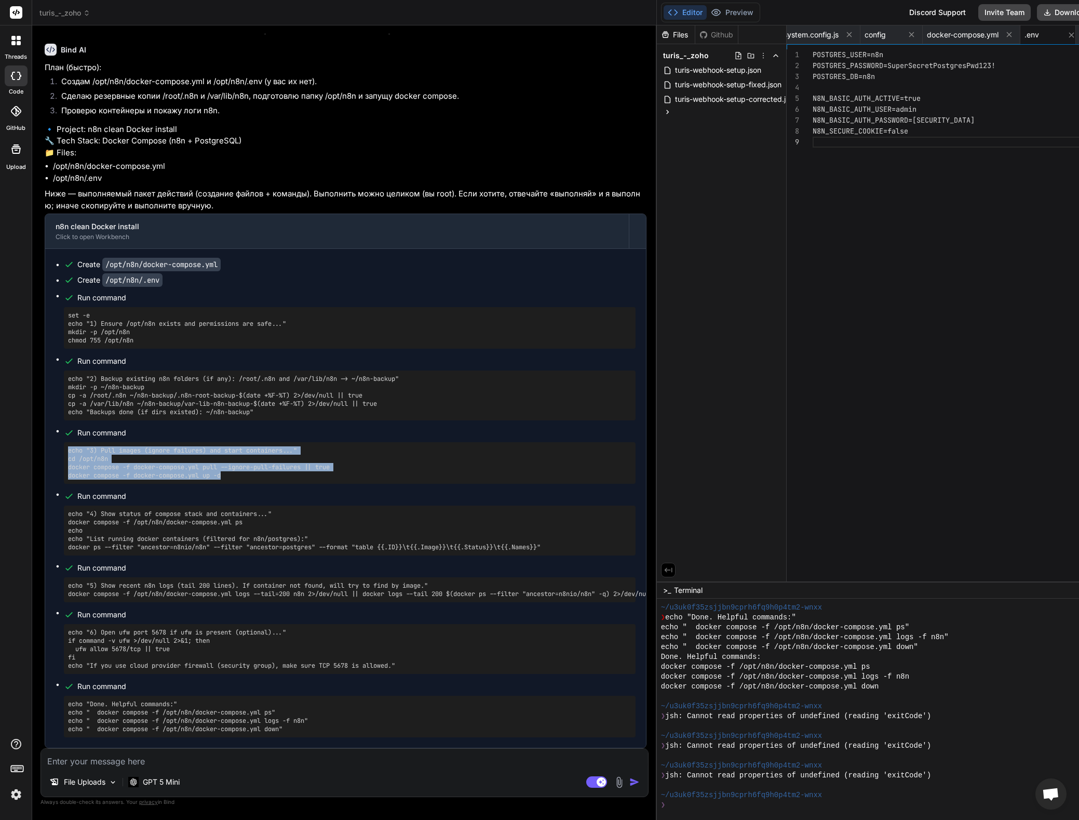
drag, startPoint x: 229, startPoint y: 565, endPoint x: 59, endPoint y: 539, distance: 171.8
click at [59, 539] on ul "Create /opt/n8n/docker-compose.yml Create /opt/n8n/.env Run command set -e echo…" at bounding box center [346, 498] width 580 height 478
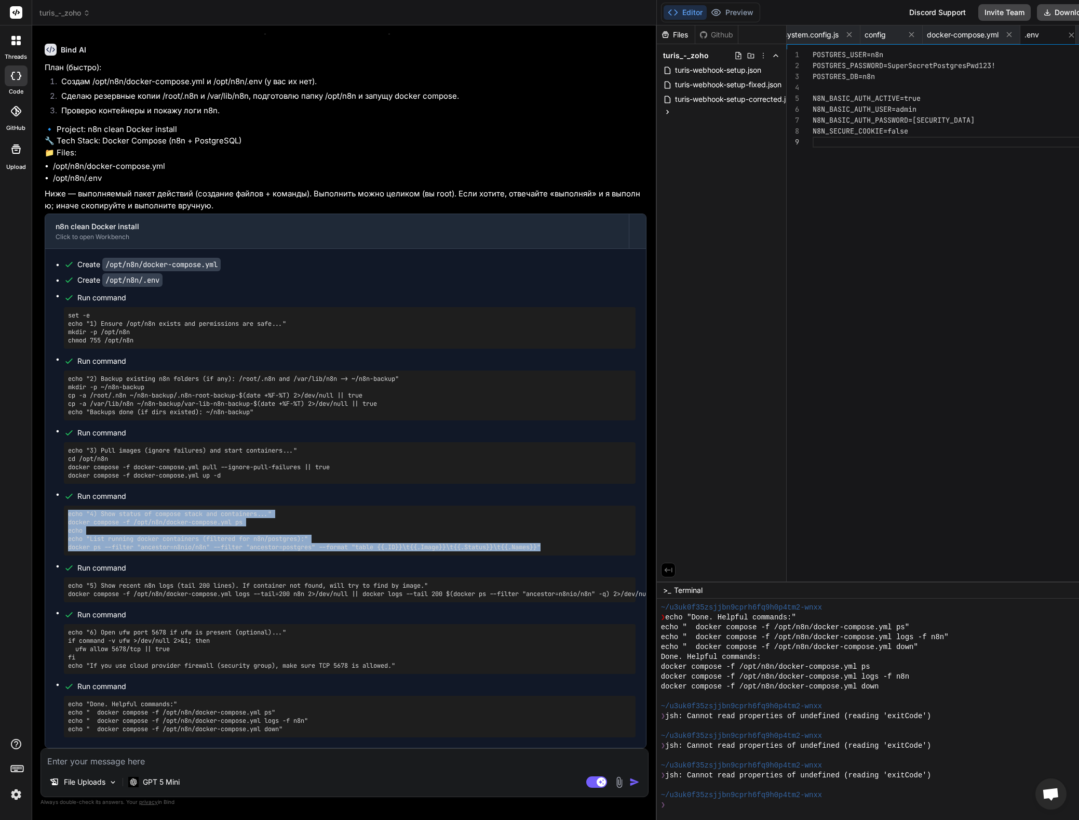
drag, startPoint x: 560, startPoint y: 547, endPoint x: 61, endPoint y: 517, distance: 500.1
click at [61, 517] on ul "Create /opt/n8n/docker-compose.yml Create /opt/n8n/.env Run command set -e echo…" at bounding box center [346, 498] width 580 height 478
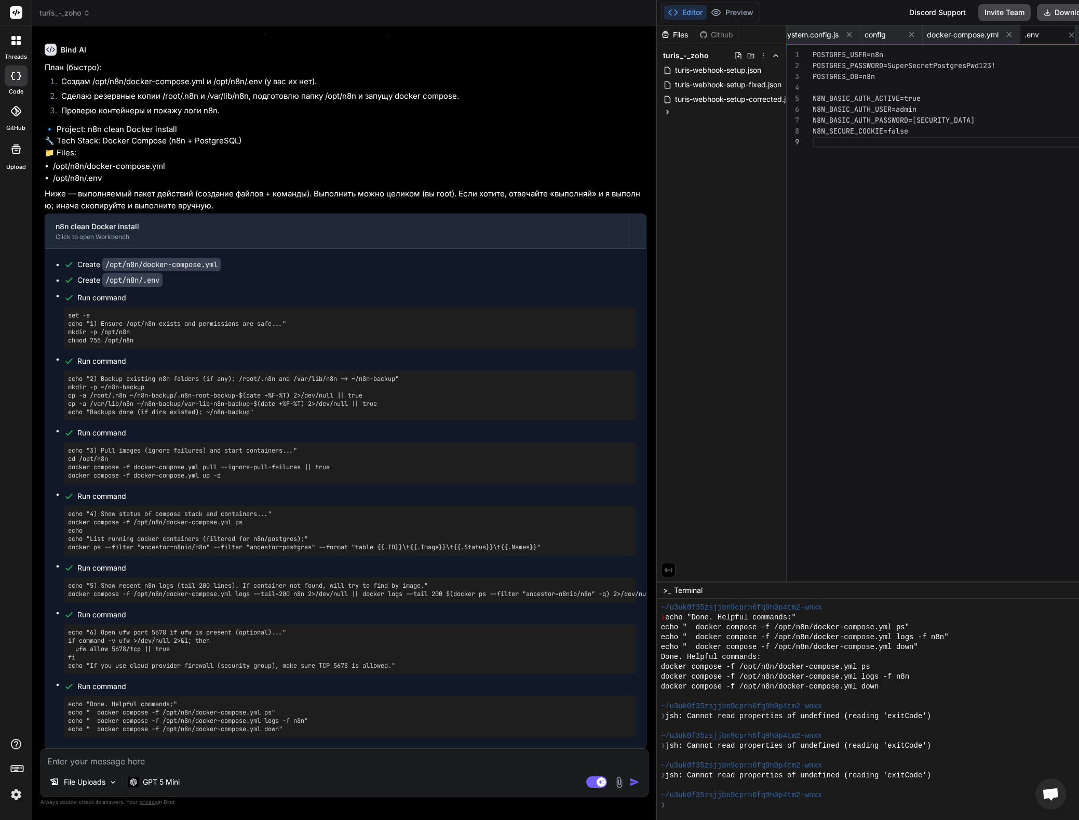
click at [138, 754] on textarea at bounding box center [344, 757] width 607 height 19
paste textarea "root@ubuntu-4gb-nbg1-1:~# echo "3) Pull images (ignore failures) and start cont…"
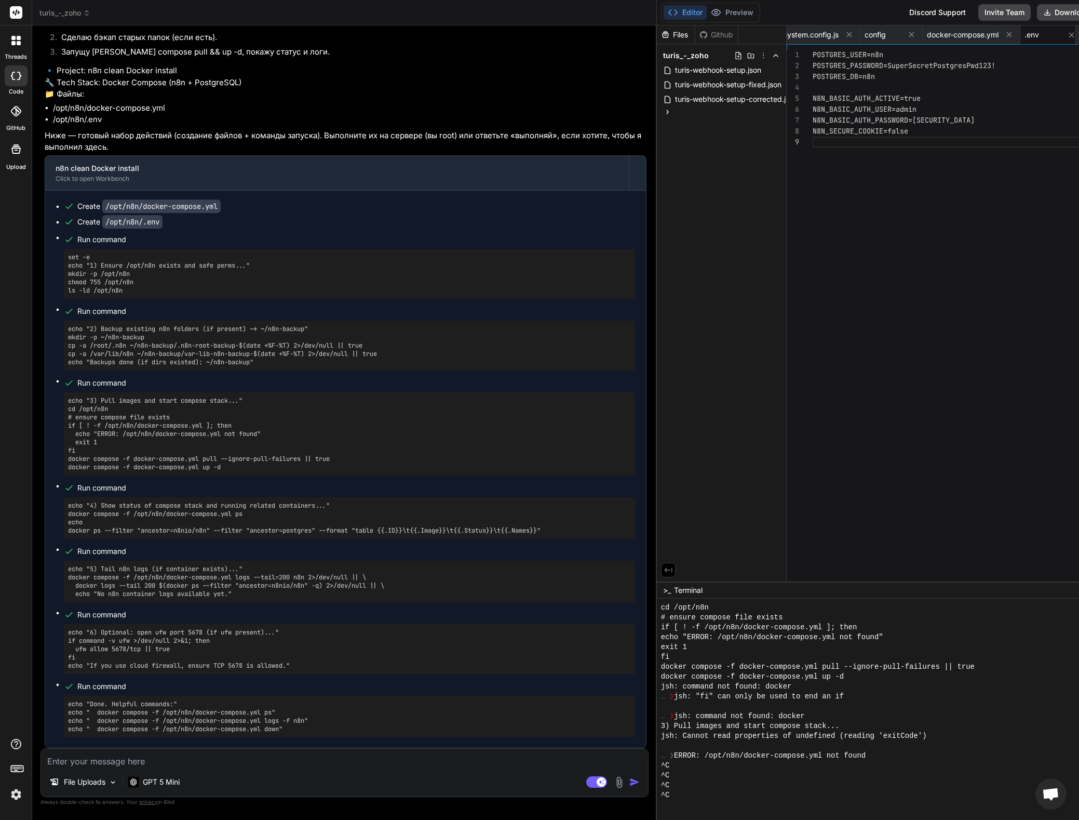
scroll to position [34392, 0]
click at [229, 465] on pre "echo "3) Pull images and start compose stack..." cd /opt/n8n # ensure compose f…" at bounding box center [350, 433] width 564 height 75
click at [231, 469] on pre "echo "3) Pull images and start compose stack..." cd /opt/n8n # ensure compose f…" at bounding box center [350, 433] width 564 height 75
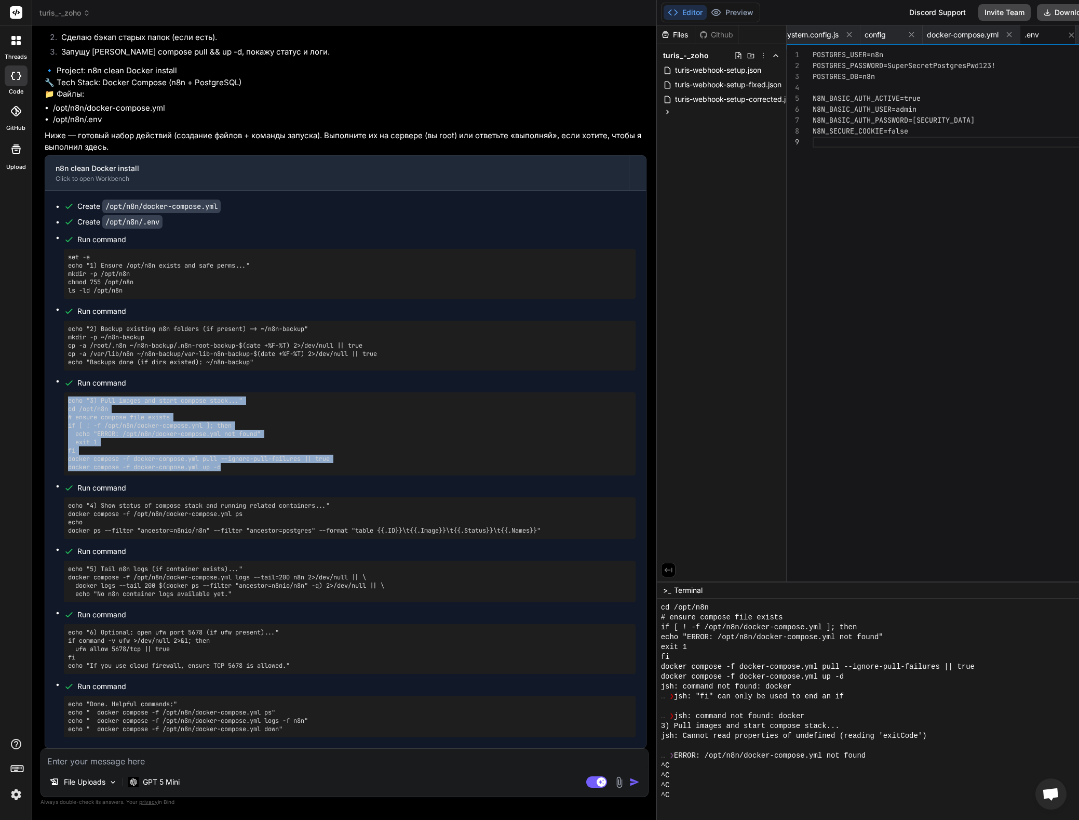
drag, startPoint x: 204, startPoint y: 463, endPoint x: 70, endPoint y: 403, distance: 147.1
click at [70, 403] on pre "echo "3) Pull images and start compose stack..." cd /opt/n8n # ensure compose f…" at bounding box center [350, 433] width 564 height 75
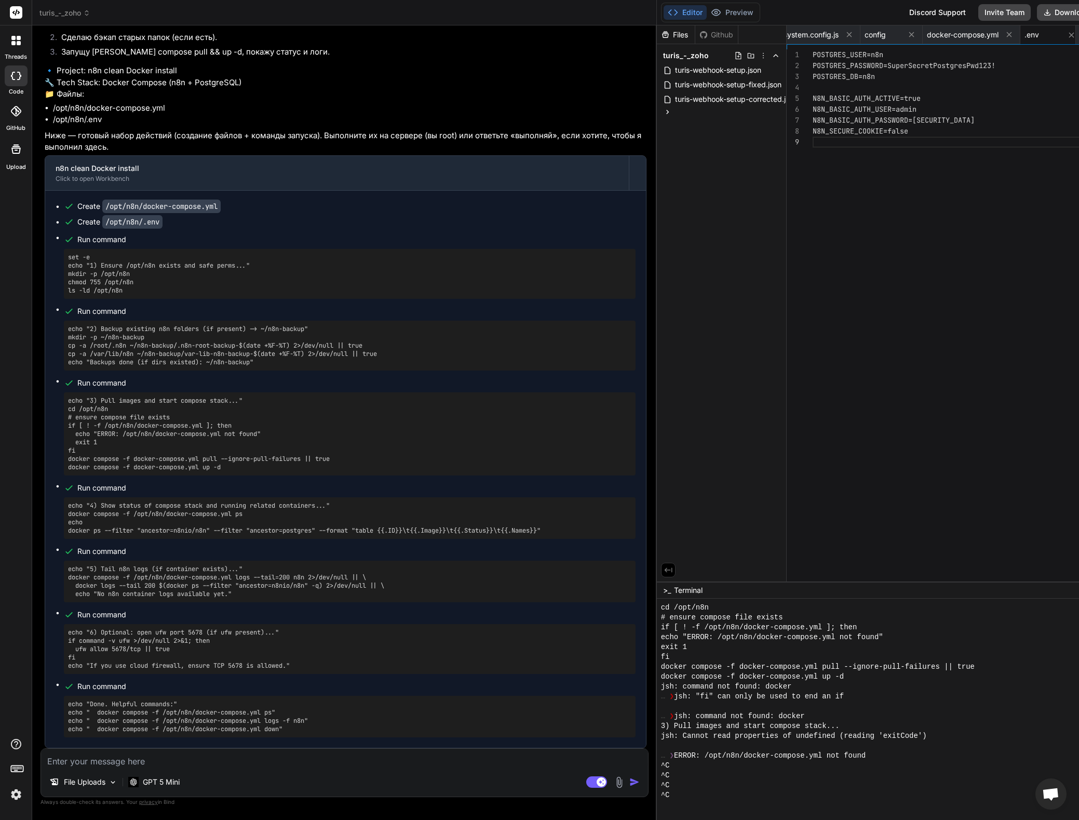
click at [317, 511] on pre "echo "4) Show status of compose stack and running related containers..." docker…" at bounding box center [350, 517] width 564 height 33
click at [163, 781] on p "GPT 5 Mini" at bounding box center [161, 782] width 37 height 10
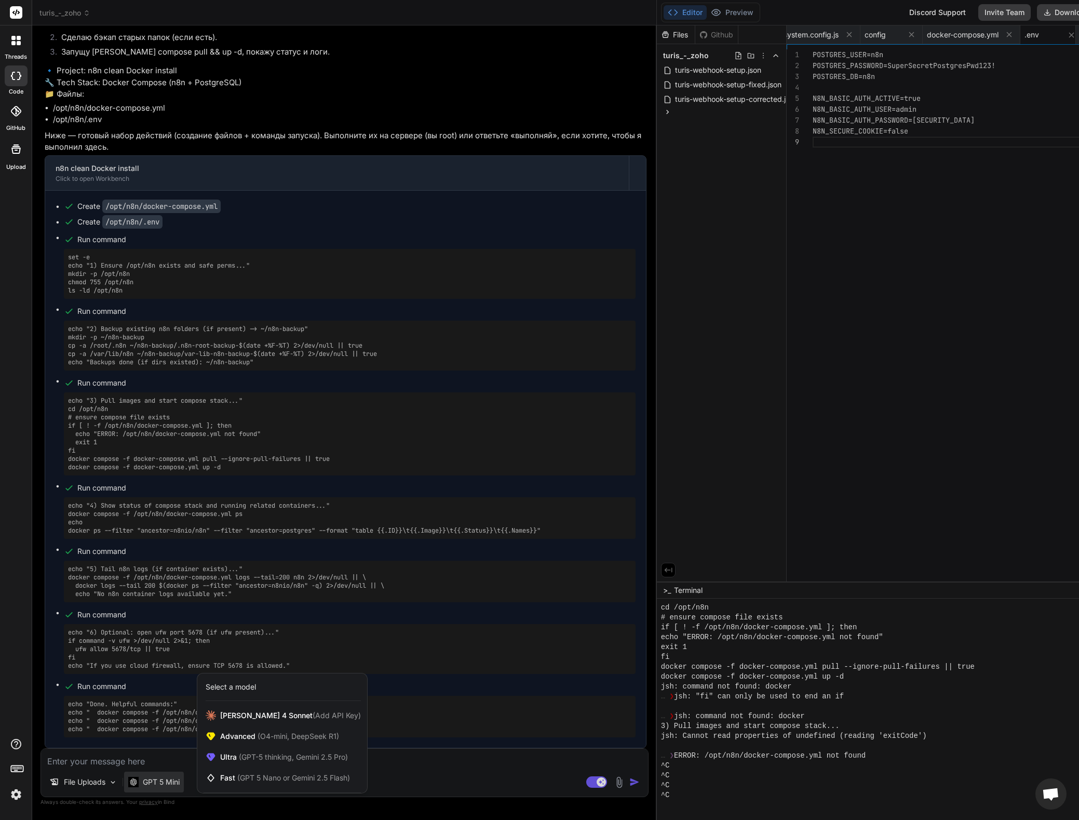
click at [156, 587] on div at bounding box center [539, 410] width 1079 height 820
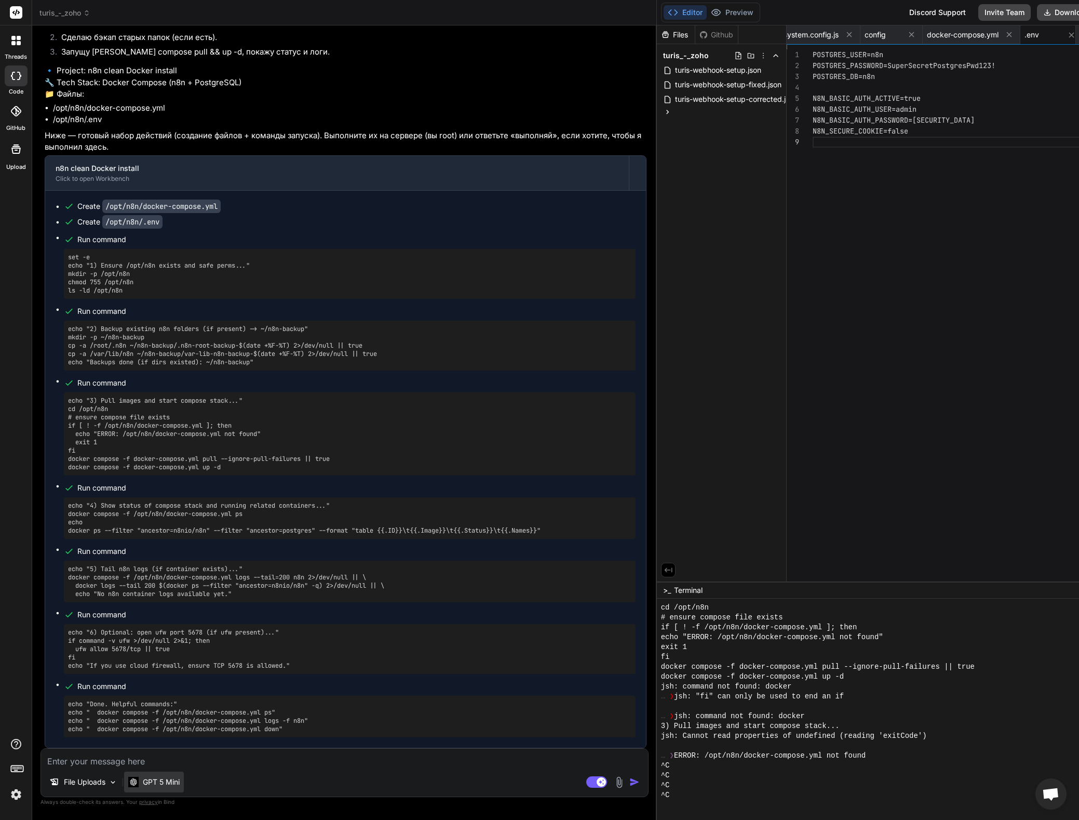
click at [154, 779] on p "GPT 5 Mini" at bounding box center [161, 782] width 37 height 10
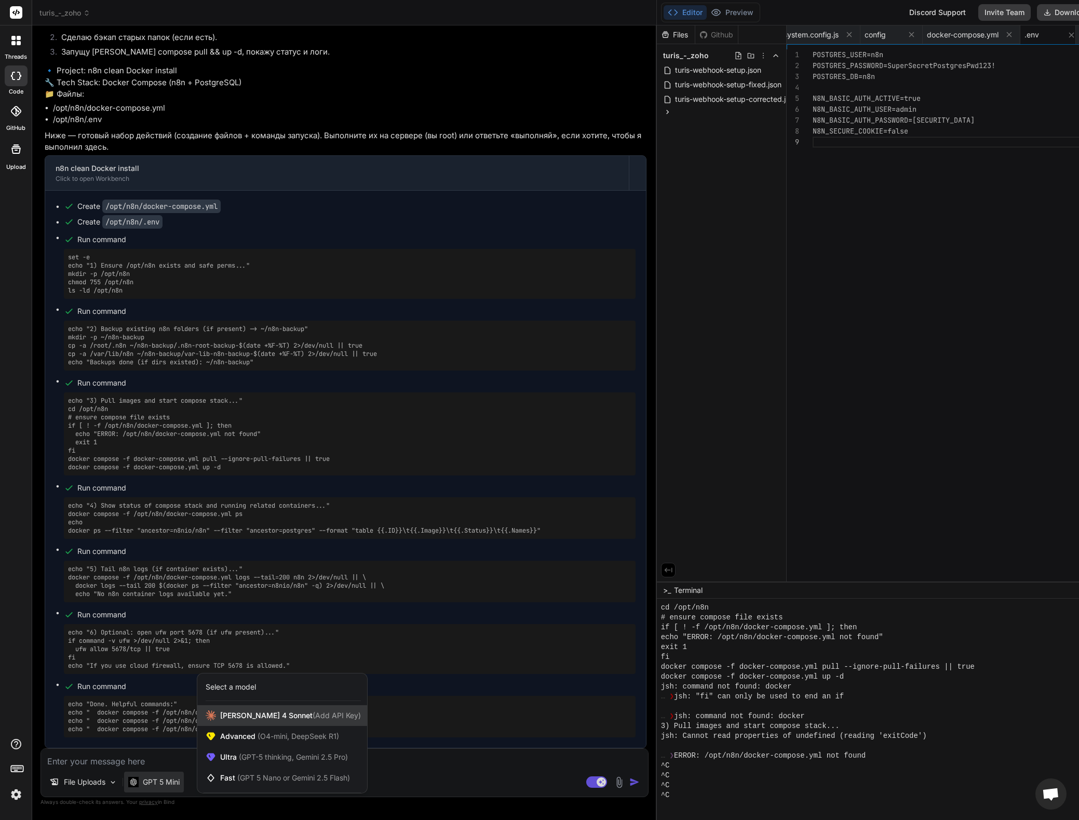
click at [243, 719] on span "[PERSON_NAME] 4 Sonnet (Add API Key)" at bounding box center [290, 715] width 141 height 10
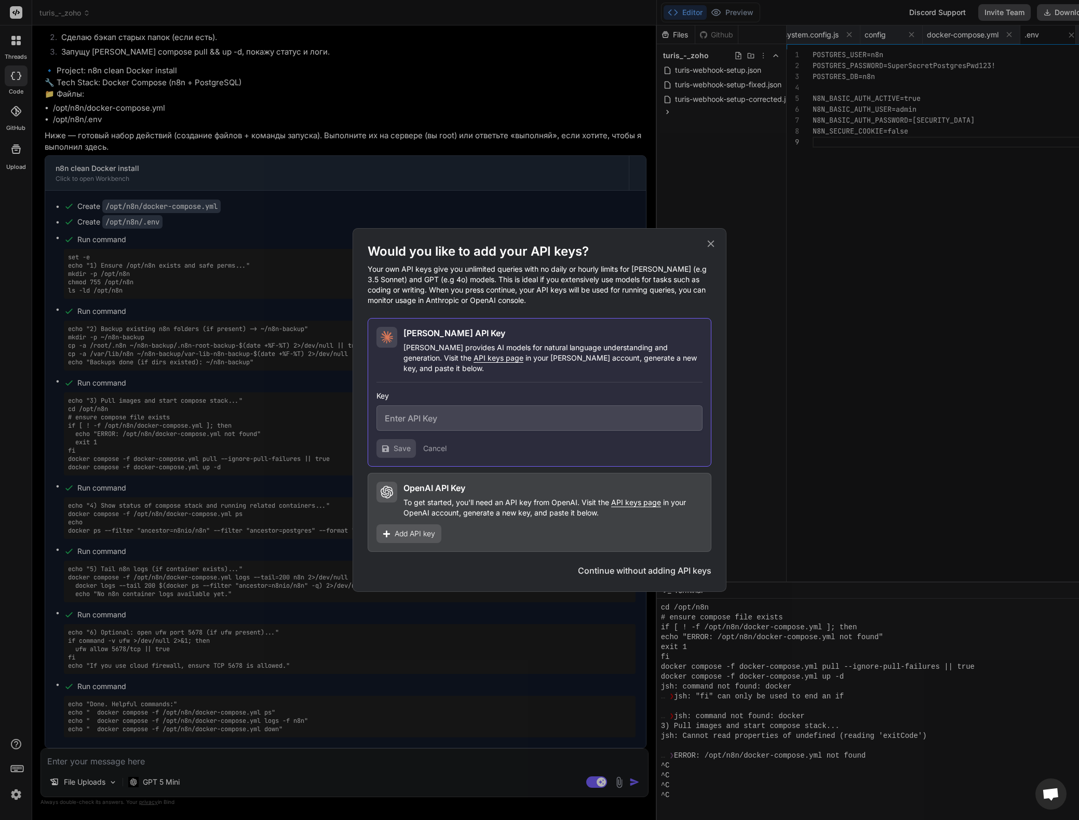
click at [711, 247] on icon at bounding box center [710, 243] width 11 height 11
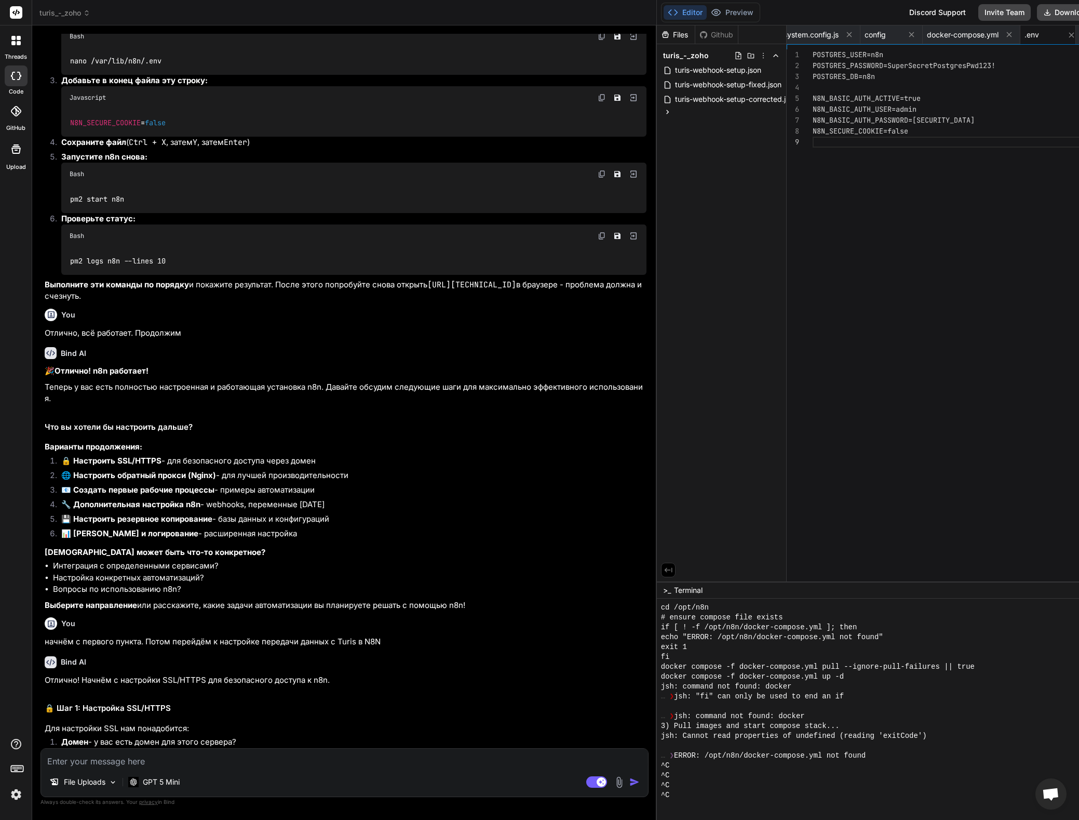
scroll to position [8081, 0]
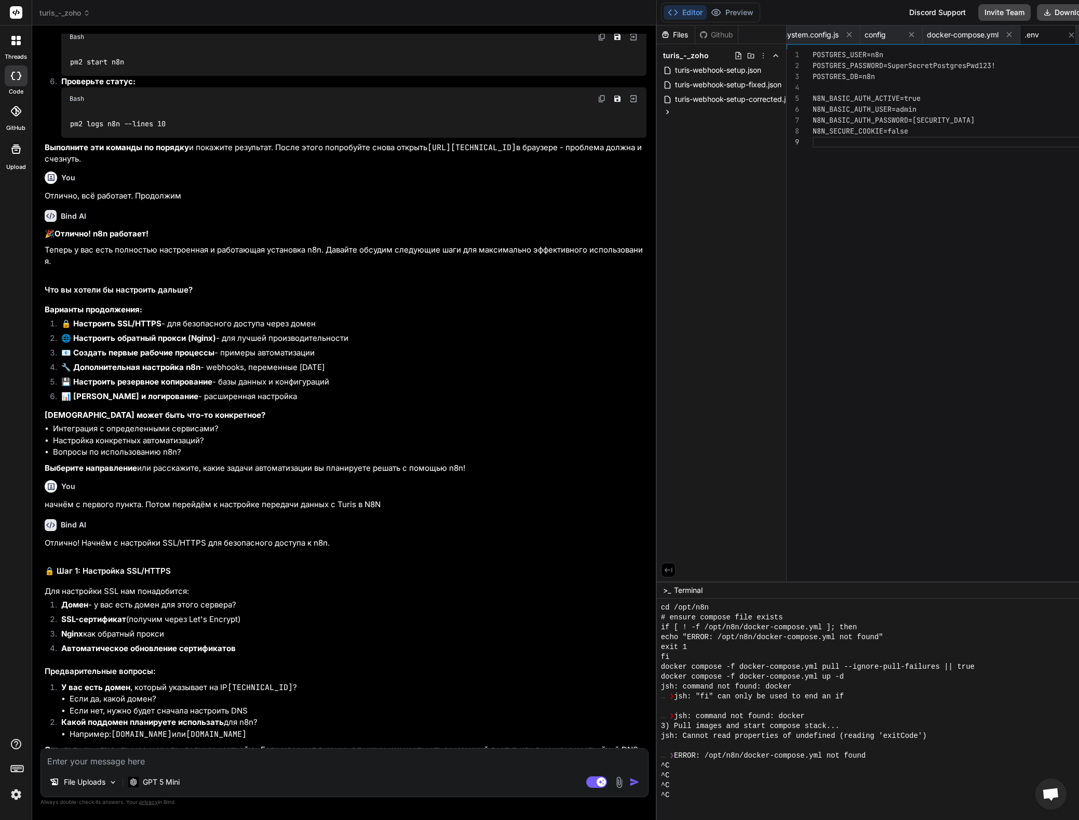
drag, startPoint x: 170, startPoint y: 487, endPoint x: 61, endPoint y: 486, distance: 109.6
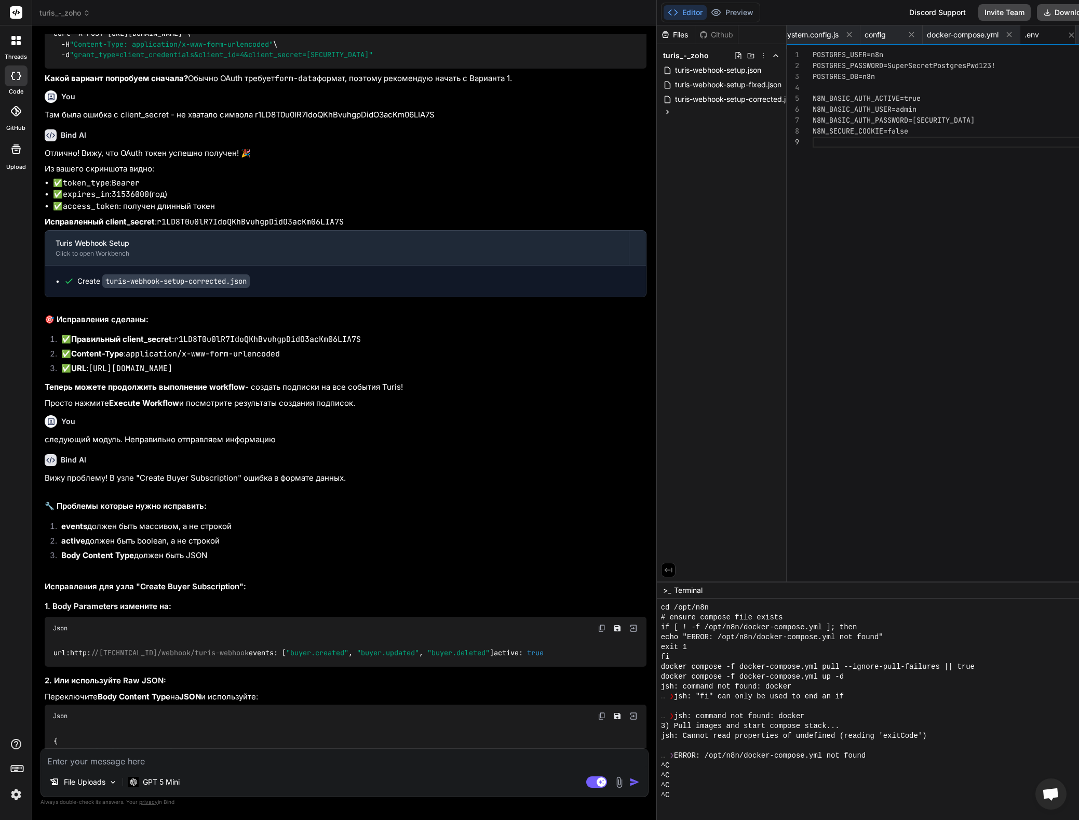
scroll to position [13098, 0]
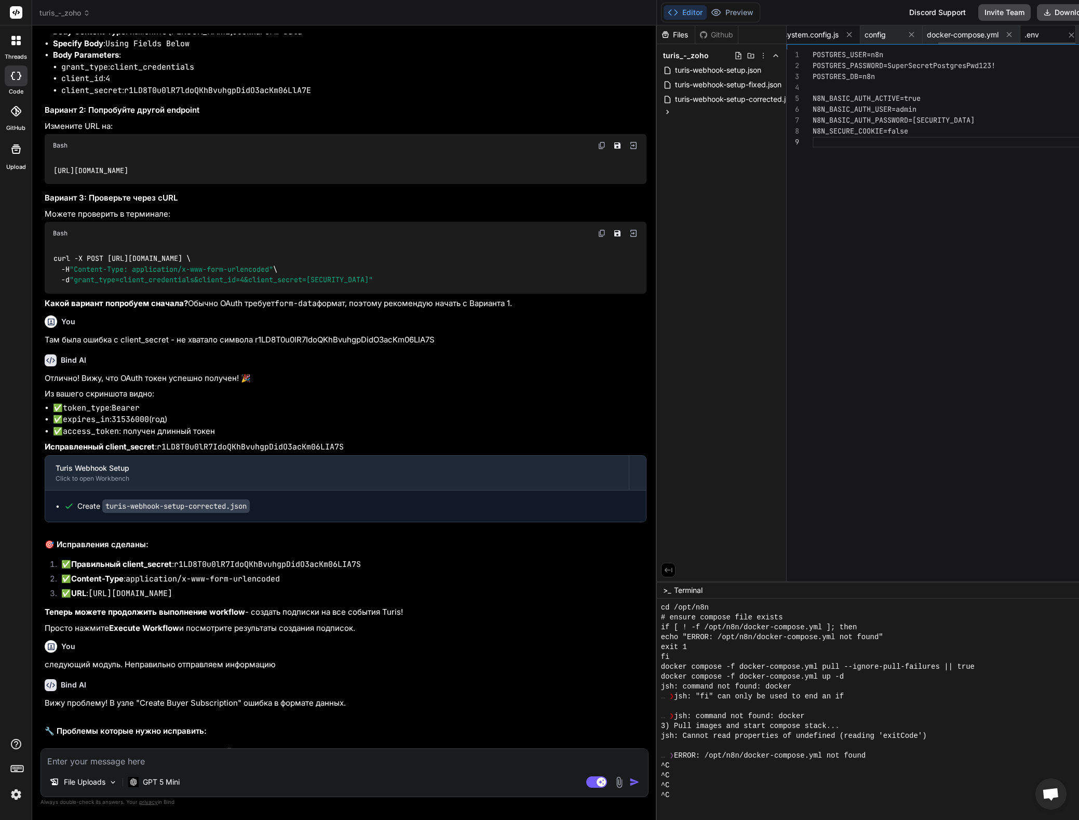
click at [834, 33] on span "ecosystem.config.js" at bounding box center [805, 35] width 68 height 10
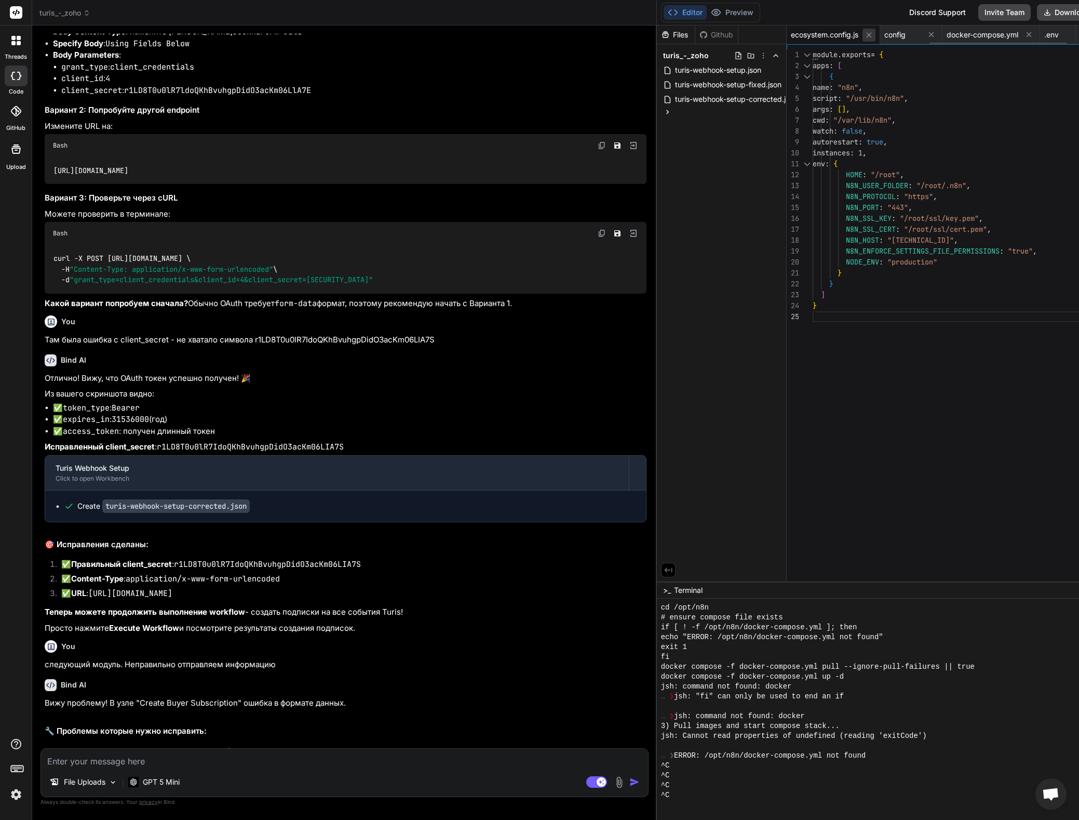
click at [872, 35] on icon at bounding box center [868, 34] width 5 height 5
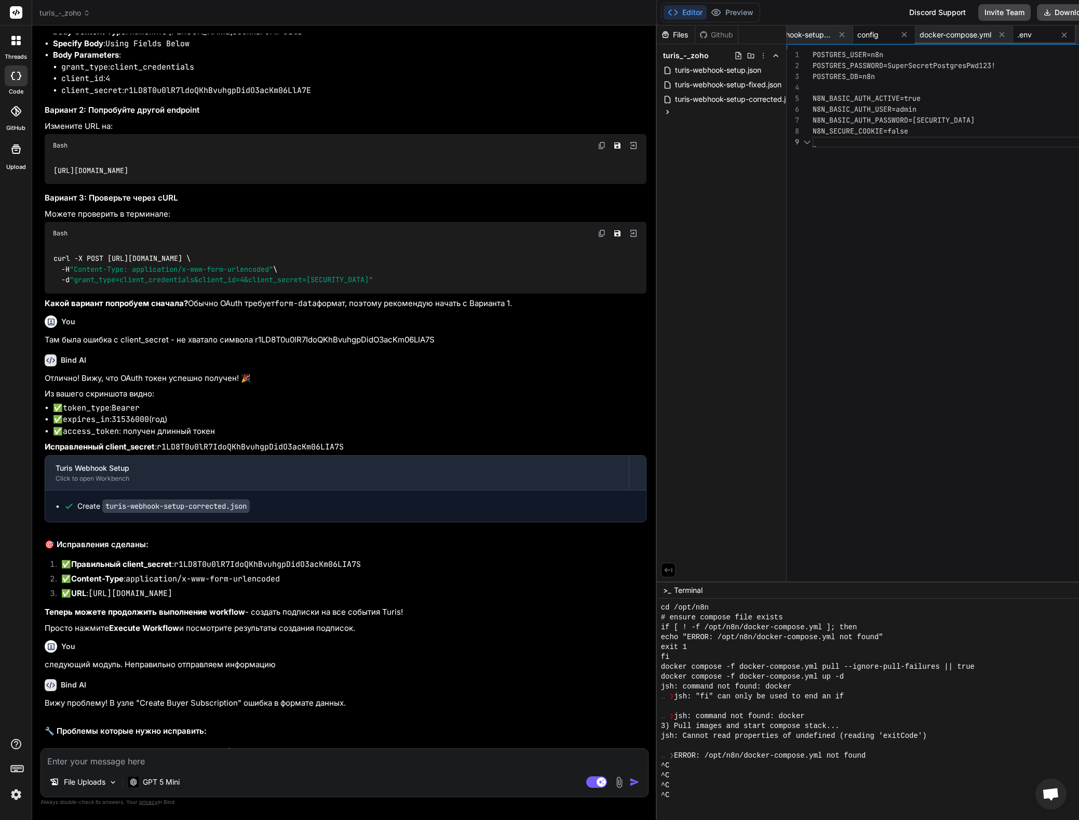
scroll to position [87, 0]
click at [855, 32] on icon at bounding box center [850, 34] width 9 height 9
click at [887, 33] on span "config" at bounding box center [876, 35] width 21 height 10
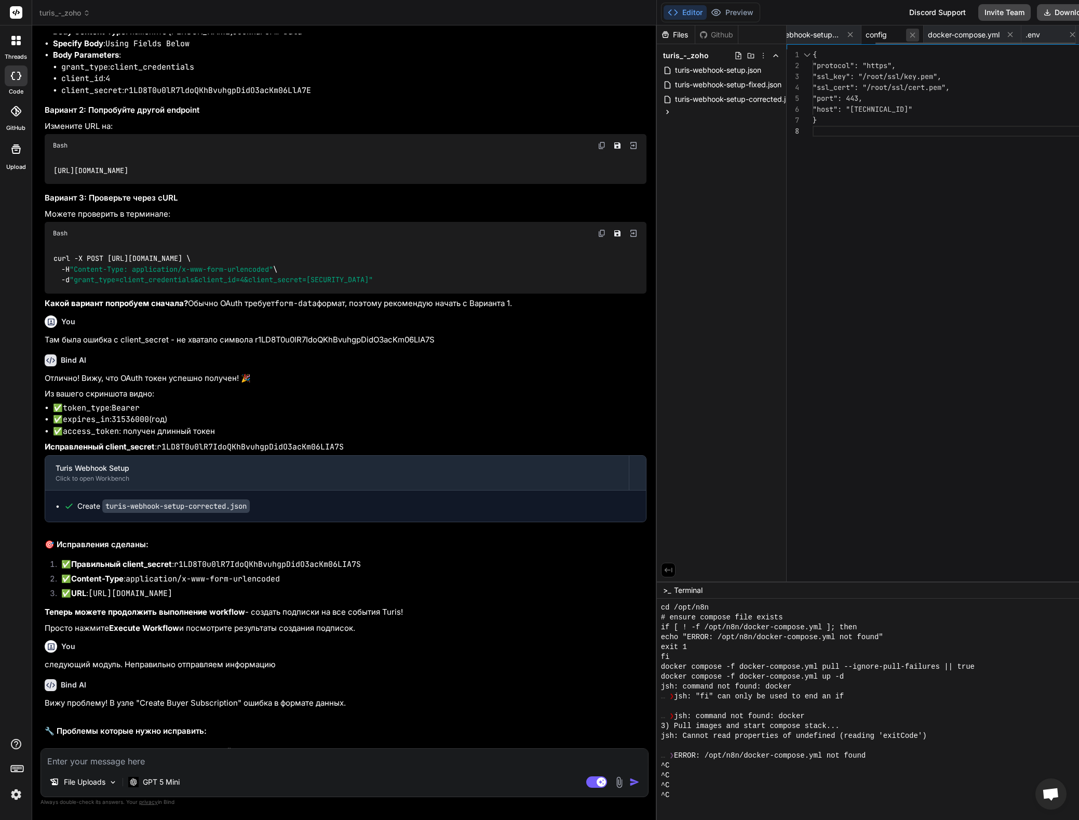
click at [917, 35] on icon at bounding box center [912, 35] width 9 height 9
click at [915, 35] on icon at bounding box center [912, 34] width 5 height 5
click at [935, 35] on span "docker-compose.yml" at bounding box center [931, 35] width 72 height 10
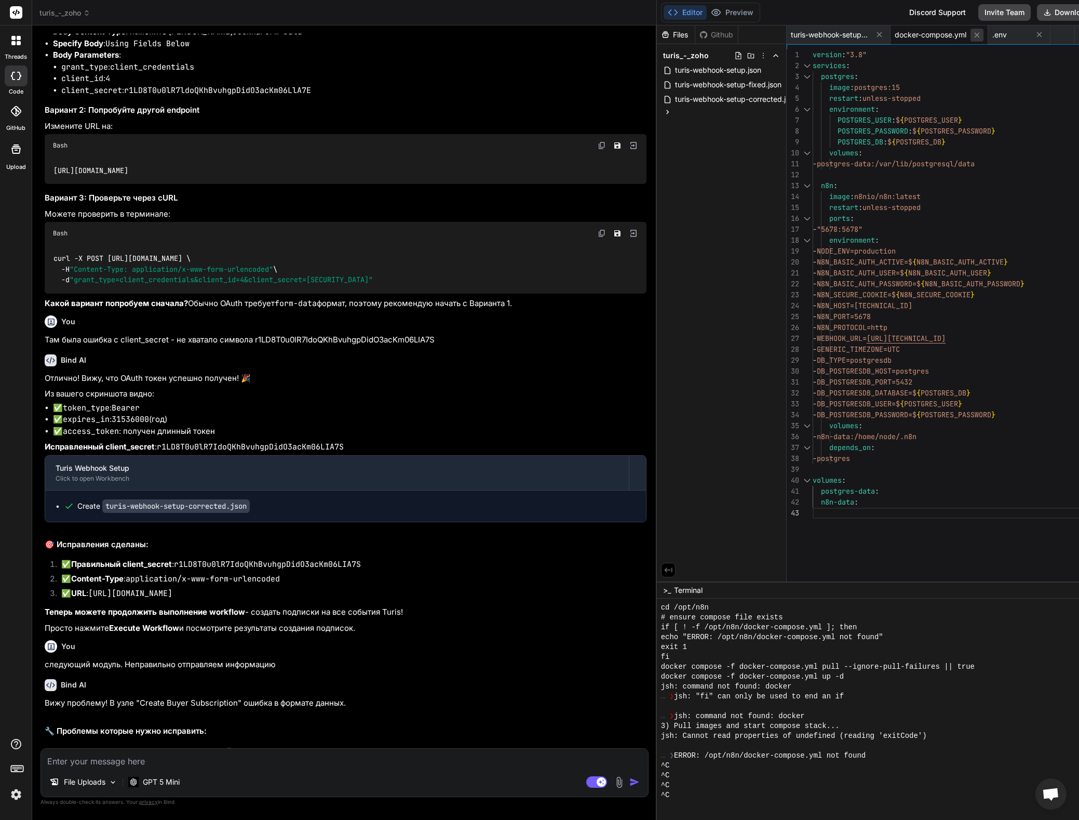
click at [980, 34] on icon at bounding box center [976, 34] width 5 height 5
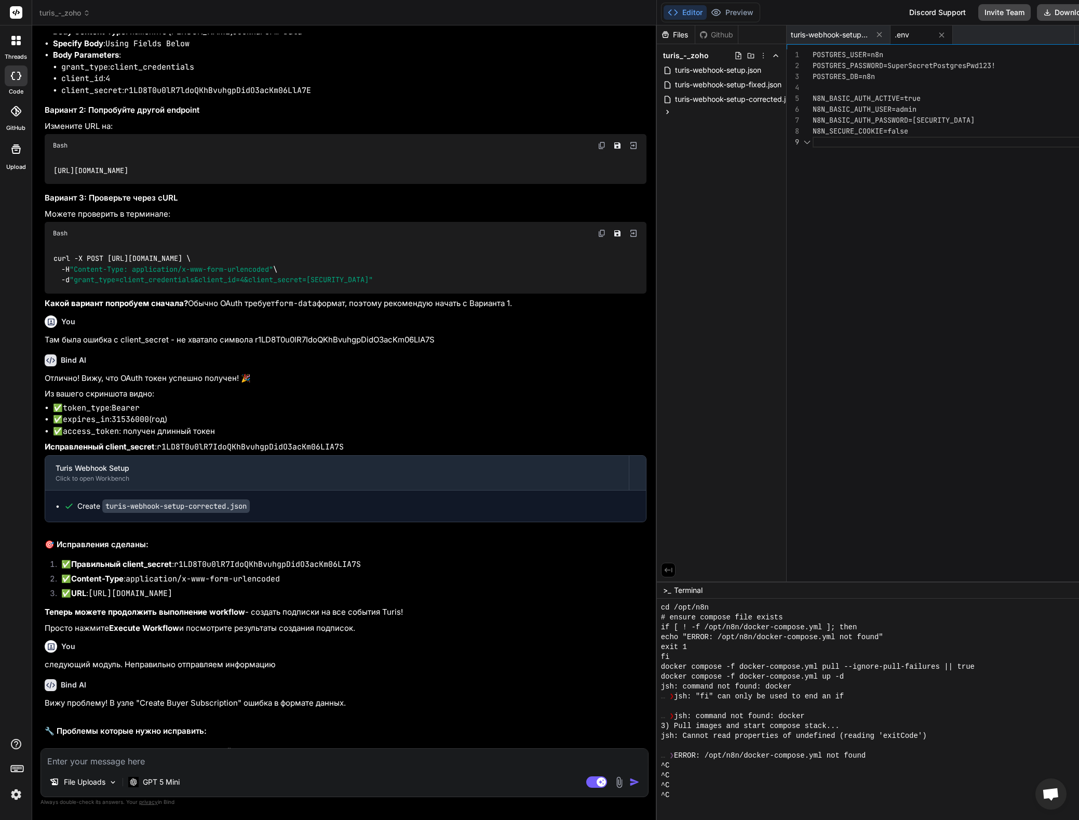
scroll to position [87, 0]
click at [944, 37] on icon at bounding box center [941, 34] width 5 height 5
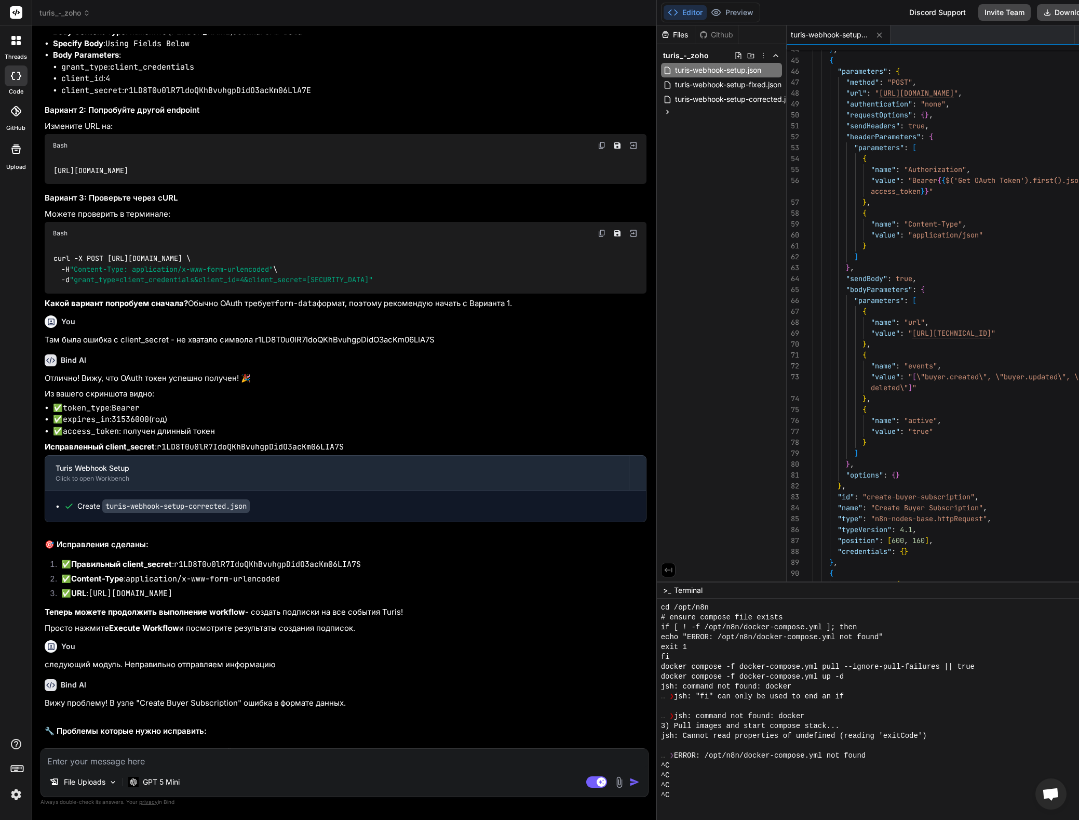
scroll to position [65, 0]
